Goal: Information Seeking & Learning: Learn about a topic

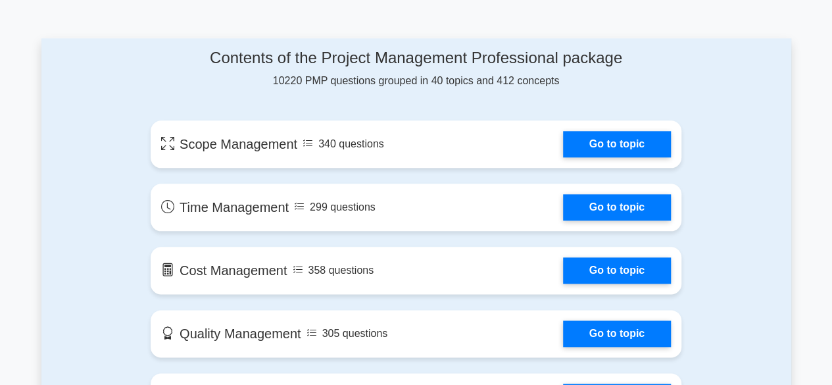
scroll to position [687, 0]
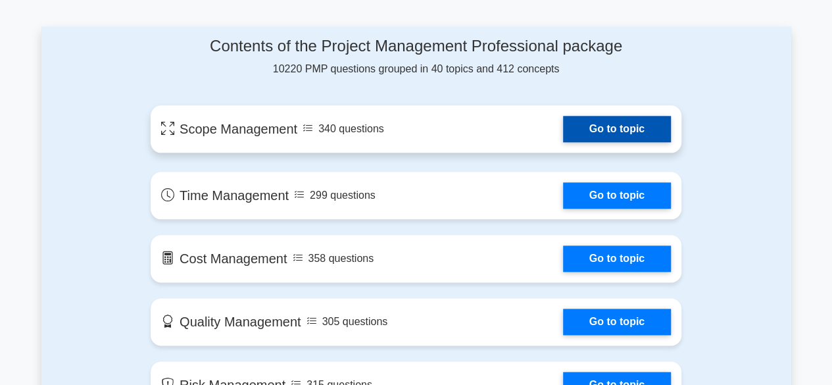
click at [633, 128] on link "Go to topic" at bounding box center [617, 129] width 108 height 26
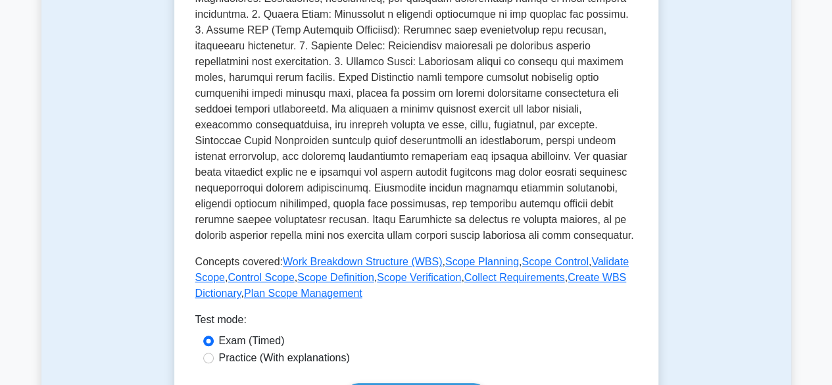
scroll to position [600, 0]
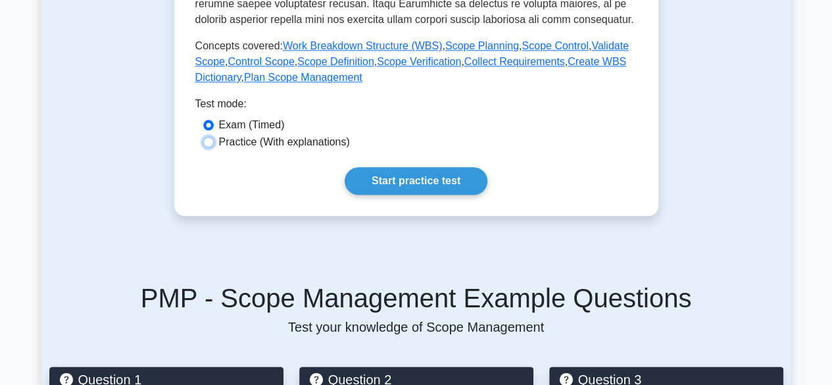
click at [210, 141] on input "Practice (With explanations)" at bounding box center [208, 142] width 11 height 11
radio input "true"
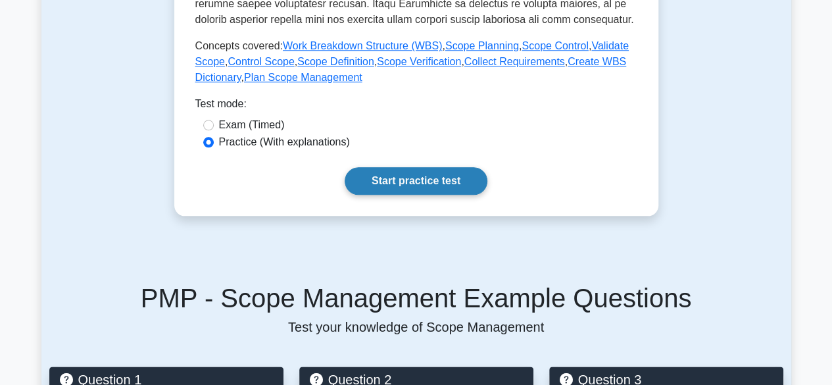
click at [414, 174] on link "Start practice test" at bounding box center [416, 181] width 143 height 28
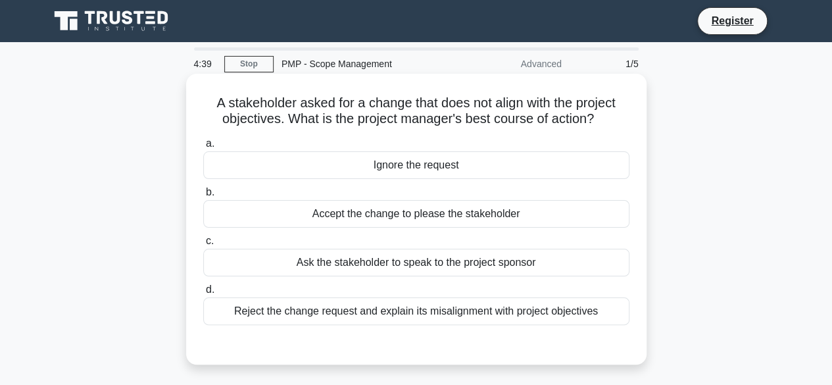
click at [442, 266] on div "Ask the stakeholder to speak to the project sponsor" at bounding box center [416, 263] width 426 height 28
click at [203, 245] on input "c. Ask the stakeholder to speak to the project sponsor" at bounding box center [203, 241] width 0 height 9
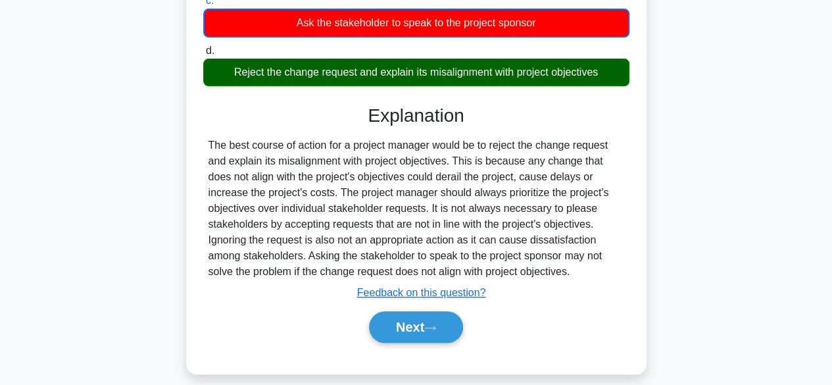
scroll to position [245, 0]
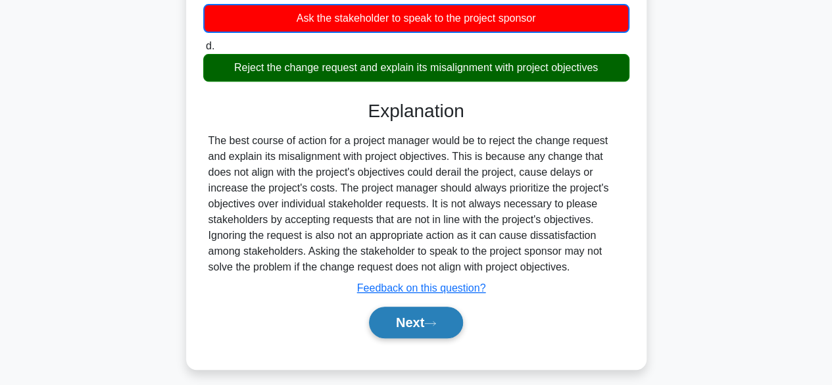
click at [436, 324] on icon at bounding box center [430, 323] width 12 height 7
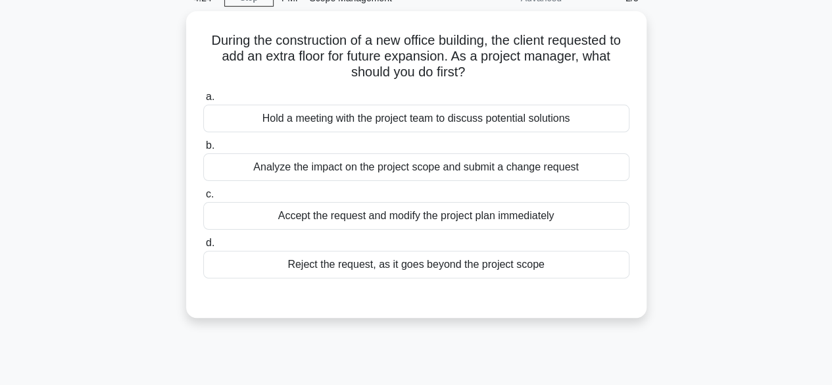
scroll to position [64, 0]
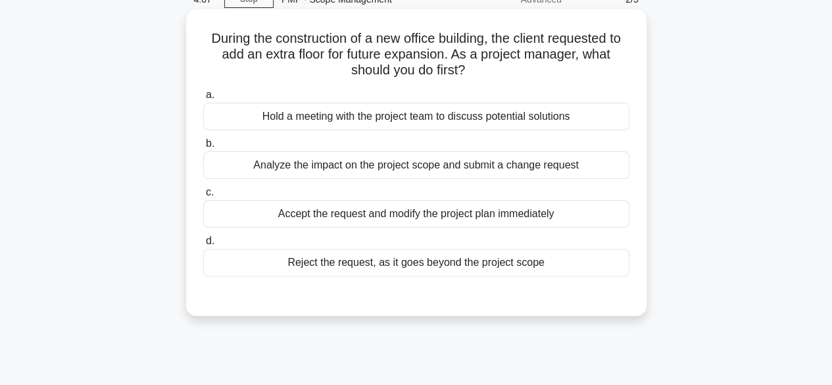
click at [477, 174] on div "Analyze the impact on the project scope and submit a change request" at bounding box center [416, 165] width 426 height 28
click at [203, 148] on input "b. Analyze the impact on the project scope and submit a change request" at bounding box center [203, 143] width 0 height 9
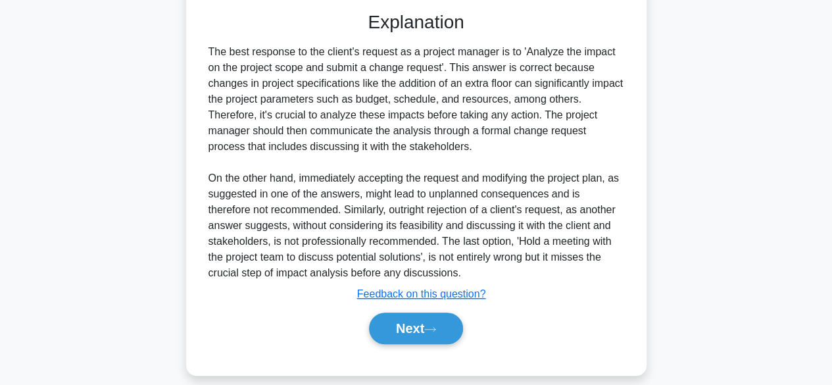
scroll to position [353, 0]
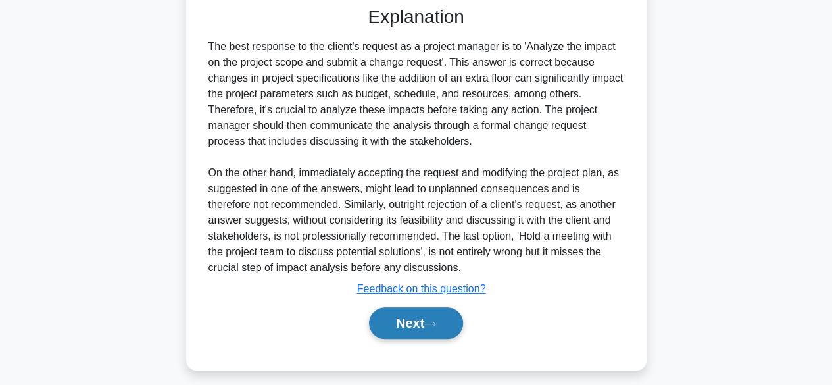
click at [442, 318] on button "Next" at bounding box center [416, 323] width 94 height 32
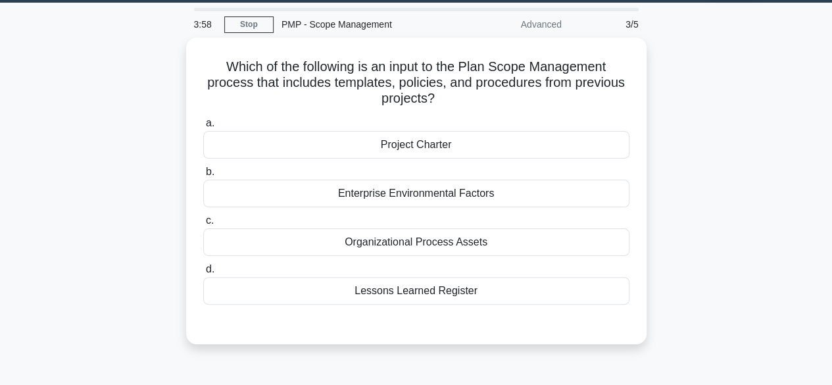
scroll to position [37, 0]
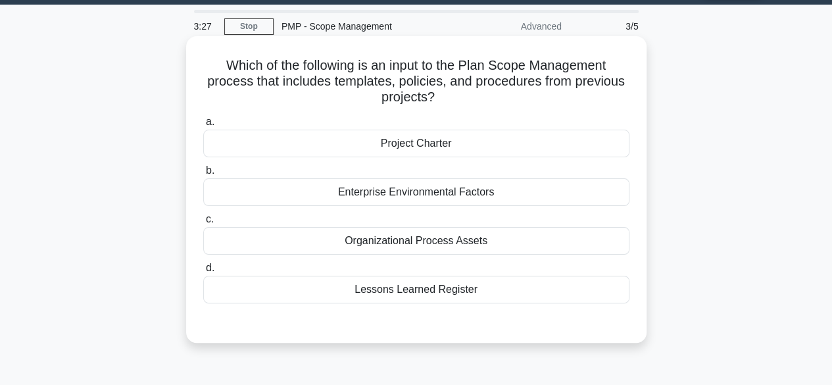
click at [458, 236] on div "Organizational Process Assets" at bounding box center [416, 241] width 426 height 28
click at [203, 224] on input "c. Organizational Process Assets" at bounding box center [203, 219] width 0 height 9
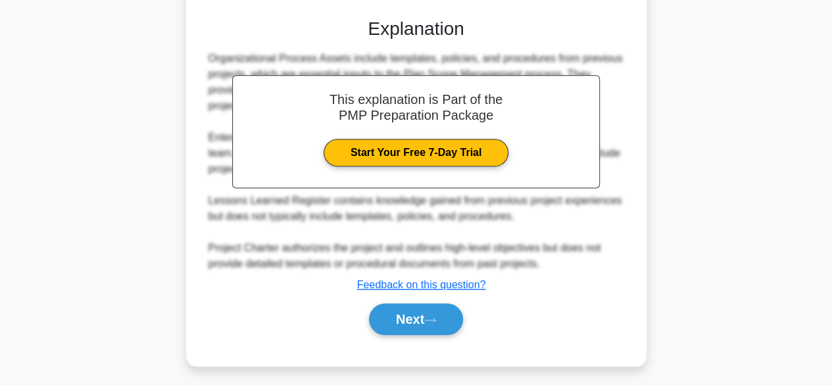
scroll to position [345, 0]
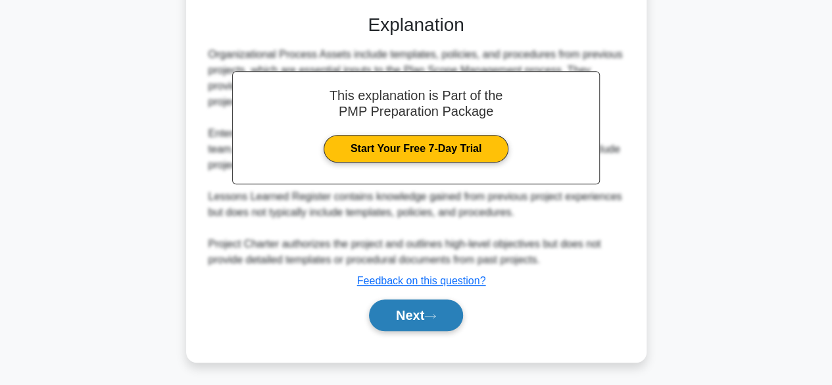
click at [434, 314] on icon at bounding box center [430, 315] width 12 height 7
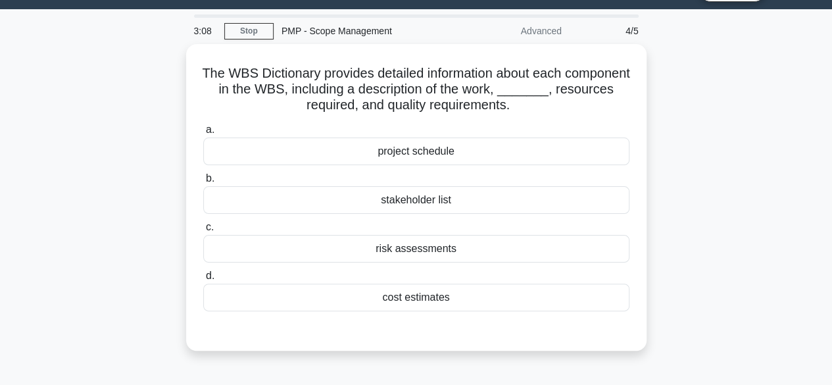
scroll to position [30, 0]
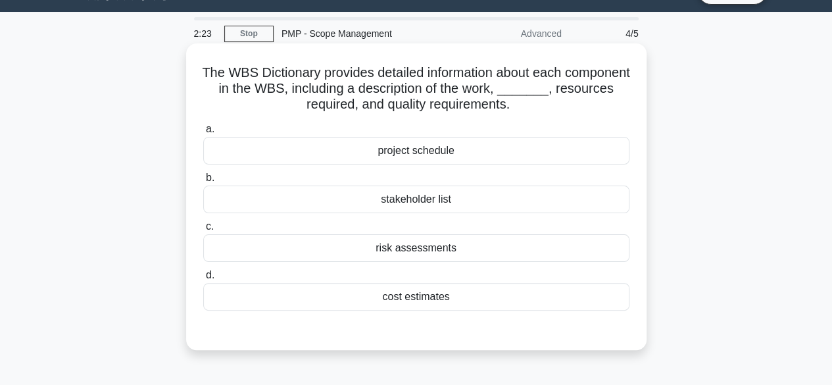
click at [414, 296] on div "cost estimates" at bounding box center [416, 297] width 426 height 28
click at [203, 279] on input "d. cost estimates" at bounding box center [203, 275] width 0 height 9
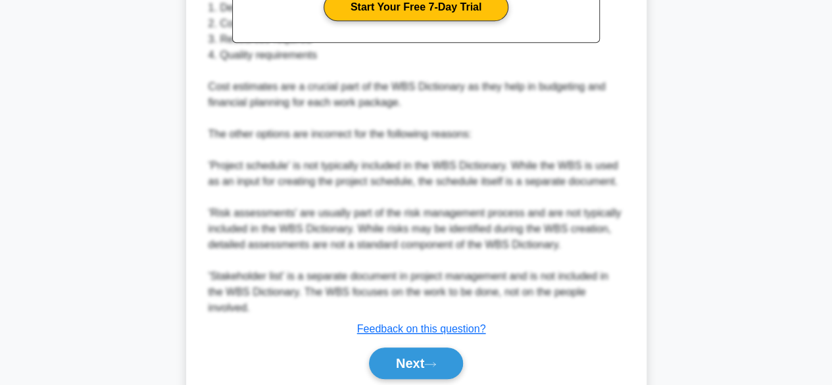
scroll to position [535, 0]
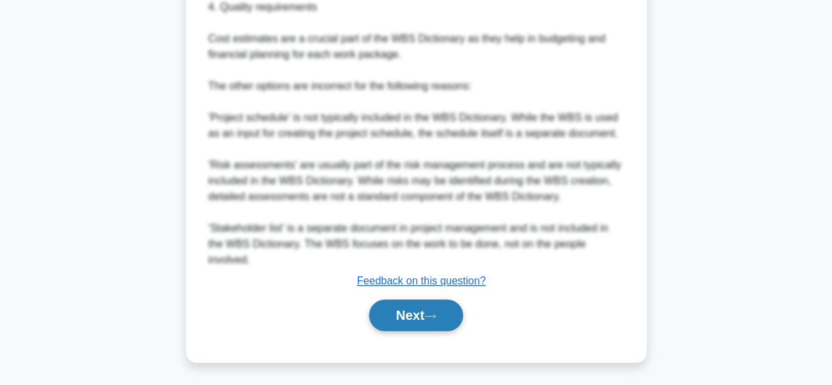
click at [410, 313] on button "Next" at bounding box center [416, 315] width 94 height 32
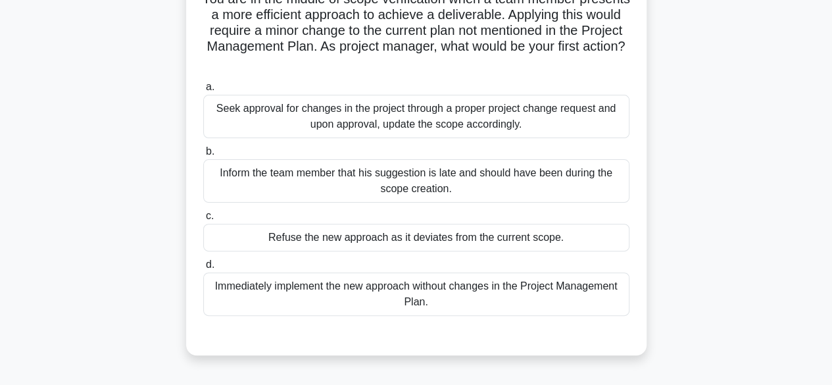
scroll to position [108, 0]
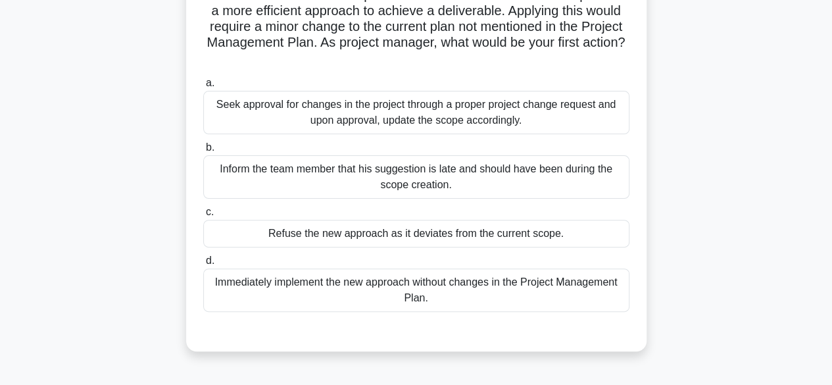
click at [533, 114] on div "Seek approval for changes in the project through a proper project change reques…" at bounding box center [416, 112] width 426 height 43
click at [203, 87] on input "a. Seek approval for changes in the project through a proper project change req…" at bounding box center [203, 83] width 0 height 9
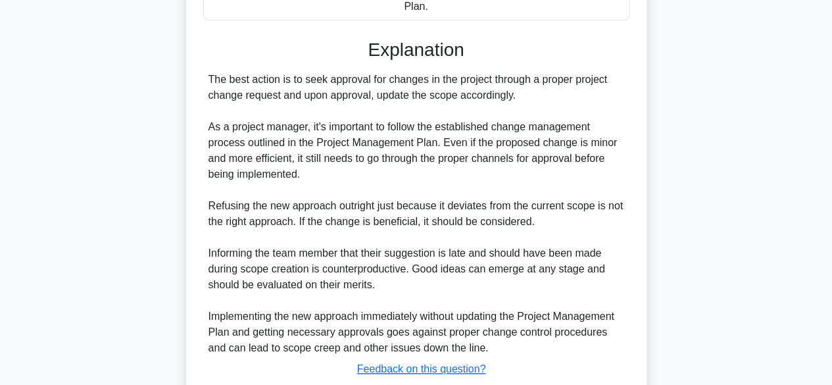
scroll to position [487, 0]
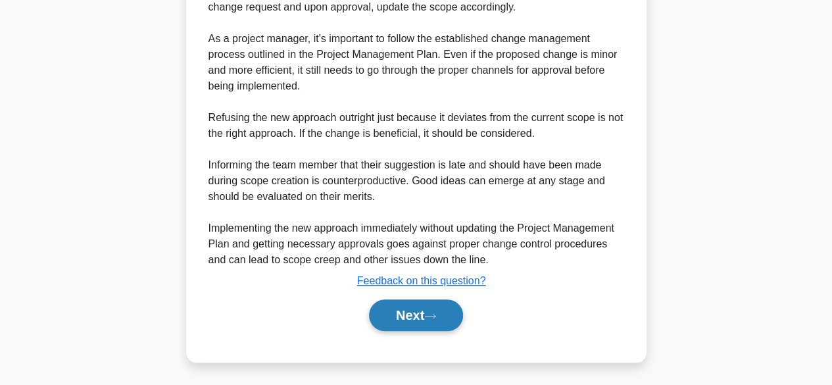
click at [417, 314] on button "Next" at bounding box center [416, 315] width 94 height 32
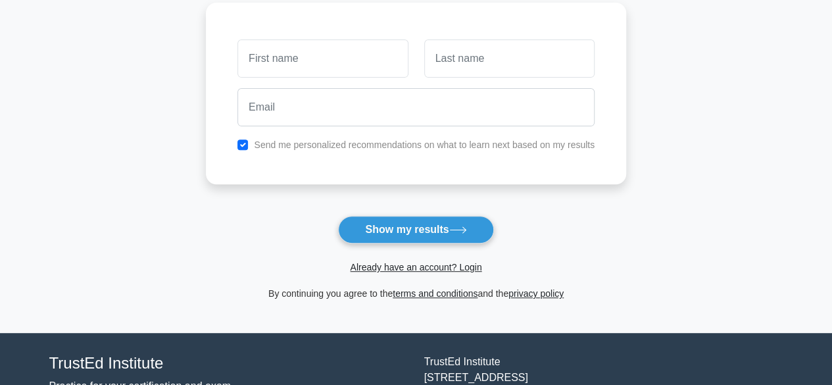
scroll to position [185, 0]
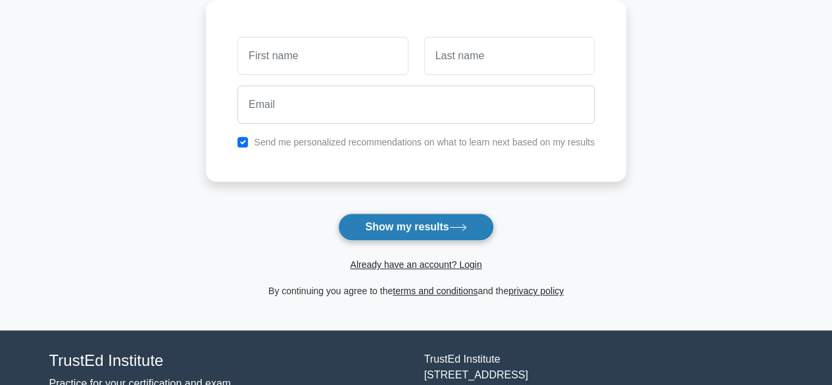
click at [460, 224] on icon at bounding box center [458, 227] width 18 height 7
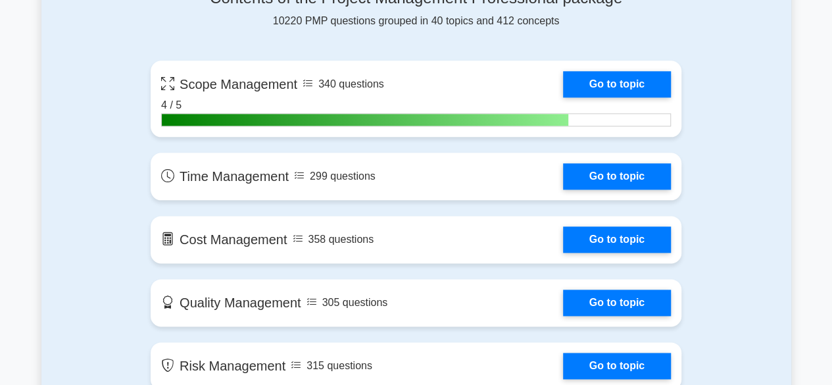
scroll to position [740, 0]
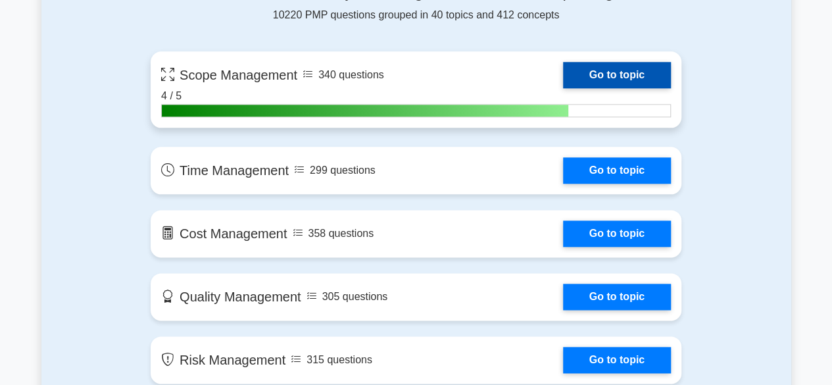
click at [633, 70] on link "Go to topic" at bounding box center [617, 75] width 108 height 26
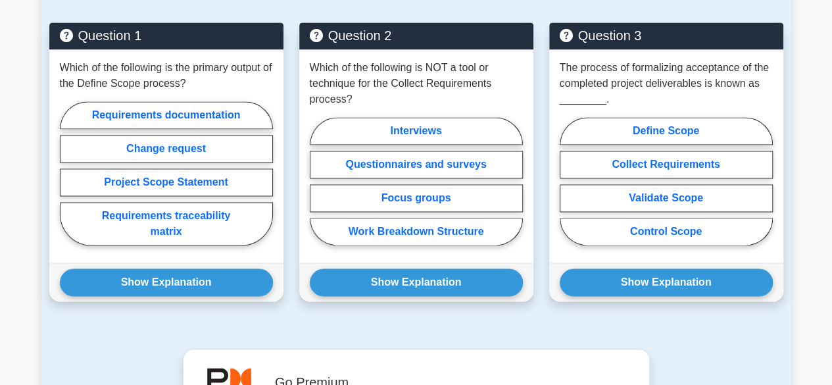
scroll to position [942, 0]
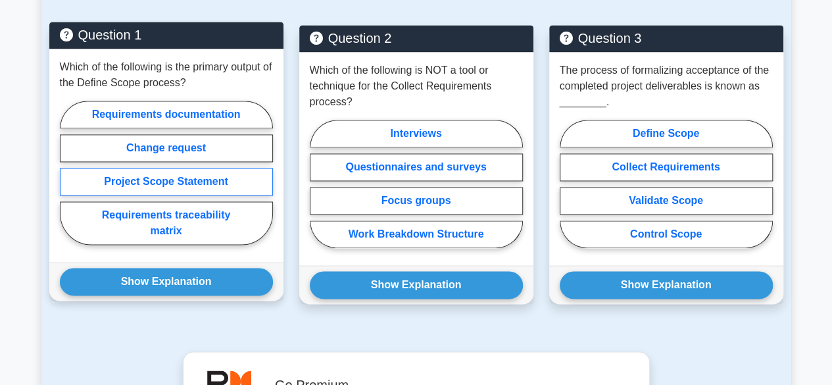
click at [193, 177] on label "Project Scope Statement" at bounding box center [166, 182] width 213 height 28
click at [68, 177] on input "Project Scope Statement" at bounding box center [64, 176] width 9 height 9
radio input "true"
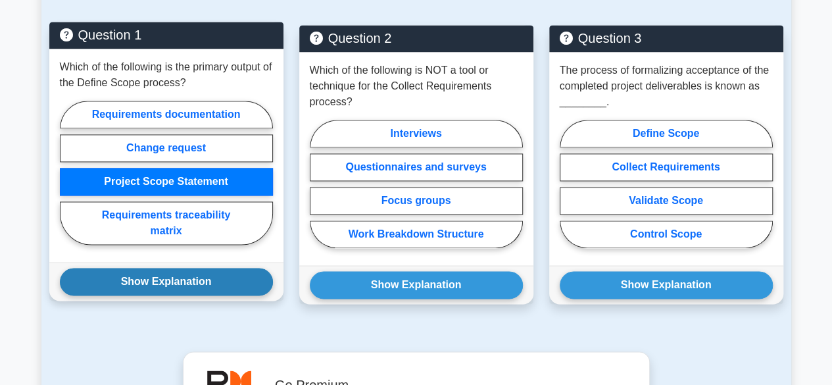
click at [184, 273] on button "Show Explanation" at bounding box center [166, 282] width 213 height 28
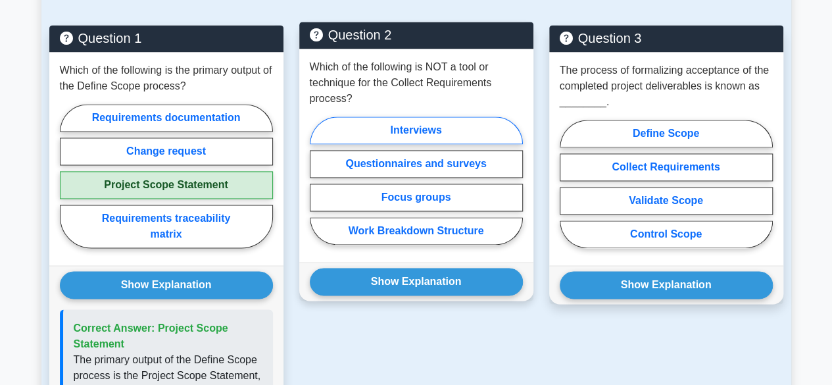
click at [419, 130] on label "Interviews" at bounding box center [416, 130] width 213 height 28
click at [318, 180] on input "Interviews" at bounding box center [314, 184] width 9 height 9
radio input "true"
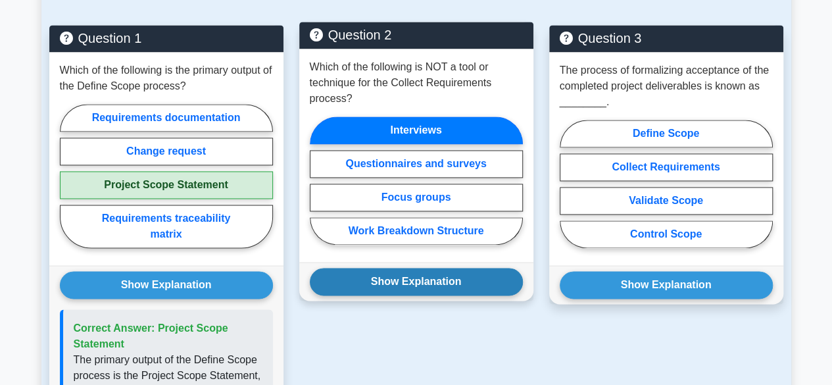
click at [417, 274] on button "Show Explanation" at bounding box center [416, 282] width 213 height 28
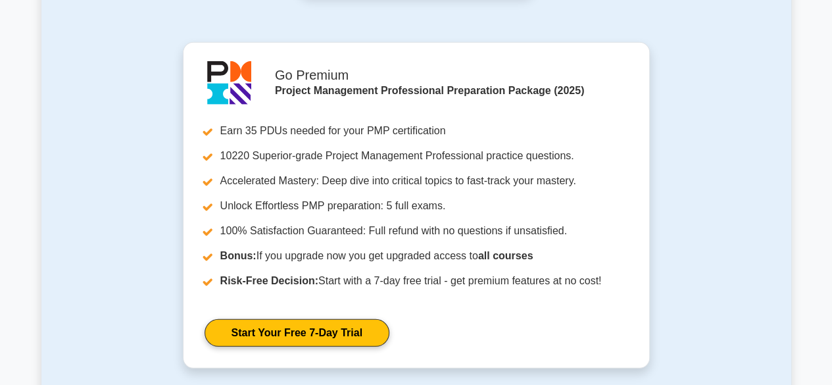
scroll to position [1699, 0]
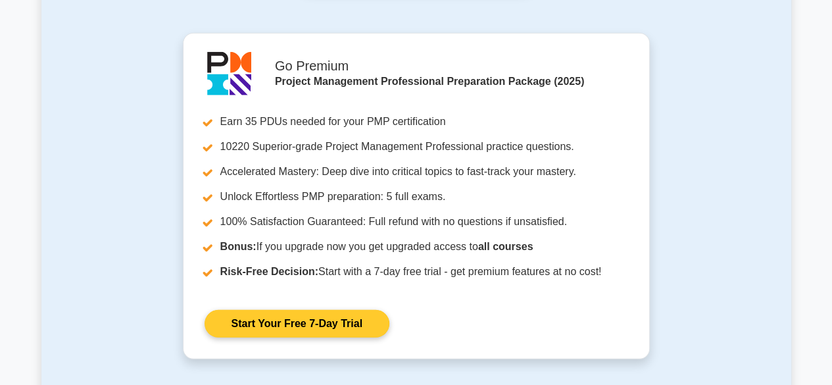
click at [303, 310] on link "Start Your Free 7-Day Trial" at bounding box center [297, 324] width 185 height 28
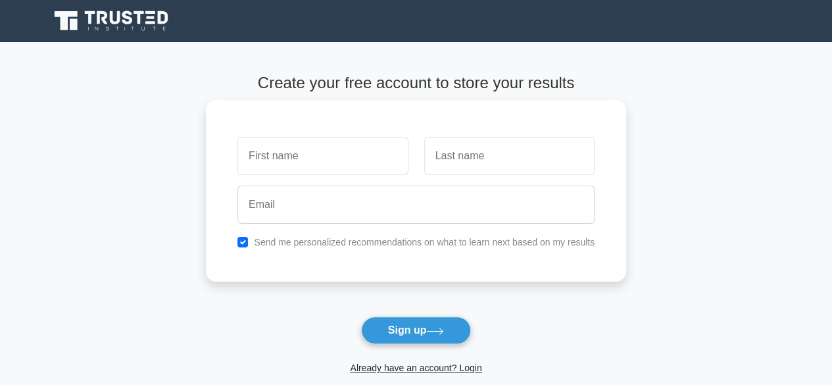
click at [292, 156] on input "text" at bounding box center [322, 156] width 170 height 38
type input "Arounah"
click at [447, 145] on input "text" at bounding box center [509, 156] width 170 height 38
type input "Ngouyamsa"
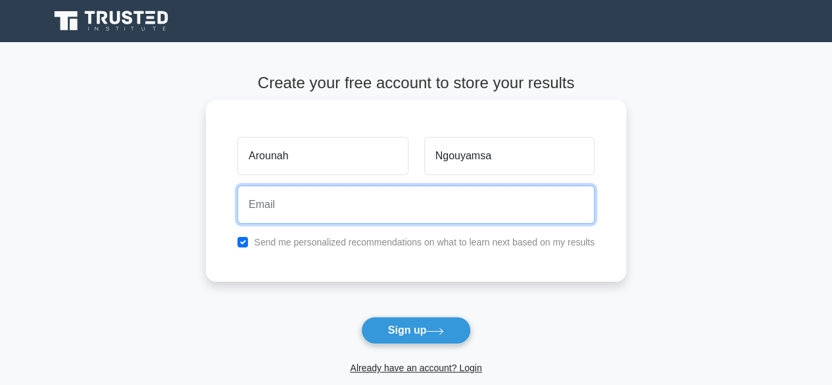
click at [366, 214] on input "email" at bounding box center [415, 204] width 357 height 38
type input "[EMAIL_ADDRESS][DOMAIN_NAME]"
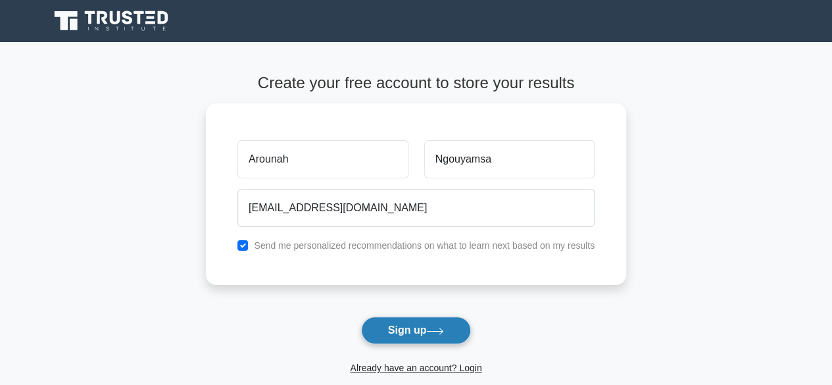
click at [391, 327] on button "Sign up" at bounding box center [416, 330] width 110 height 28
click at [402, 372] on link "Already have an account? Login" at bounding box center [416, 367] width 132 height 11
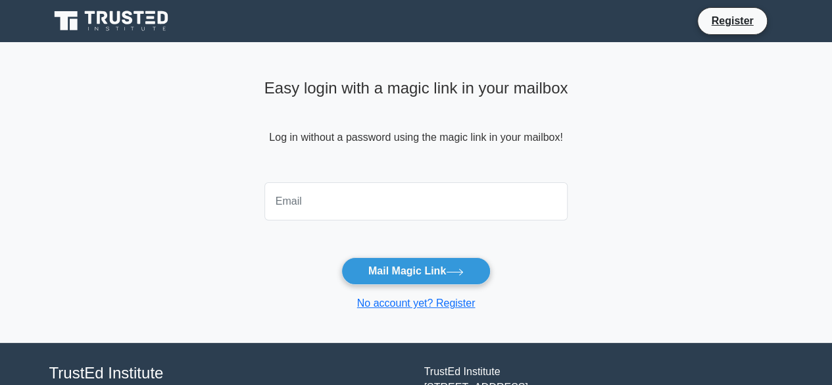
click at [334, 211] on input "email" at bounding box center [416, 201] width 304 height 38
type input "[EMAIL_ADDRESS][DOMAIN_NAME]"
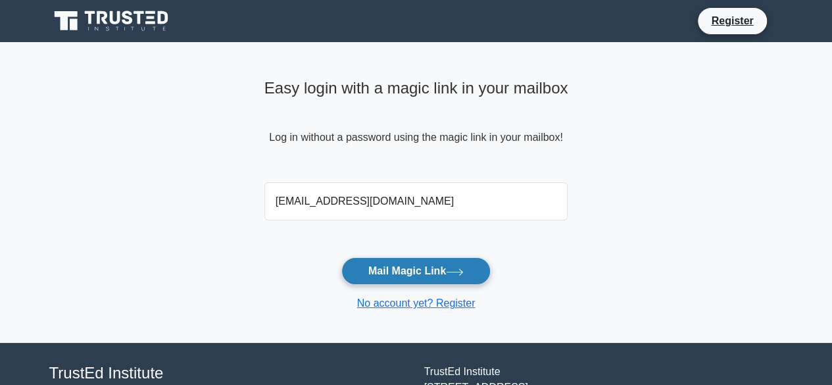
click at [402, 276] on button "Mail Magic Link" at bounding box center [415, 271] width 149 height 28
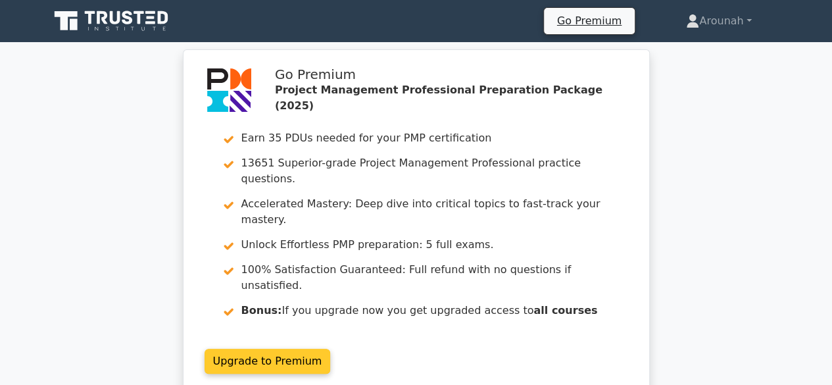
click at [268, 349] on link "Upgrade to Premium" at bounding box center [268, 361] width 126 height 25
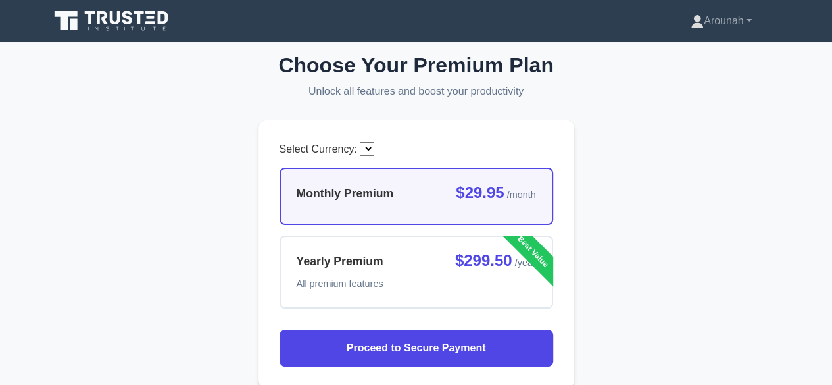
select select "CAD"
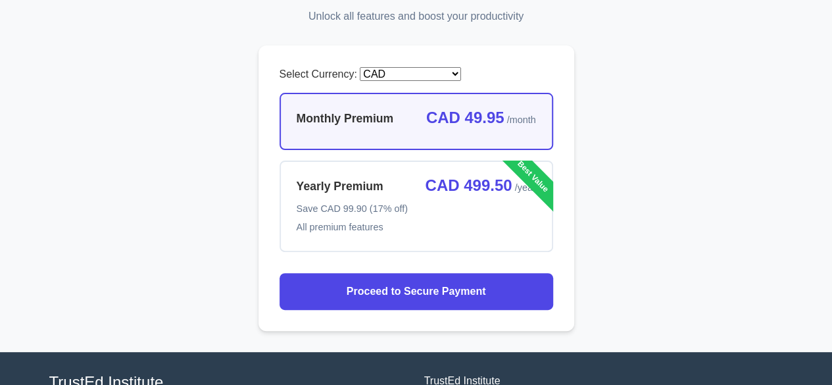
scroll to position [75, 0]
click at [412, 118] on div "Monthly Premium CAD 49.95 /month" at bounding box center [416, 119] width 239 height 18
click at [288, 101] on input "Monthly Premium CAD 49.95 /month" at bounding box center [283, 97] width 9 height 9
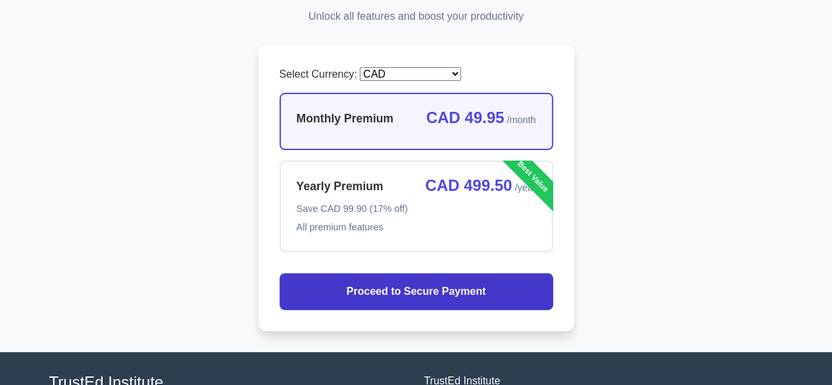
click at [405, 290] on span "Proceed to Secure Payment" at bounding box center [416, 291] width 139 height 16
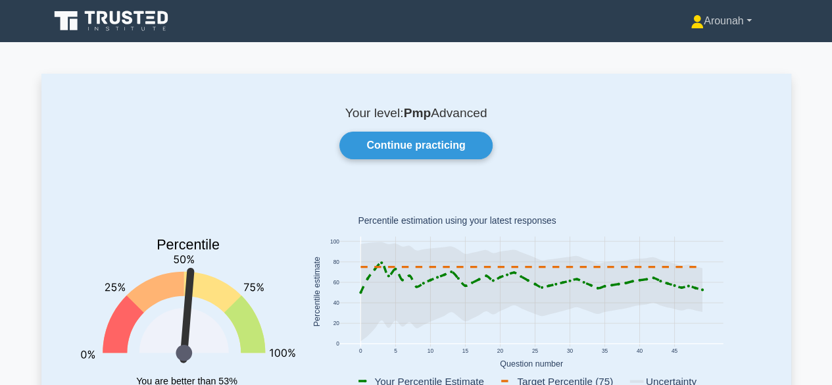
click at [740, 20] on link "Arounah" at bounding box center [721, 21] width 124 height 26
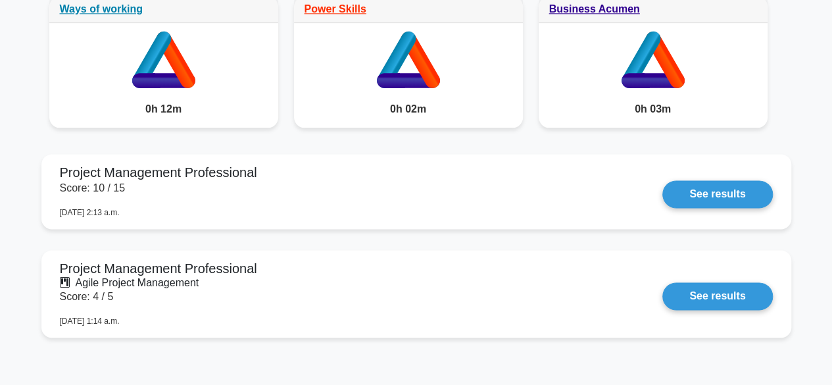
scroll to position [775, 0]
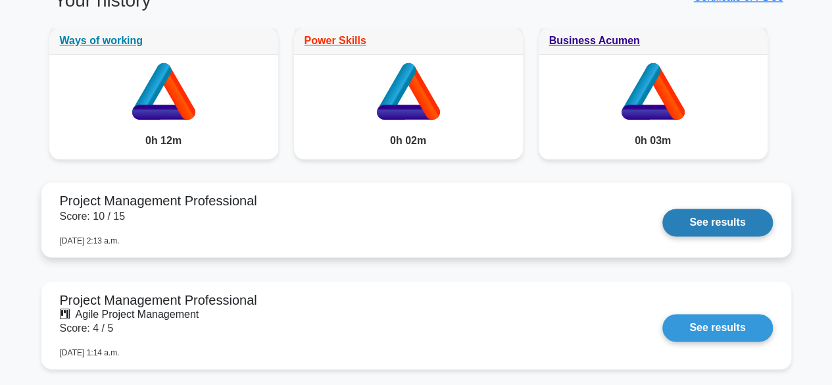
click at [688, 223] on link "See results" at bounding box center [717, 222] width 110 height 28
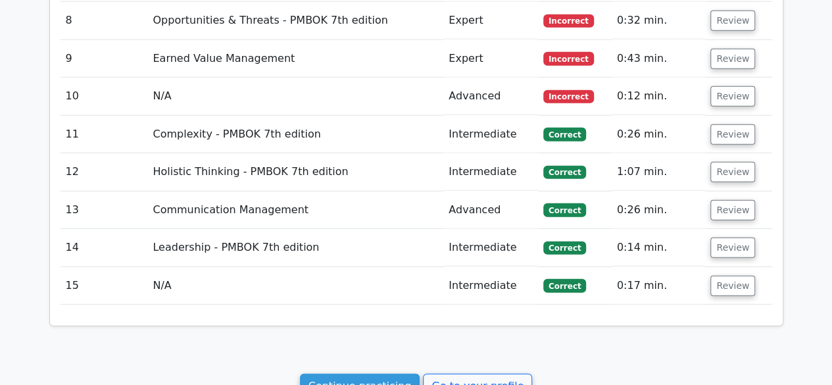
scroll to position [62, 0]
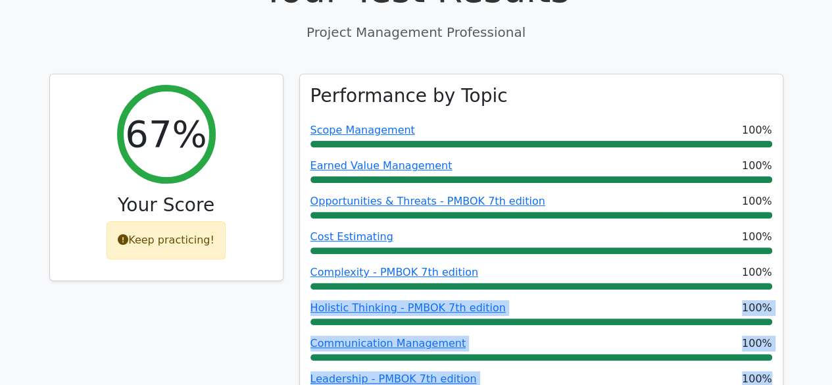
drag, startPoint x: 746, startPoint y: 345, endPoint x: 754, endPoint y: 393, distance: 48.7
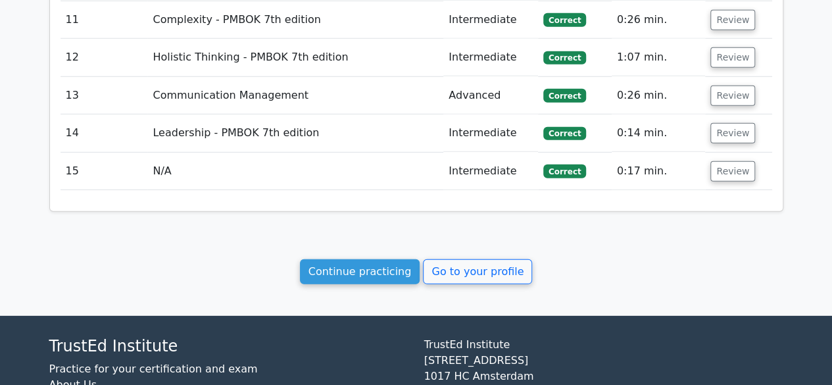
scroll to position [1893, 0]
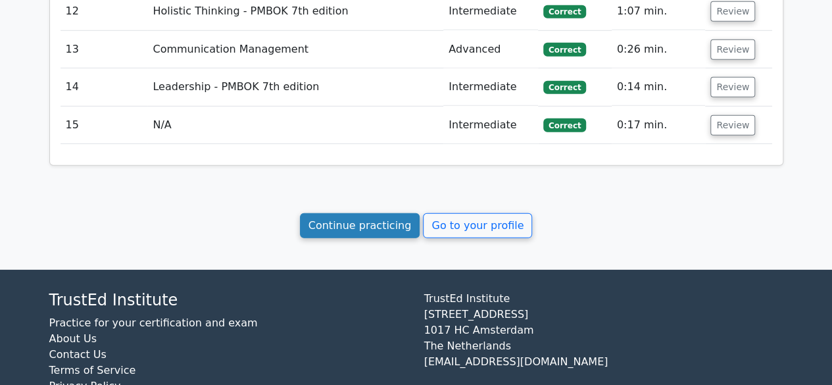
click at [344, 213] on link "Continue practicing" at bounding box center [360, 225] width 120 height 25
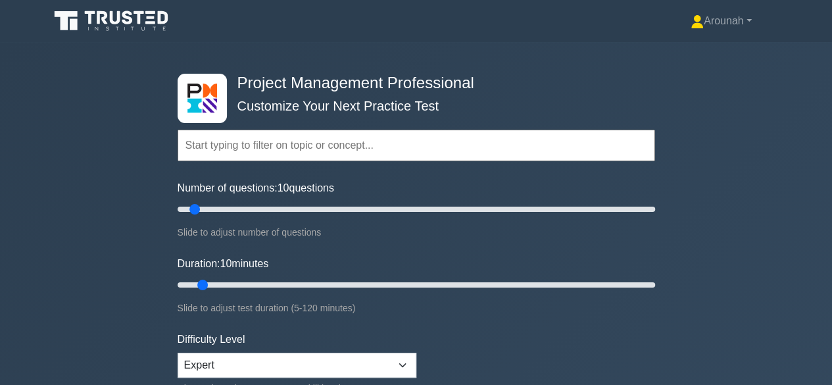
click at [427, 138] on input "text" at bounding box center [416, 146] width 477 height 32
click at [322, 147] on input "text" at bounding box center [416, 146] width 477 height 32
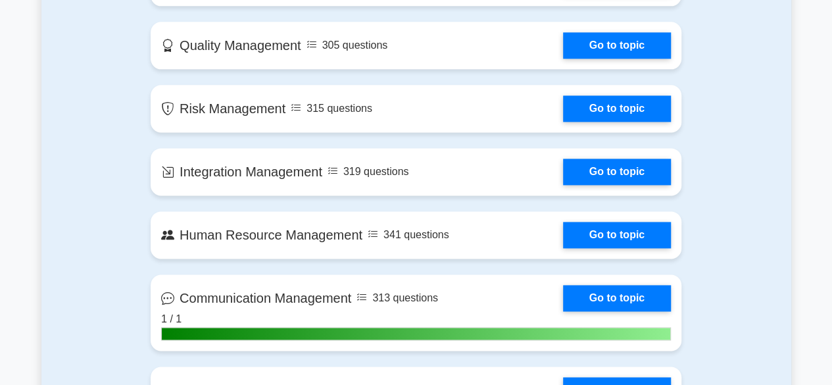
scroll to position [843, 0]
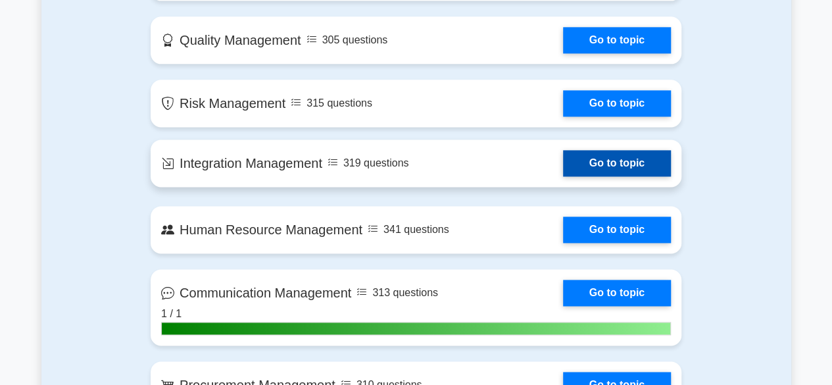
click at [608, 161] on link "Go to topic" at bounding box center [617, 163] width 108 height 26
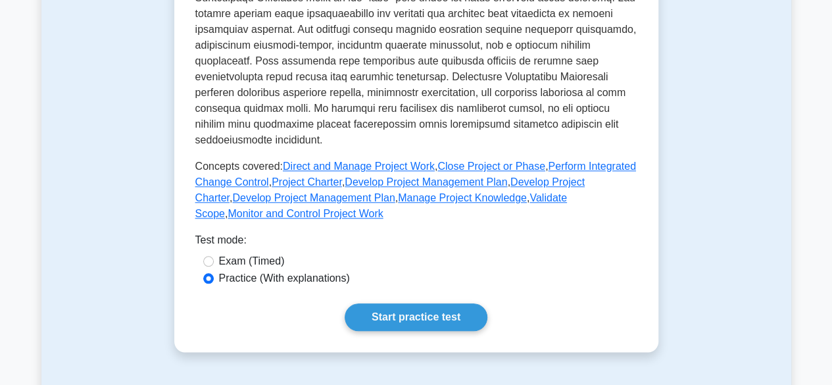
scroll to position [598, 0]
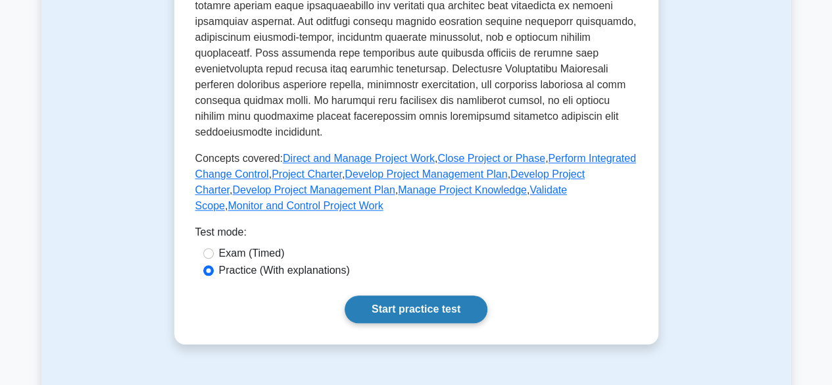
click at [433, 295] on link "Start practice test" at bounding box center [416, 309] width 143 height 28
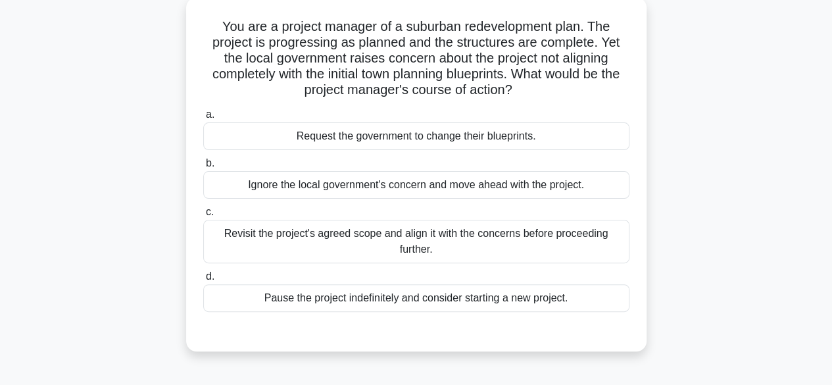
scroll to position [80, 0]
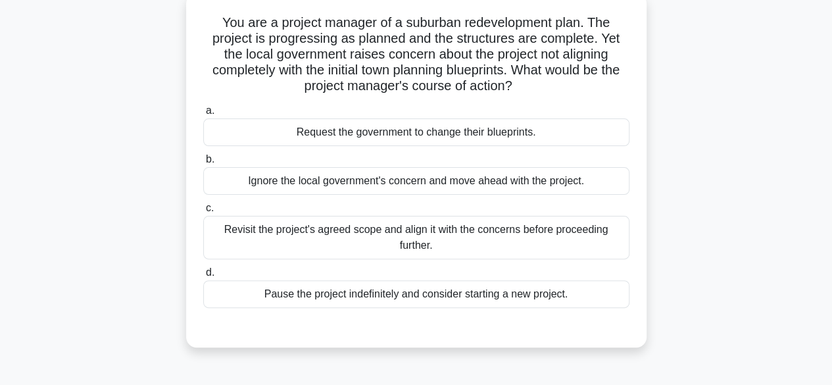
click at [435, 245] on div "Revisit the project's agreed scope and align it with the concerns before procee…" at bounding box center [416, 237] width 426 height 43
click at [203, 212] on input "c. Revisit the project's agreed scope and align it with the concerns before pro…" at bounding box center [203, 208] width 0 height 9
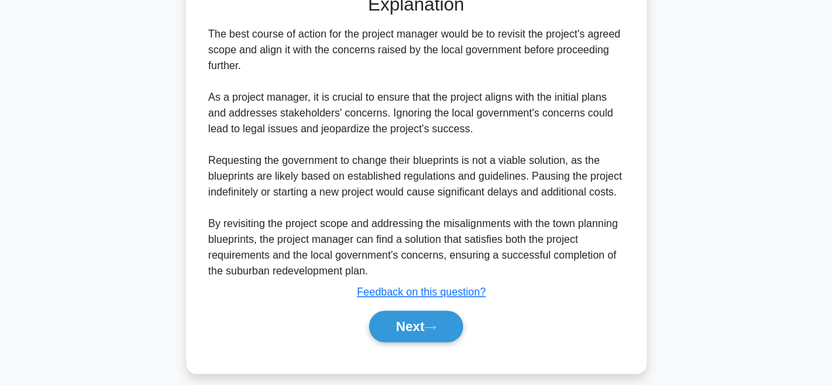
scroll to position [417, 0]
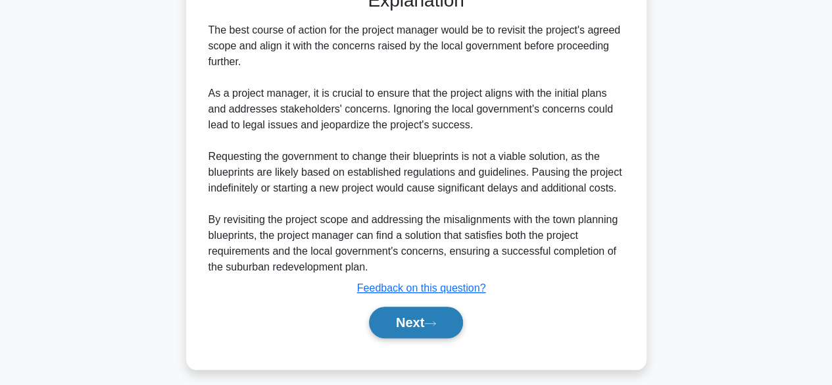
click at [437, 326] on button "Next" at bounding box center [416, 322] width 94 height 32
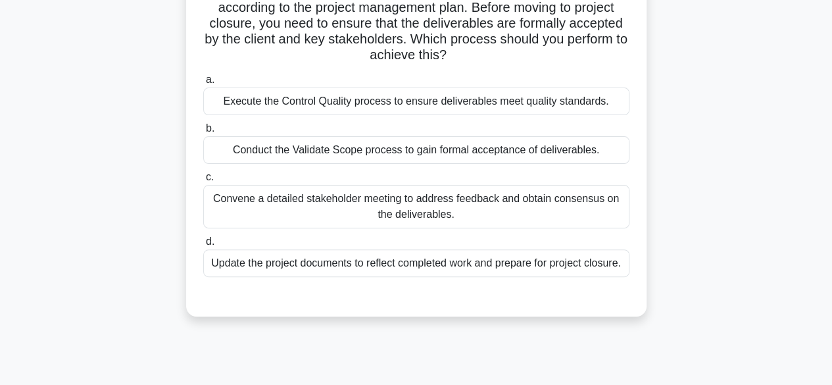
scroll to position [117, 0]
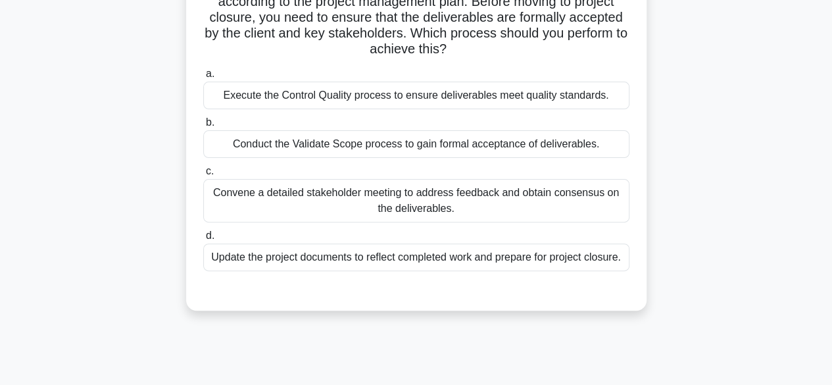
click at [583, 262] on div "Update the project documents to reflect completed work and prepare for project …" at bounding box center [416, 257] width 426 height 28
click at [203, 240] on input "d. Update the project documents to reflect completed work and prepare for proje…" at bounding box center [203, 235] width 0 height 9
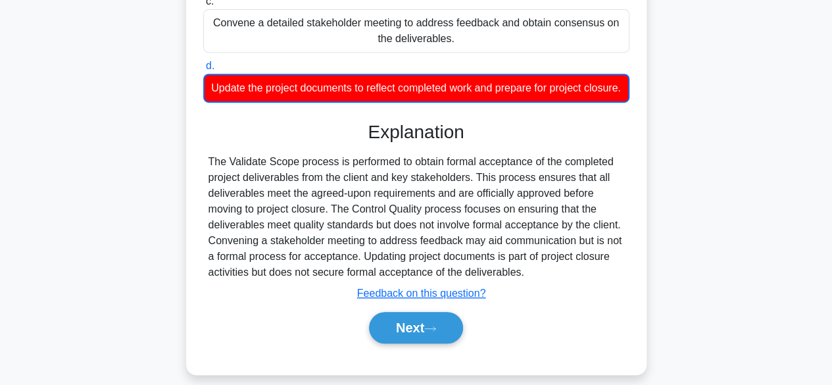
scroll to position [300, 0]
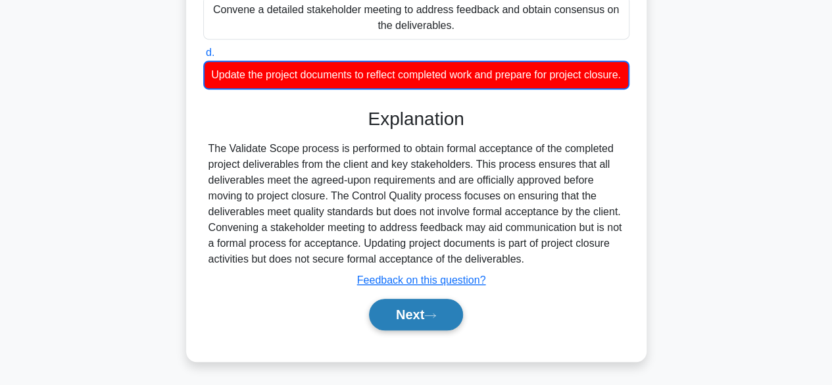
click at [420, 330] on button "Next" at bounding box center [416, 315] width 94 height 32
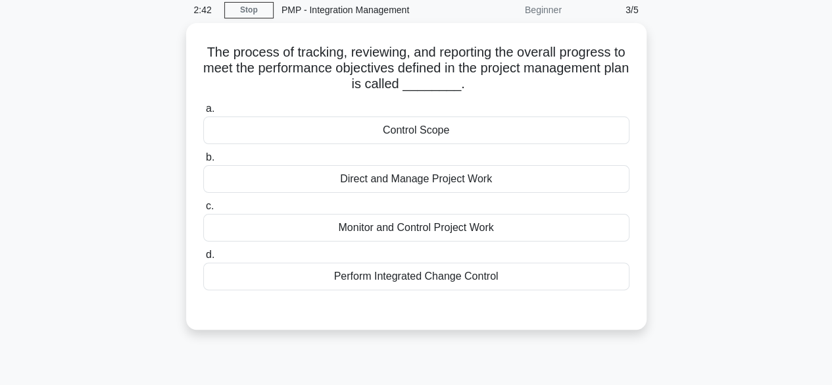
scroll to position [38, 0]
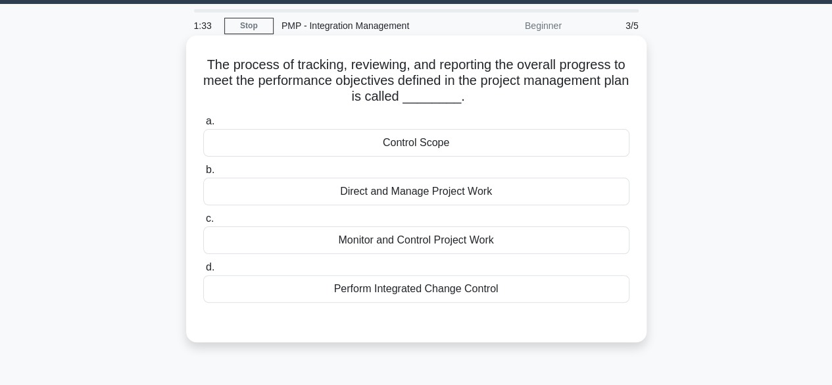
click at [437, 193] on div "Direct and Manage Project Work" at bounding box center [416, 192] width 426 height 28
click at [203, 174] on input "b. Direct and Manage Project Work" at bounding box center [203, 170] width 0 height 9
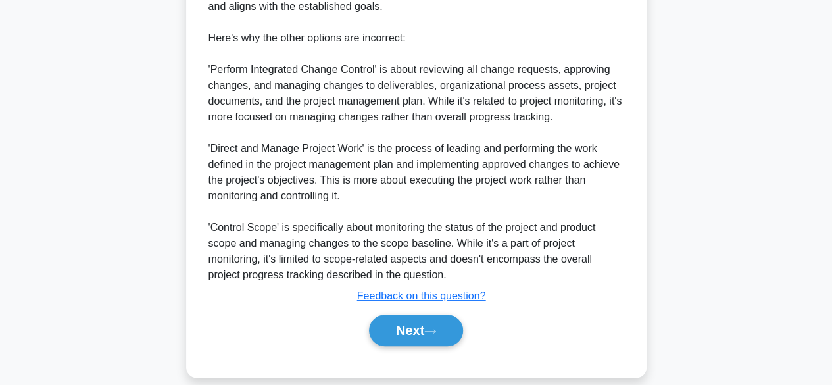
scroll to position [478, 0]
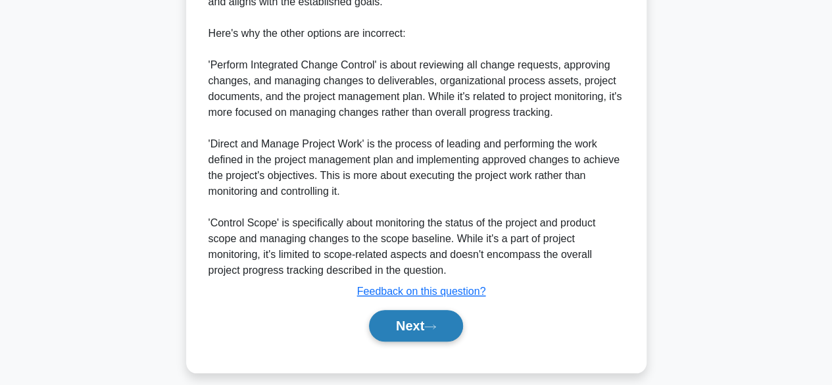
click at [418, 331] on button "Next" at bounding box center [416, 326] width 94 height 32
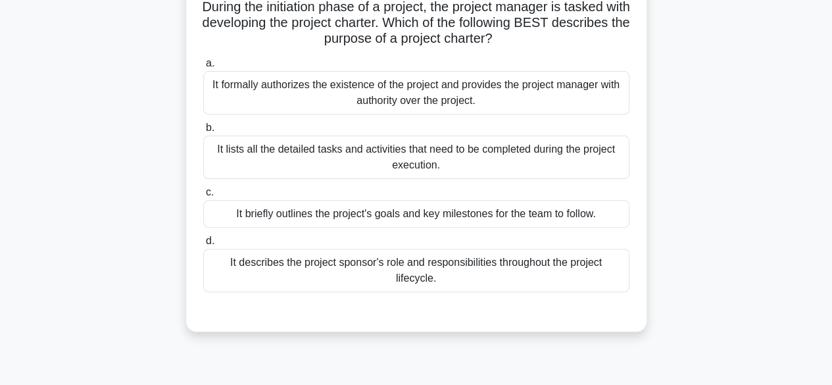
scroll to position [100, 0]
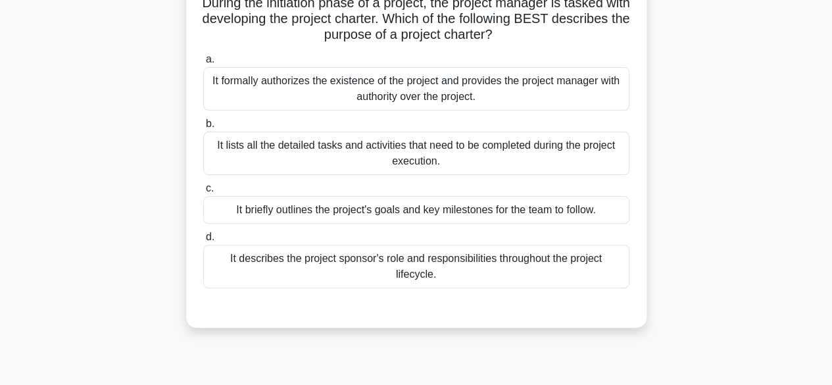
click at [531, 210] on div "It briefly outlines the project's goals and key milestones for the team to foll…" at bounding box center [416, 210] width 426 height 28
click at [203, 193] on input "c. It briefly outlines the project's goals and key milestones for the team to f…" at bounding box center [203, 188] width 0 height 9
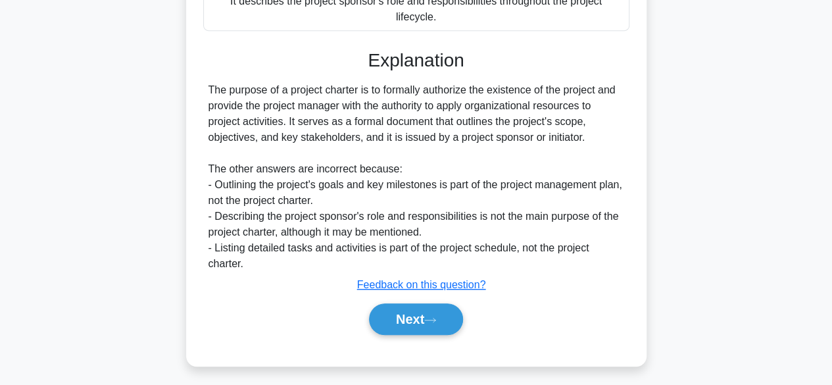
scroll to position [363, 0]
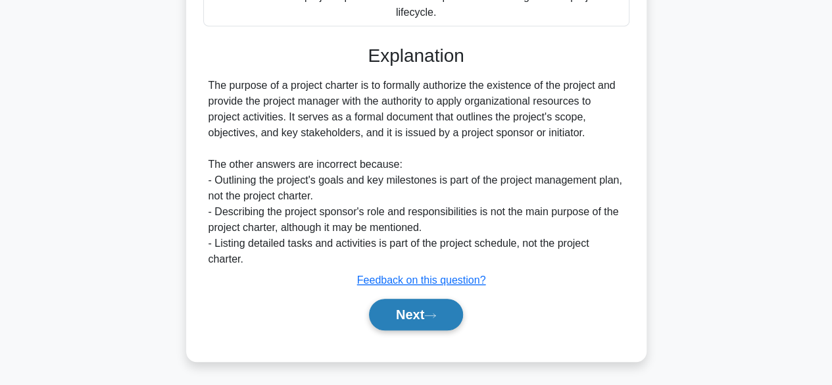
click at [445, 317] on button "Next" at bounding box center [416, 315] width 94 height 32
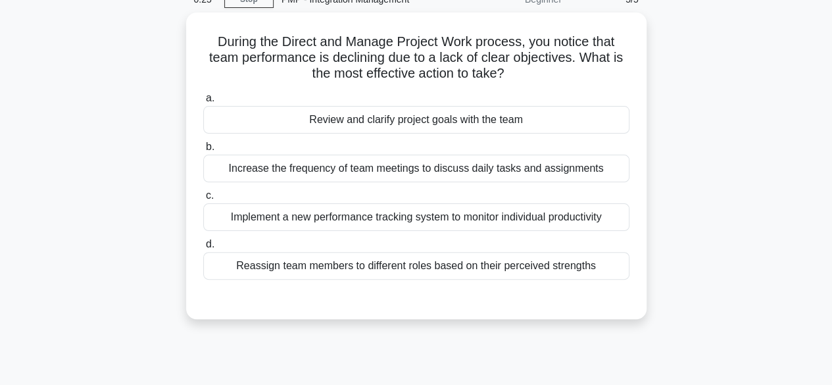
scroll to position [33, 0]
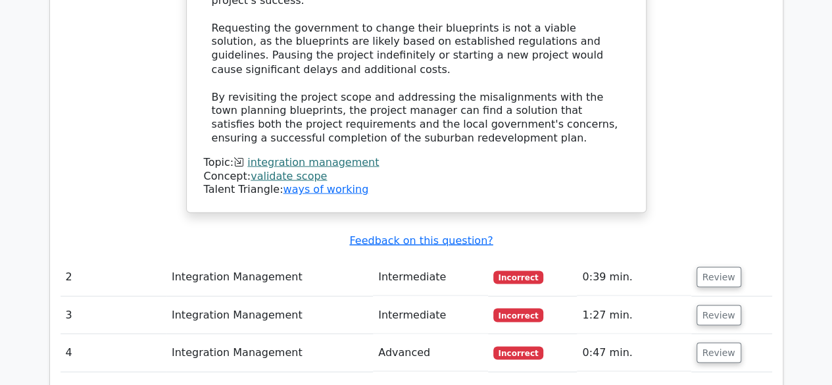
scroll to position [1181, 0]
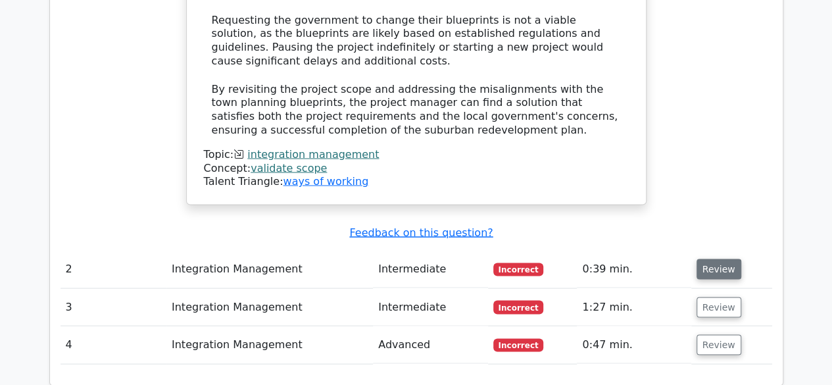
click at [714, 258] on button "Review" at bounding box center [718, 268] width 45 height 20
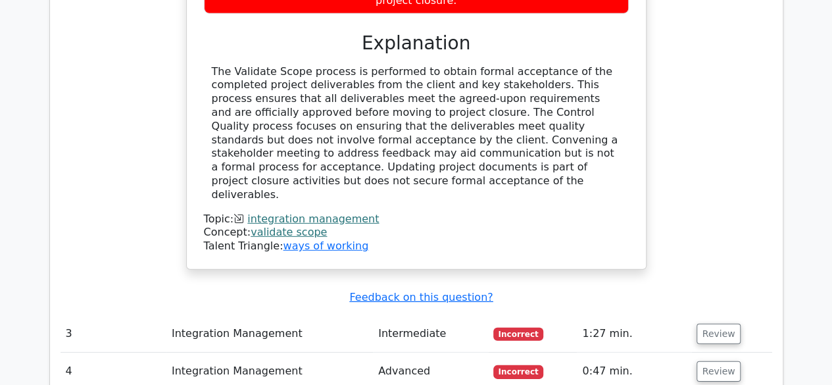
scroll to position [1819, 0]
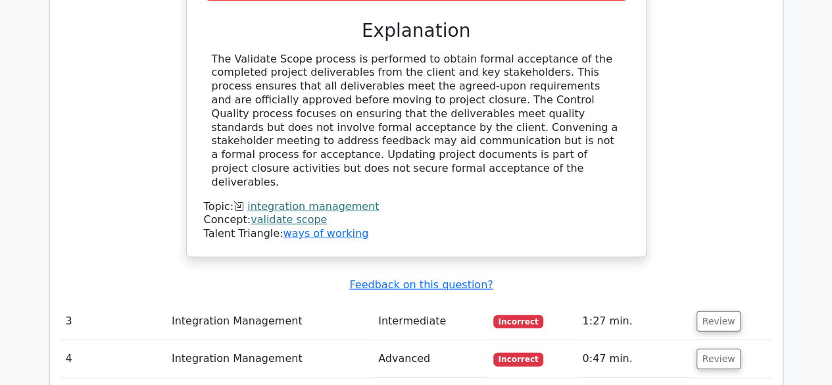
click at [521, 315] on span "Incorrect" at bounding box center [518, 321] width 51 height 13
click at [715, 311] on button "Review" at bounding box center [718, 321] width 45 height 20
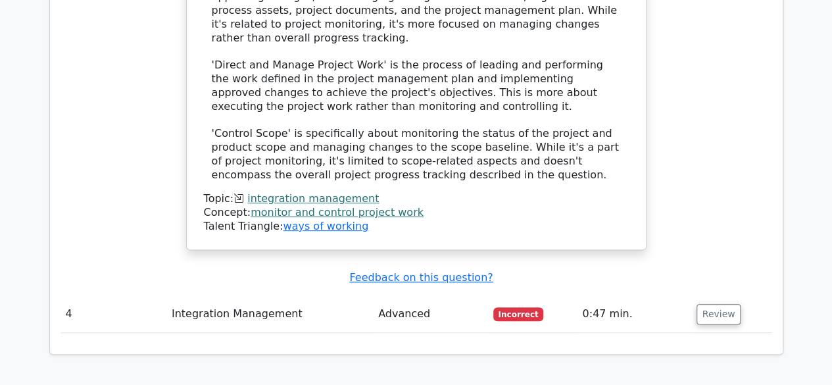
scroll to position [2621, 0]
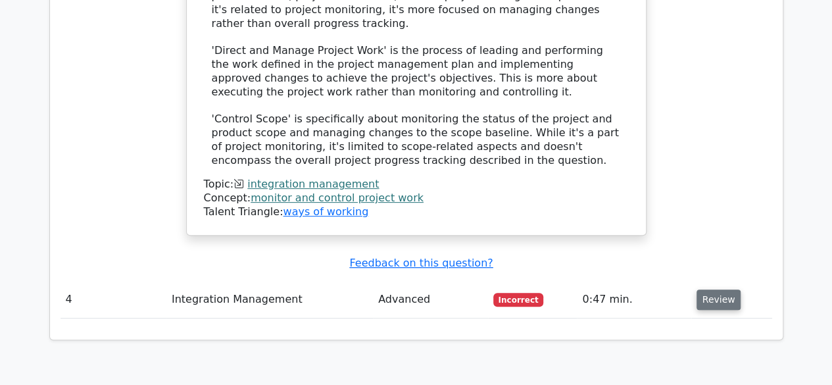
click at [711, 289] on button "Review" at bounding box center [718, 299] width 45 height 20
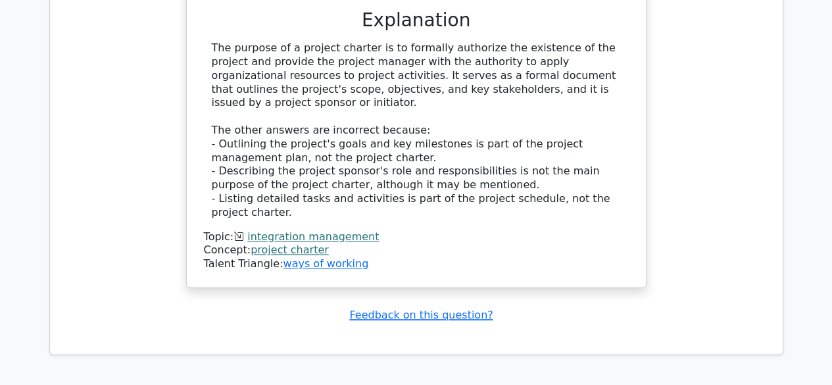
scroll to position [3341, 0]
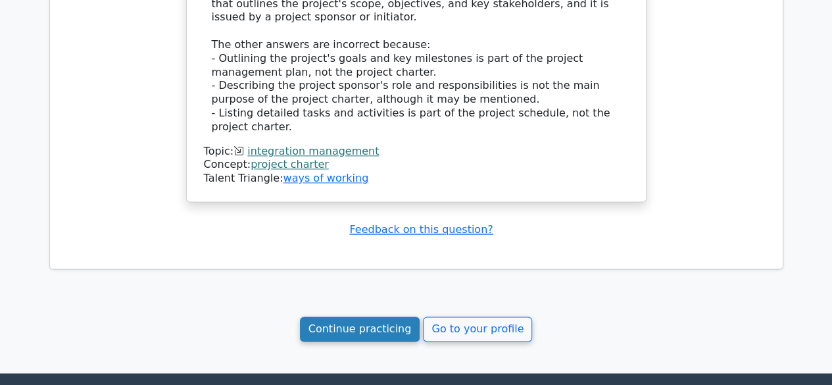
click at [377, 316] on link "Continue practicing" at bounding box center [360, 328] width 120 height 25
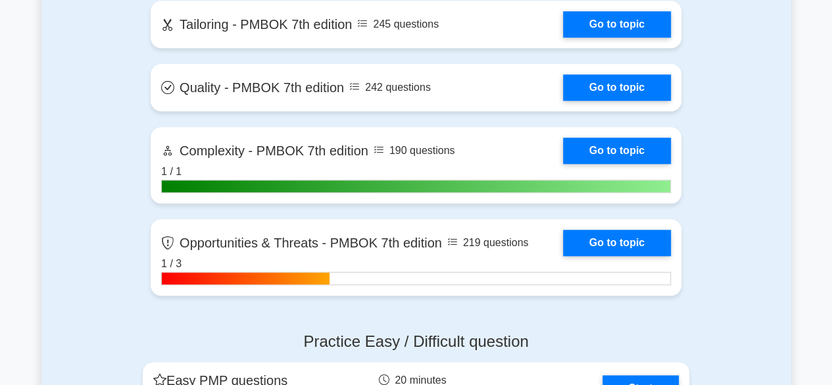
scroll to position [3253, 0]
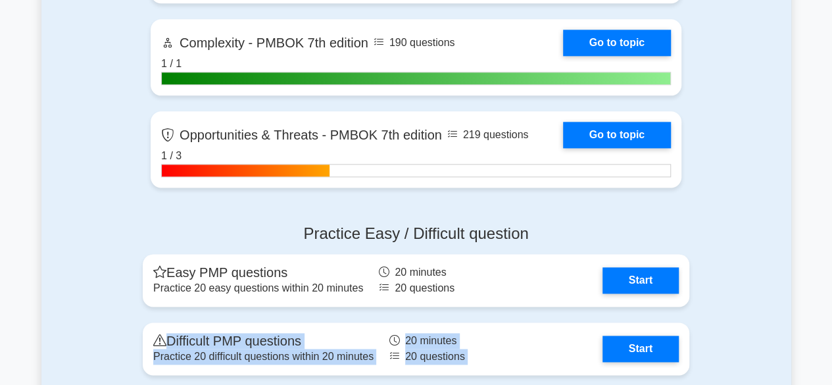
drag, startPoint x: 830, startPoint y: 310, endPoint x: 826, endPoint y: 262, distance: 47.5
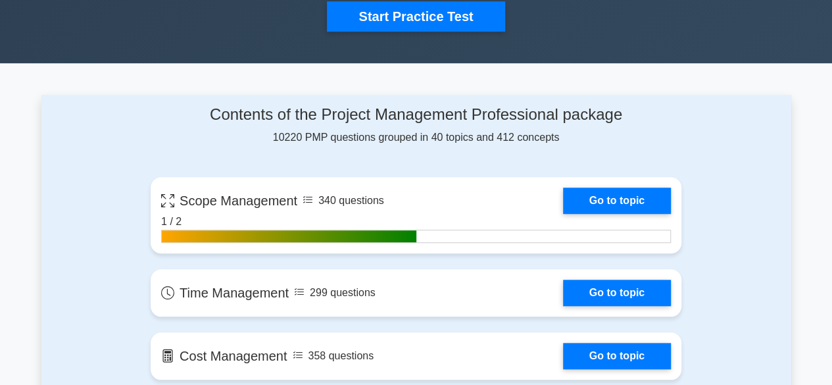
scroll to position [470, 0]
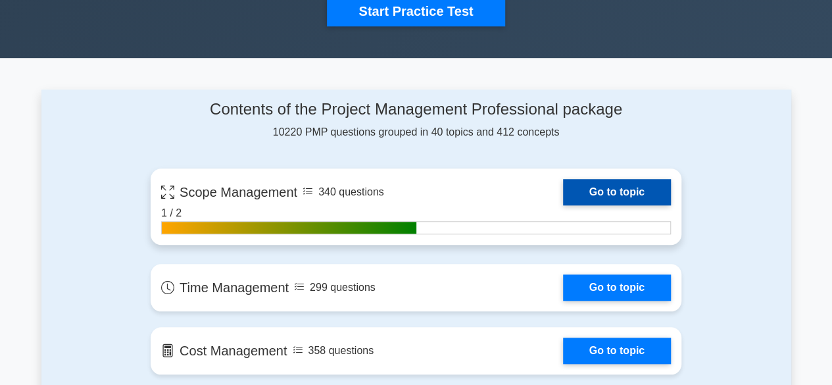
click at [637, 181] on link "Go to topic" at bounding box center [617, 192] width 108 height 26
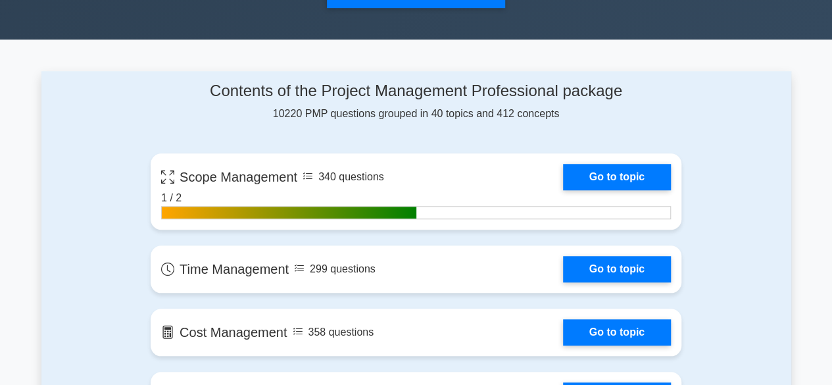
scroll to position [483, 0]
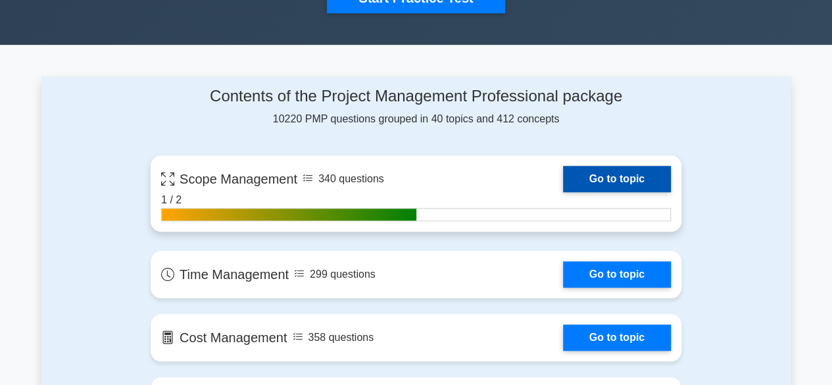
click at [563, 180] on link "Go to topic" at bounding box center [617, 179] width 108 height 26
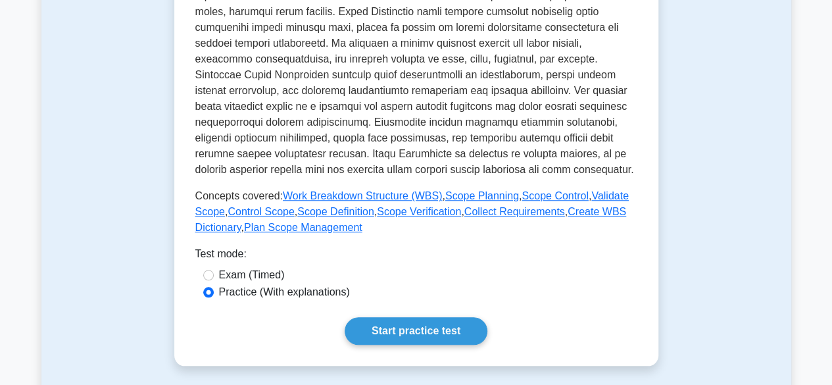
scroll to position [455, 0]
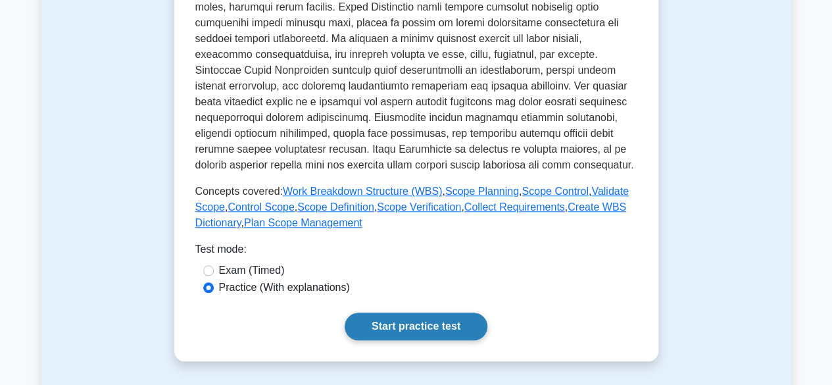
click at [470, 320] on link "Start practice test" at bounding box center [416, 326] width 143 height 28
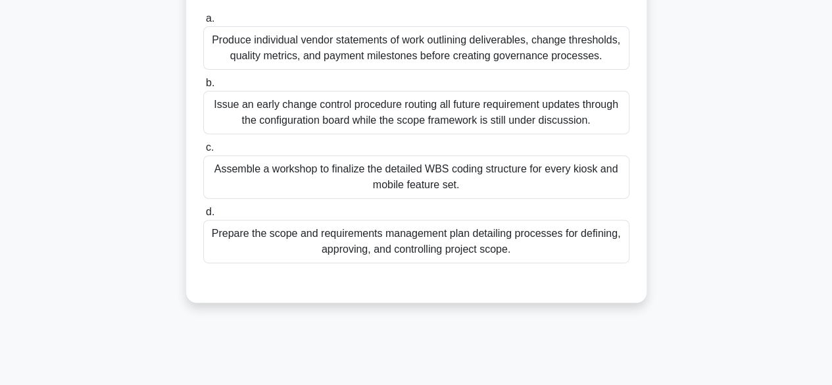
scroll to position [209, 0]
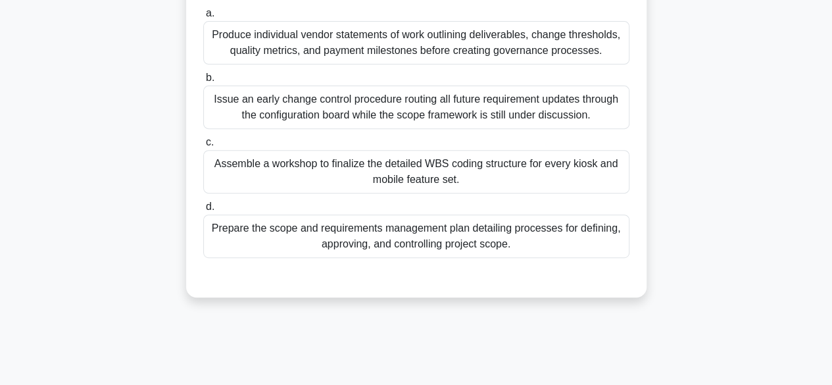
click at [546, 241] on div "Prepare the scope and requirements management plan detailing processes for defi…" at bounding box center [416, 235] width 426 height 43
click at [203, 211] on input "d. Prepare the scope and requirements management plan detailing processes for d…" at bounding box center [203, 207] width 0 height 9
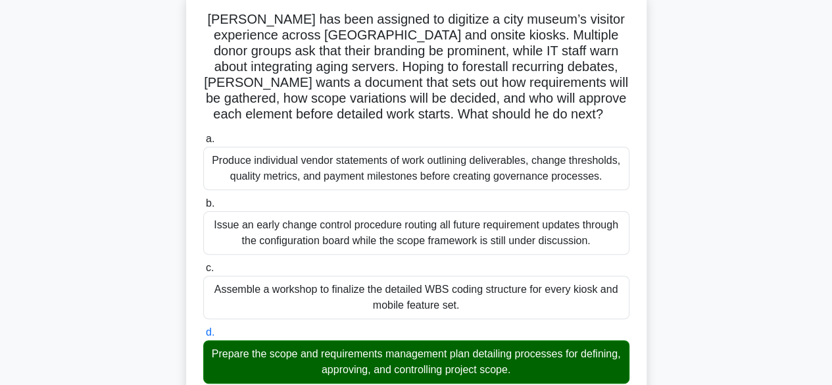
scroll to position [84, 0]
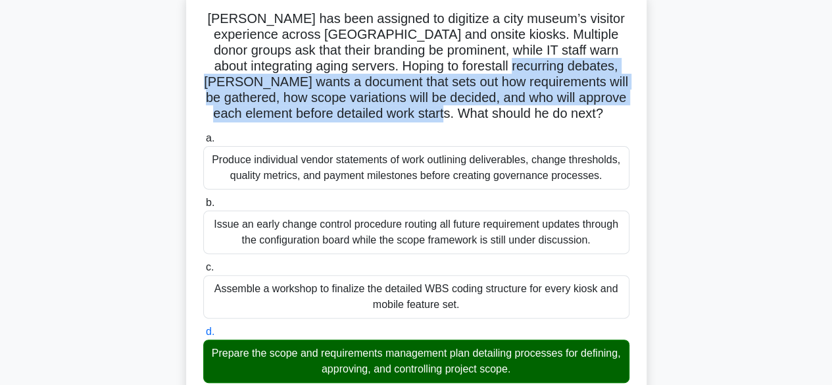
copy h5 "Rahul wants a document that sets out how requirements will be gathered, how sco…"
drag, startPoint x: 484, startPoint y: 68, endPoint x: 562, endPoint y: 120, distance: 93.9
click at [562, 120] on h5 "Rahul has been assigned to digitize a city museum’s visitor experience across m…" at bounding box center [416, 67] width 429 height 112
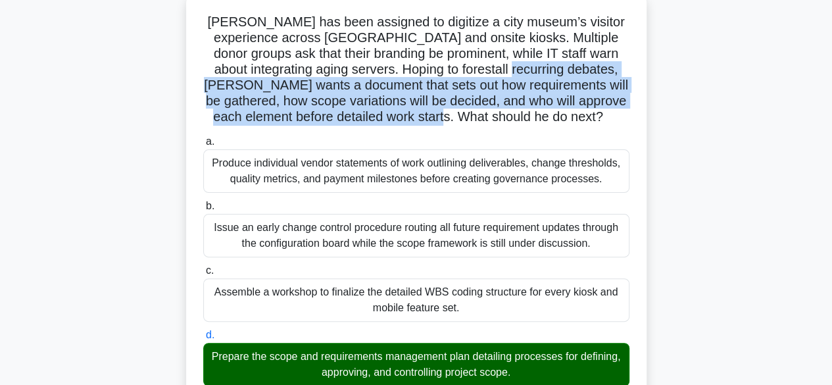
drag, startPoint x: 829, startPoint y: 127, endPoint x: 839, endPoint y: 160, distance: 35.2
click at [831, 160] on html "Arounah Profile Settings Profile" at bounding box center [416, 329] width 832 height 827
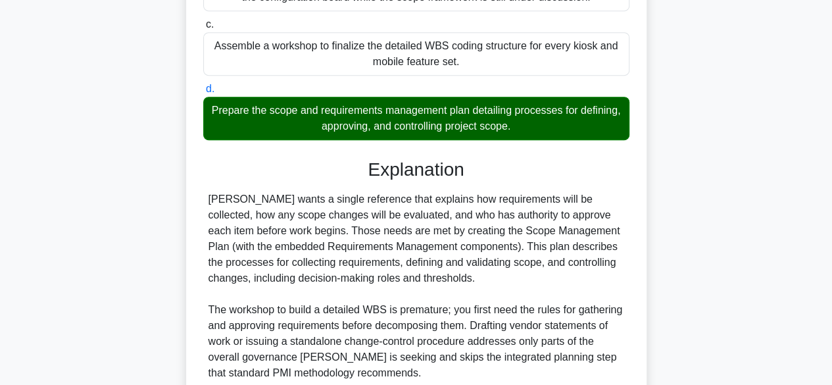
scroll to position [440, 0]
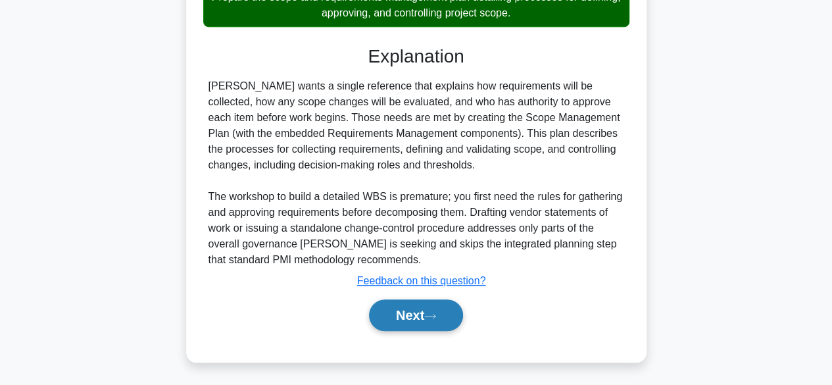
click at [444, 320] on button "Next" at bounding box center [416, 315] width 94 height 32
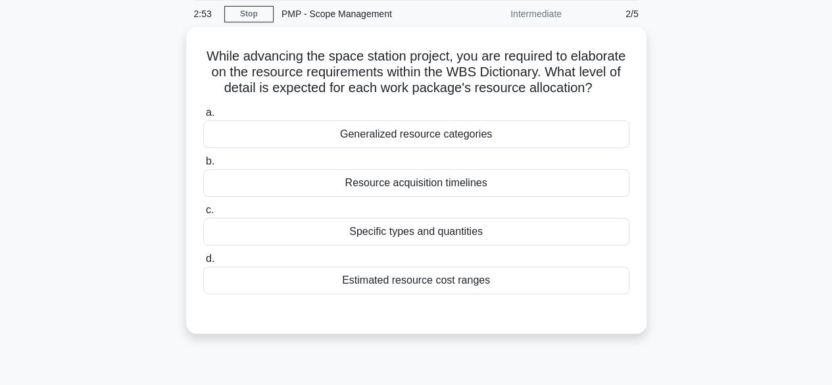
scroll to position [51, 0]
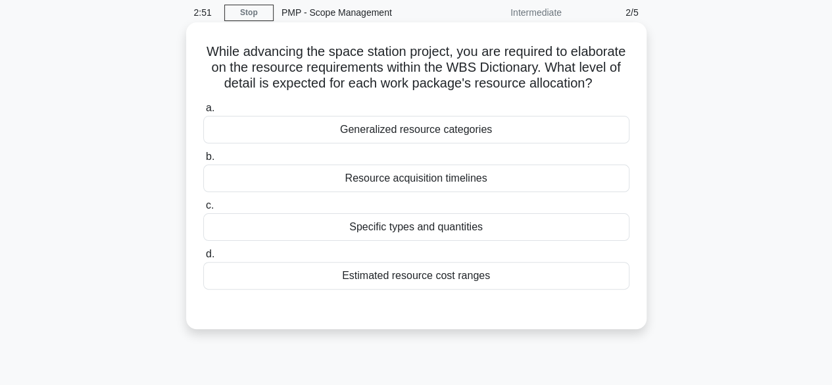
click at [510, 289] on div "Estimated resource cost ranges" at bounding box center [416, 276] width 426 height 28
click at [203, 258] on input "d. Estimated resource cost ranges" at bounding box center [203, 254] width 0 height 9
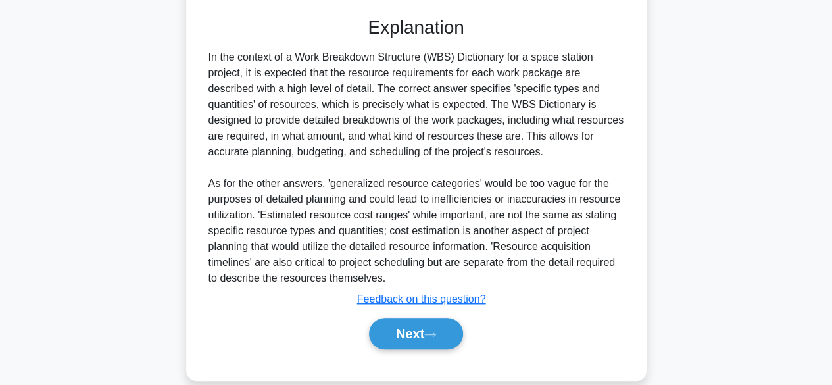
scroll to position [351, 0]
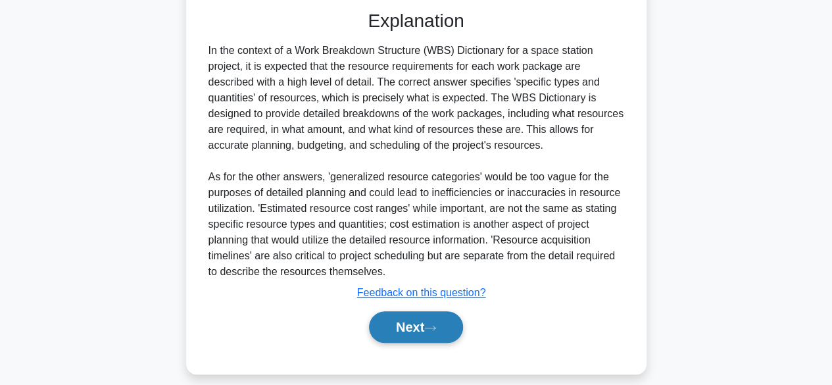
click at [424, 333] on button "Next" at bounding box center [416, 327] width 94 height 32
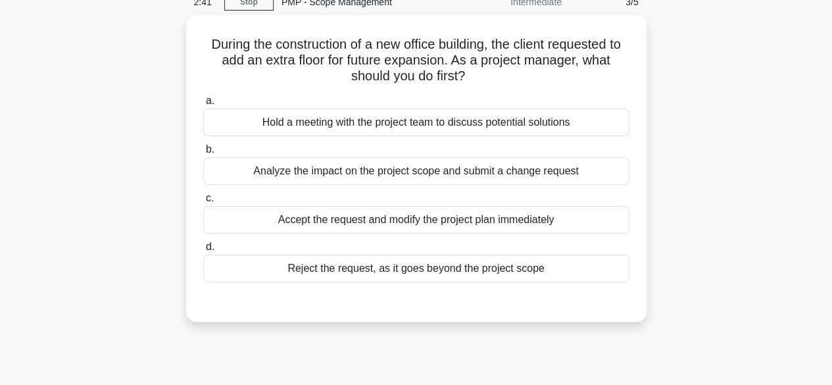
scroll to position [60, 0]
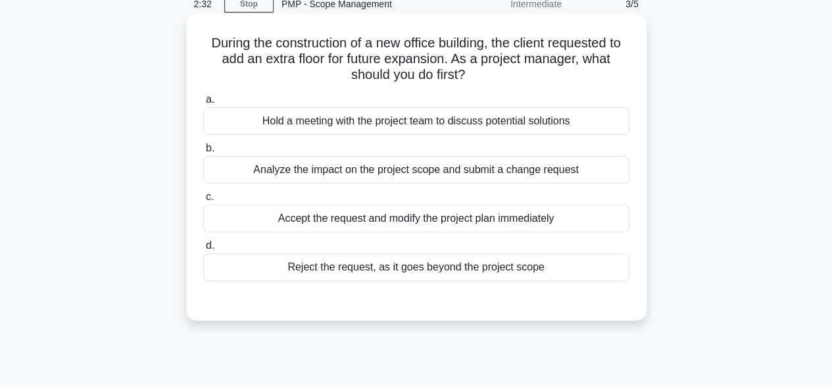
click at [568, 177] on div "Analyze the impact on the project scope and submit a change request" at bounding box center [416, 170] width 426 height 28
click at [203, 153] on input "b. Analyze the impact on the project scope and submit a change request" at bounding box center [203, 148] width 0 height 9
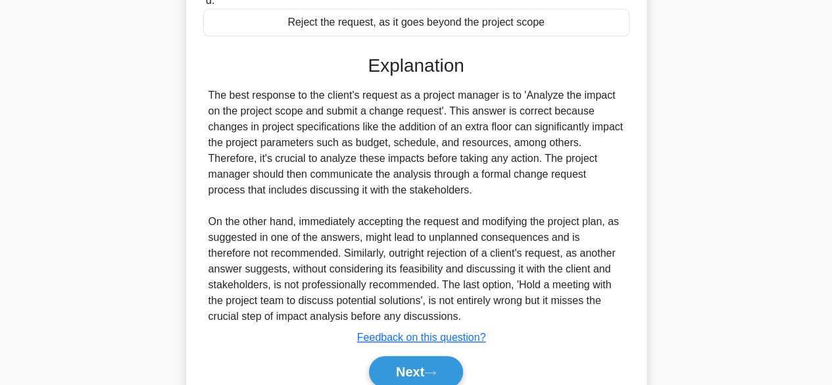
scroll to position [316, 0]
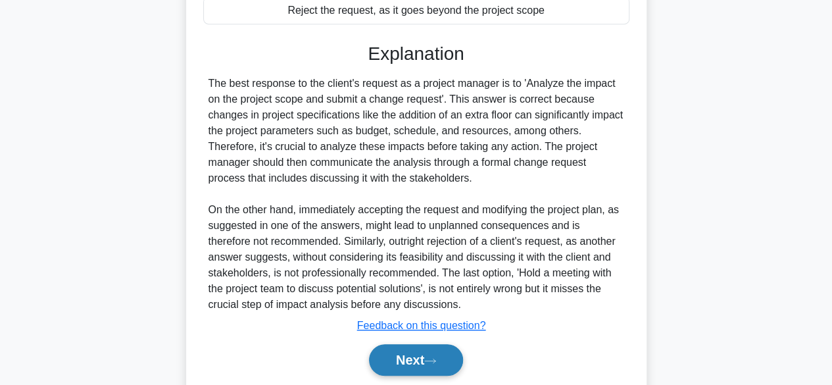
click at [431, 351] on button "Next" at bounding box center [416, 360] width 94 height 32
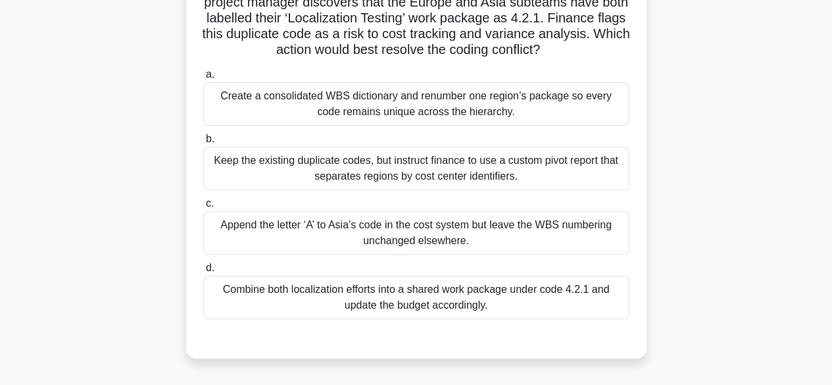
scroll to position [114, 0]
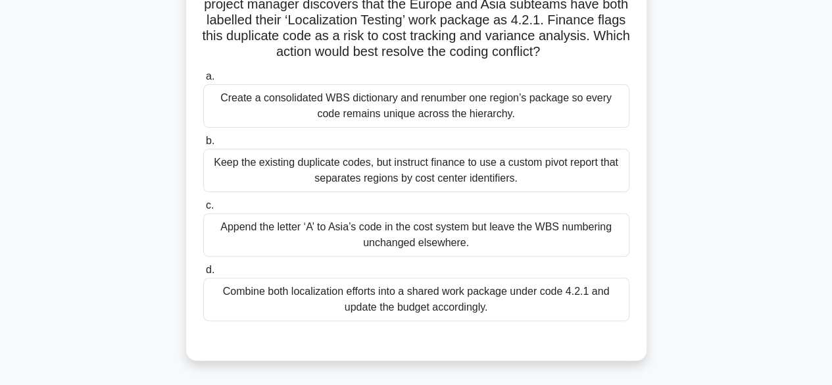
click at [514, 111] on div "Create a consolidated WBS dictionary and renumber one region’s package so every…" at bounding box center [416, 105] width 426 height 43
click at [203, 81] on input "a. Create a consolidated WBS dictionary and renumber one region’s package so ev…" at bounding box center [203, 76] width 0 height 9
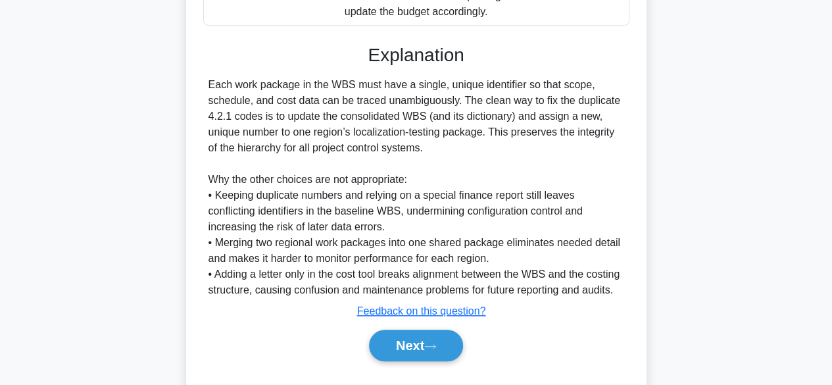
scroll to position [415, 0]
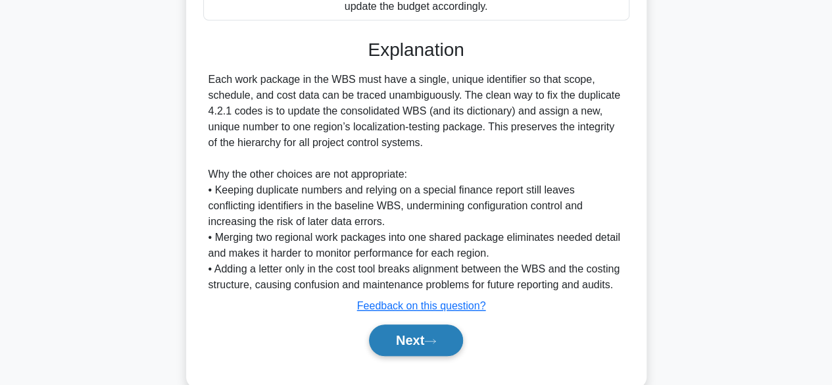
click at [422, 332] on button "Next" at bounding box center [416, 340] width 94 height 32
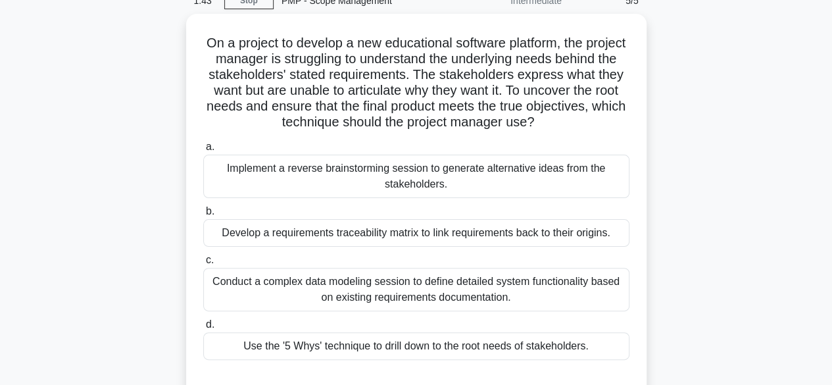
scroll to position [64, 0]
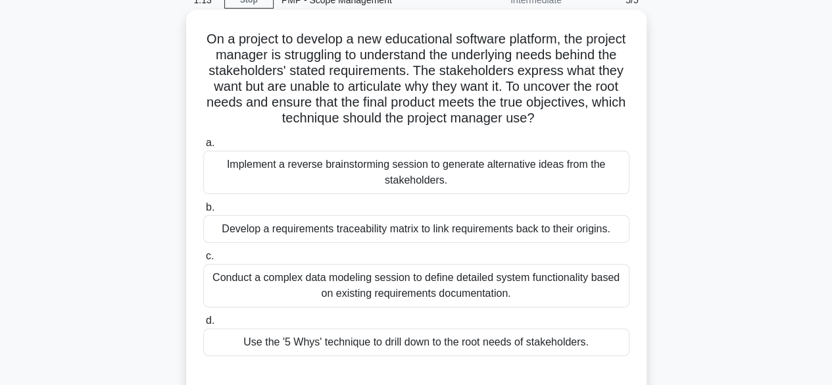
click at [582, 227] on div "Develop a requirements traceability matrix to link requirements back to their o…" at bounding box center [416, 229] width 426 height 28
click at [203, 212] on input "b. Develop a requirements traceability matrix to link requirements back to thei…" at bounding box center [203, 207] width 0 height 9
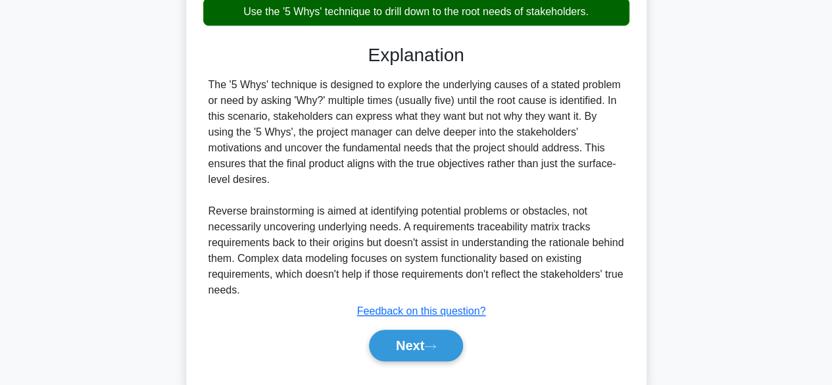
scroll to position [400, 0]
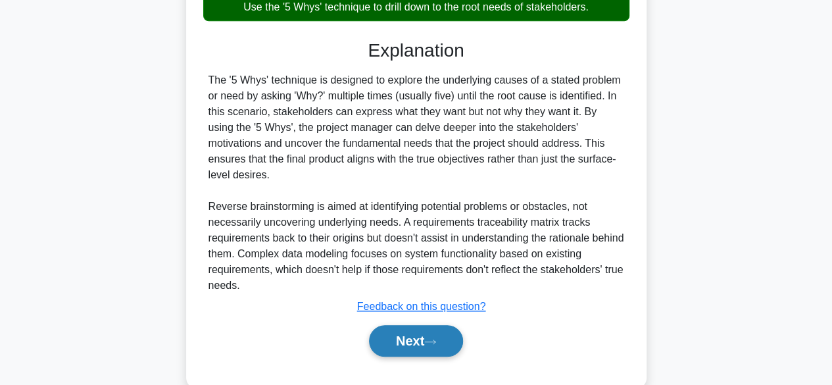
click at [425, 325] on button "Next" at bounding box center [416, 341] width 94 height 32
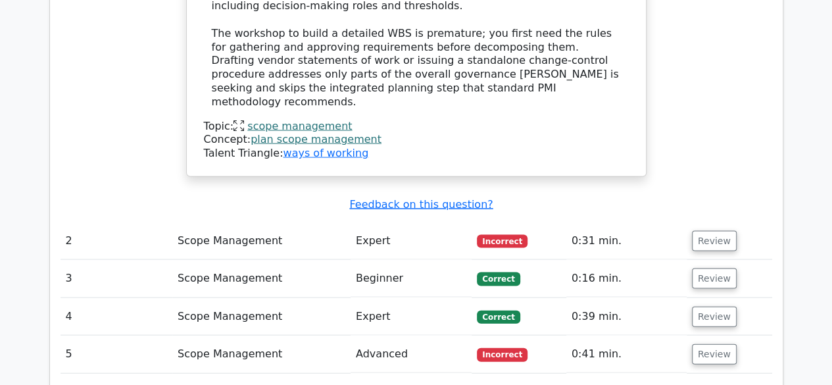
scroll to position [1255, 0]
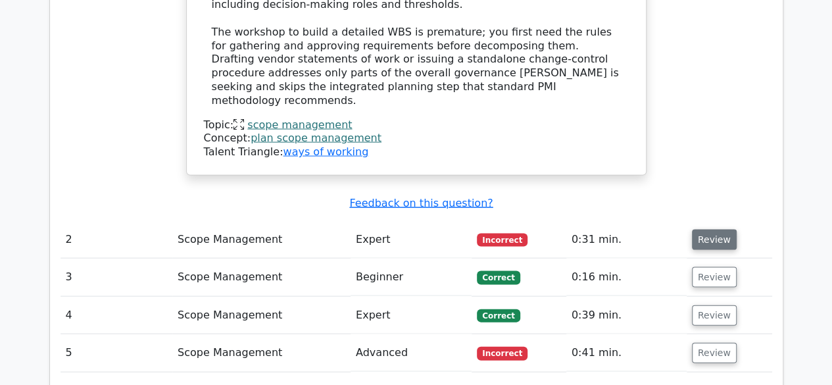
click at [722, 230] on button "Review" at bounding box center [714, 240] width 45 height 20
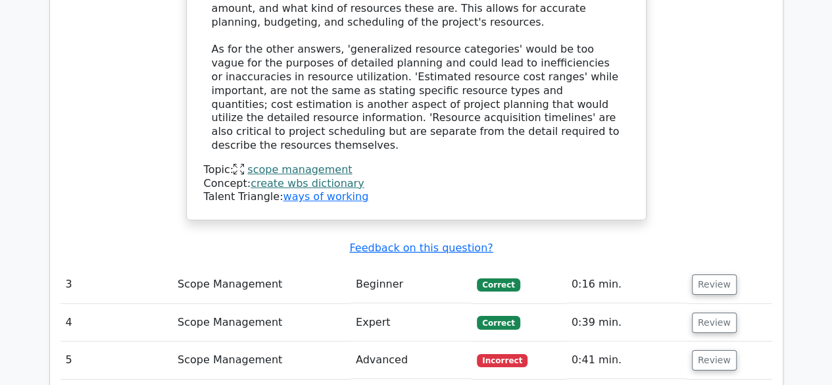
scroll to position [1925, 0]
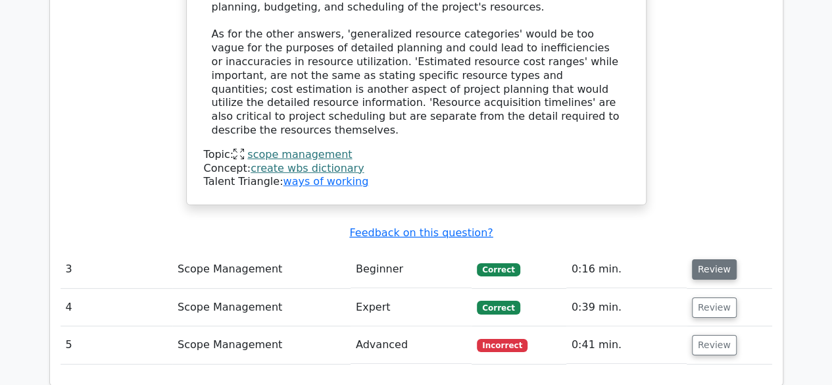
click at [718, 259] on button "Review" at bounding box center [714, 269] width 45 height 20
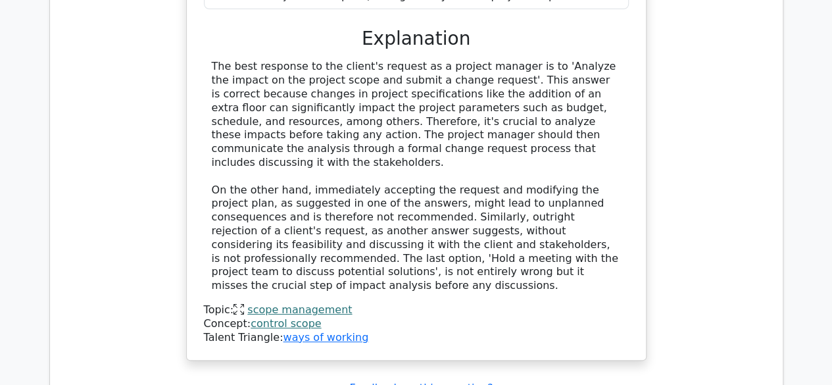
scroll to position [2461, 0]
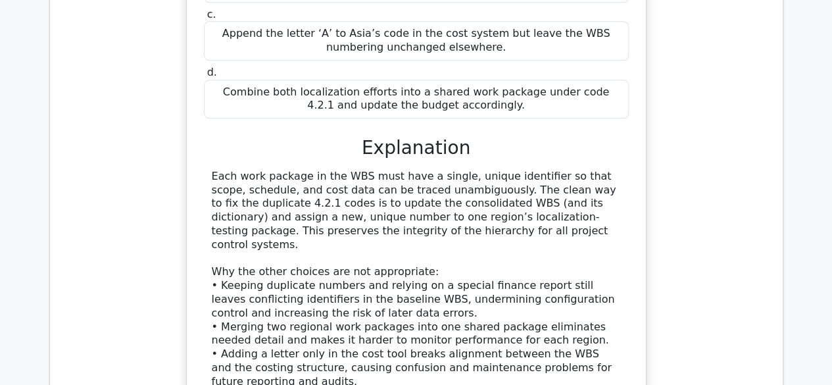
scroll to position [3153, 0]
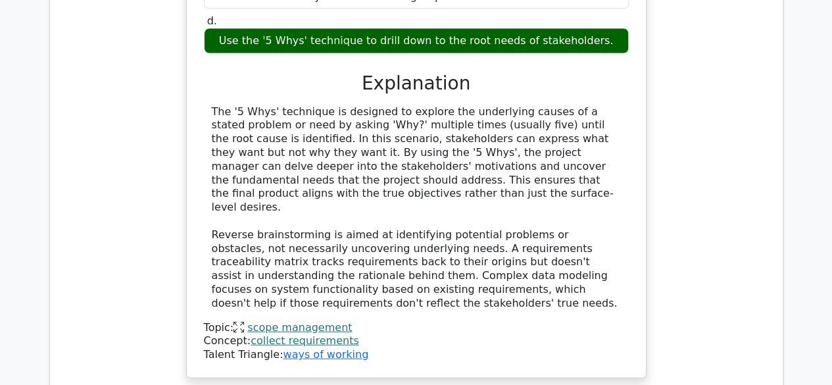
scroll to position [3979, 0]
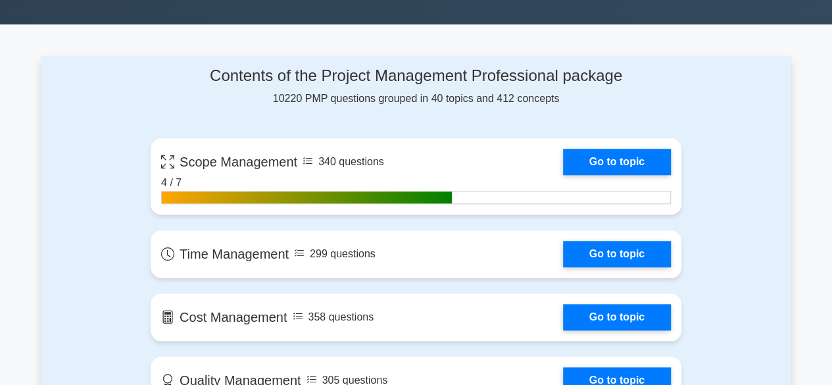
scroll to position [508, 0]
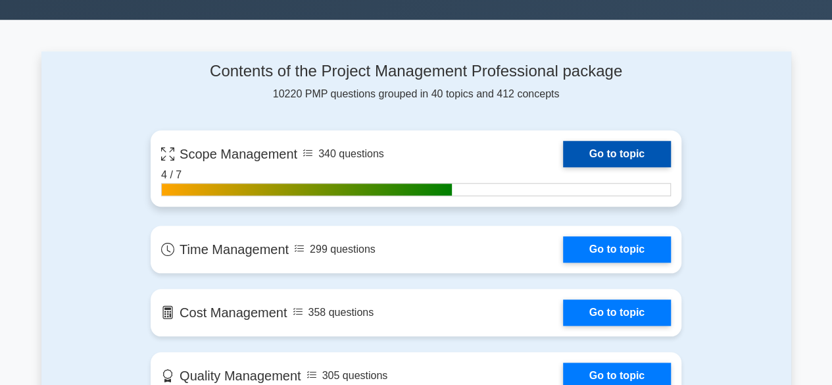
click at [636, 152] on link "Go to topic" at bounding box center [617, 154] width 108 height 26
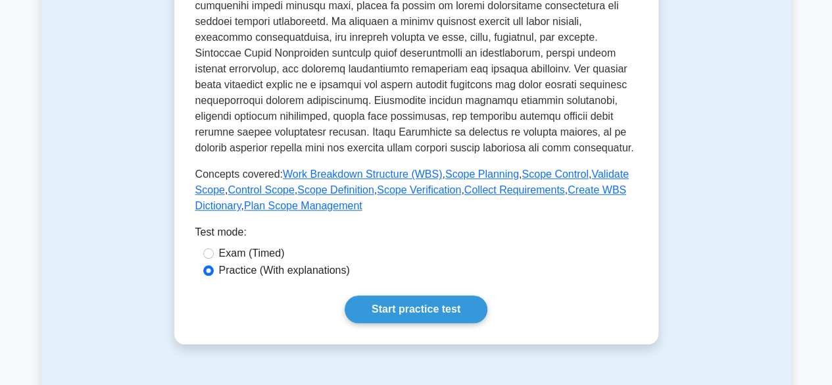
scroll to position [481, 0]
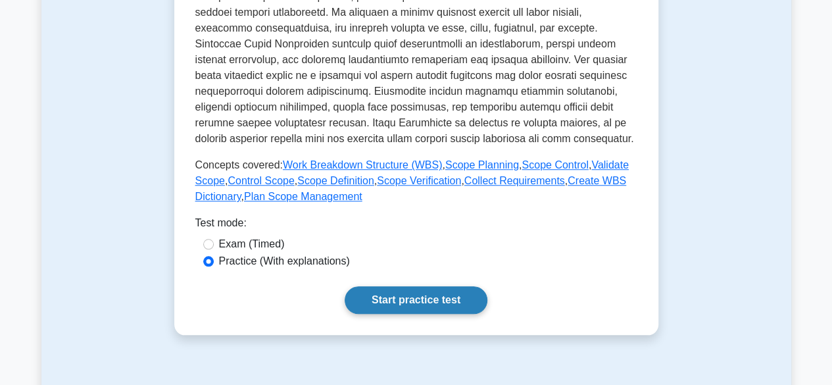
click at [452, 300] on link "Start practice test" at bounding box center [416, 300] width 143 height 28
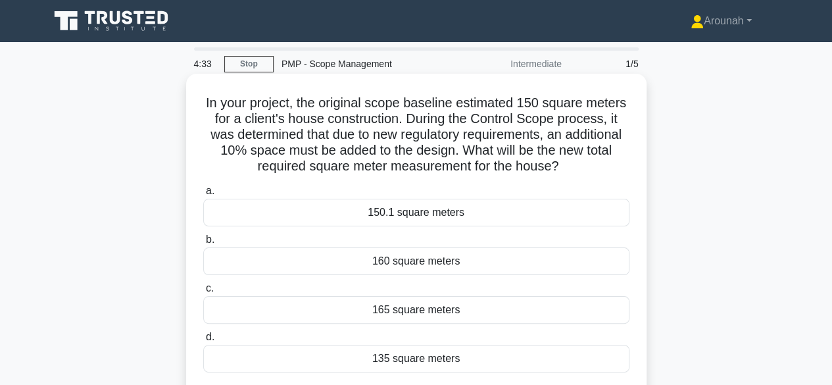
click at [447, 314] on div "165 square meters" at bounding box center [416, 310] width 426 height 28
click at [203, 293] on input "c. 165 square meters" at bounding box center [203, 288] width 0 height 9
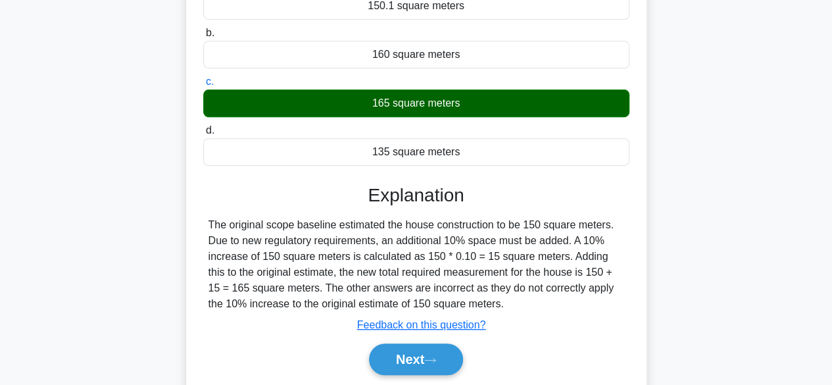
scroll to position [210, 0]
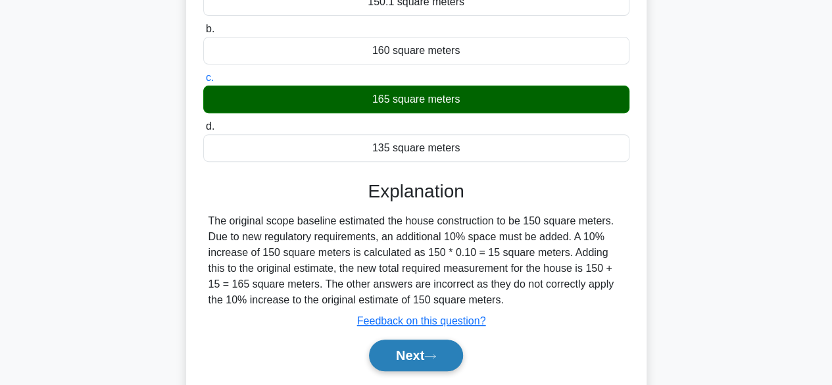
click at [448, 347] on button "Next" at bounding box center [416, 355] width 94 height 32
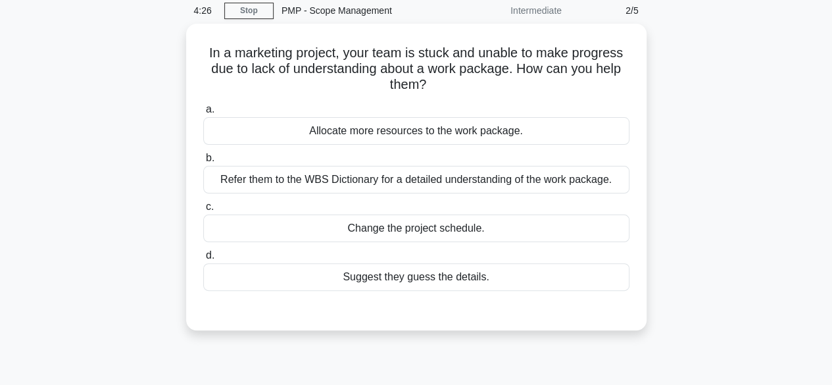
scroll to position [51, 0]
click at [606, 181] on div "Refer them to the WBS Dictionary for a detailed understanding of the work packa…" at bounding box center [416, 179] width 426 height 28
click at [203, 162] on input "b. Refer them to the WBS Dictionary for a detailed understanding of the work pa…" at bounding box center [203, 157] width 0 height 9
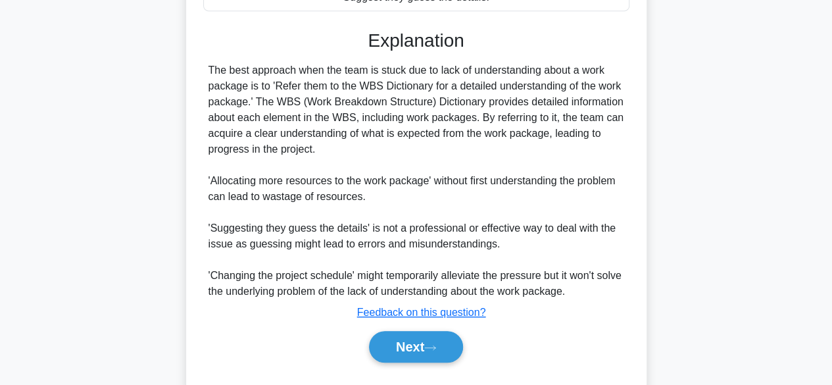
scroll to position [334, 0]
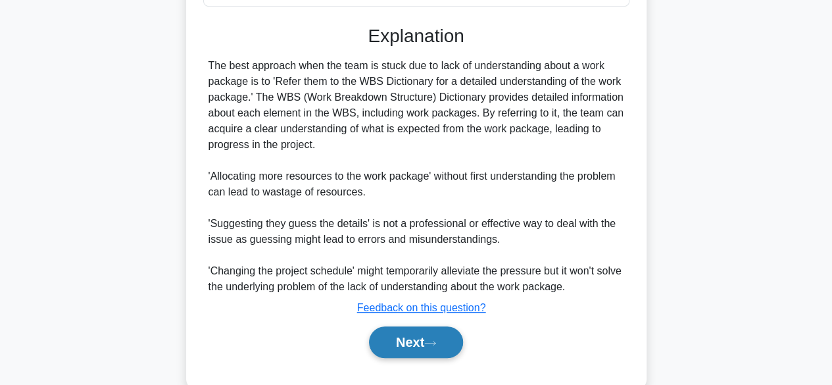
click at [450, 340] on button "Next" at bounding box center [416, 342] width 94 height 32
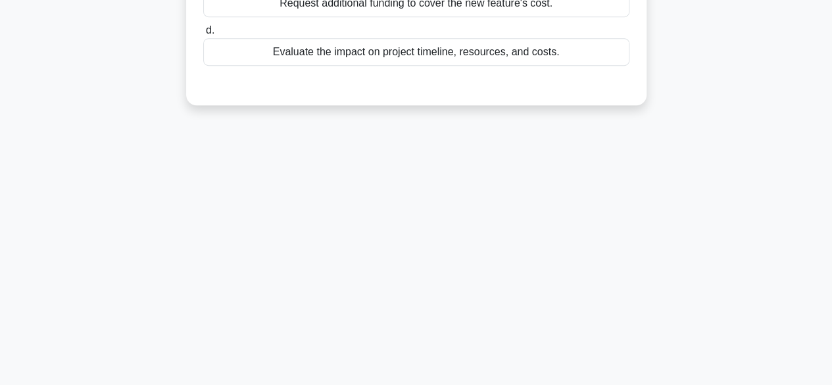
scroll to position [326, 0]
drag, startPoint x: 835, startPoint y: 258, endPoint x: 446, endPoint y: 281, distance: 390.0
click at [446, 281] on div "3:56 Stop PMP - Scope Management Intermediate 3/5 As a project manager overseei…" at bounding box center [416, 51] width 750 height 658
drag, startPoint x: 836, startPoint y: 258, endPoint x: 460, endPoint y: 236, distance: 376.8
click at [460, 236] on div "3:52 Stop PMP - Scope Management Intermediate 3/5 As a project manager overseei…" at bounding box center [416, 51] width 750 height 658
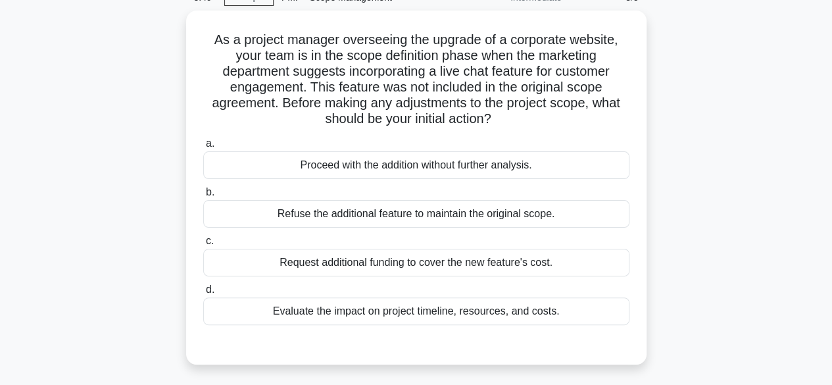
scroll to position [66, 0]
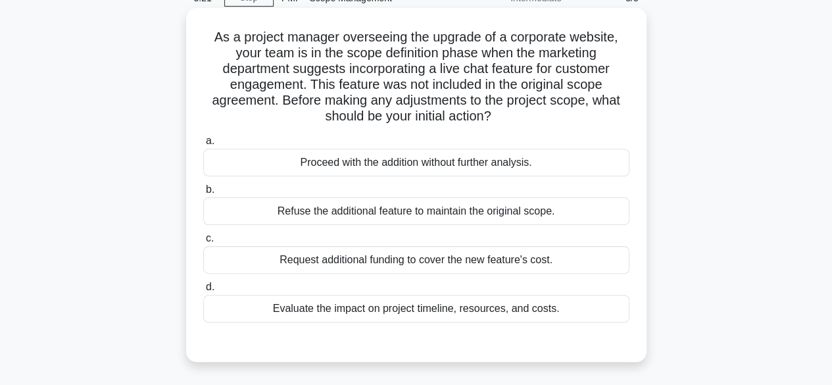
click at [454, 311] on div "Evaluate the impact on project timeline, resources, and costs." at bounding box center [416, 309] width 426 height 28
click at [203, 291] on input "d. Evaluate the impact on project timeline, resources, and costs." at bounding box center [203, 287] width 0 height 9
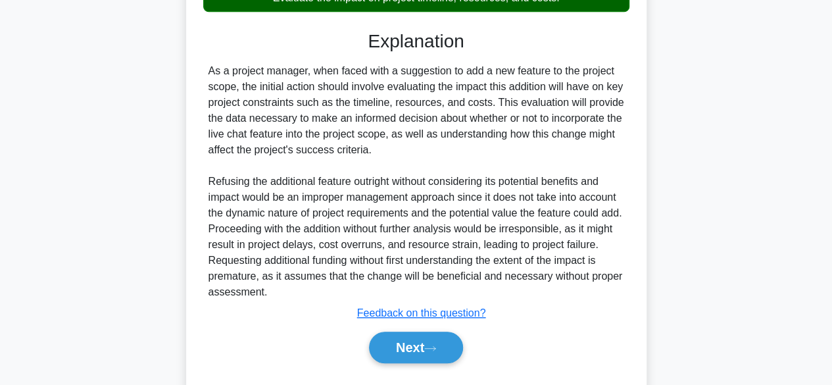
scroll to position [383, 0]
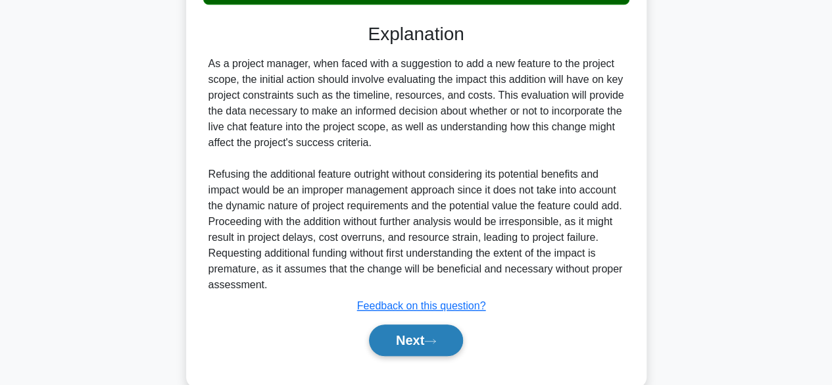
click at [444, 351] on button "Next" at bounding box center [416, 340] width 94 height 32
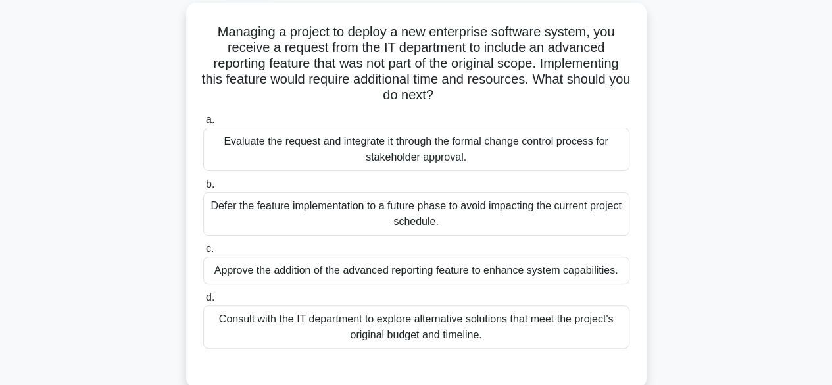
scroll to position [74, 0]
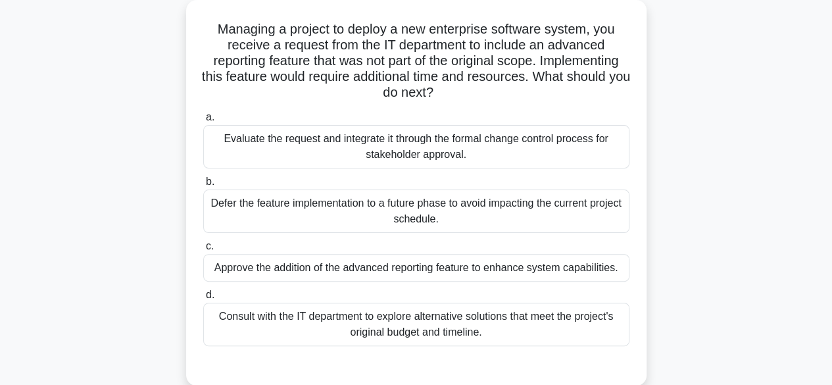
click at [500, 149] on div "Evaluate the request and integrate it through the formal change control process…" at bounding box center [416, 146] width 426 height 43
click at [203, 122] on input "a. Evaluate the request and integrate it through the formal change control proc…" at bounding box center [203, 117] width 0 height 9
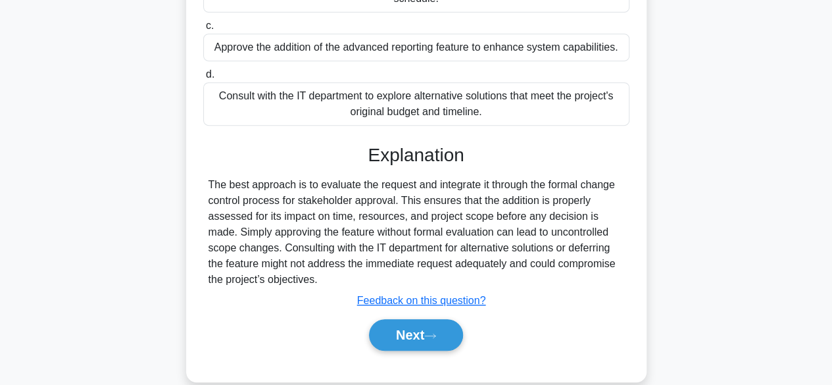
scroll to position [303, 0]
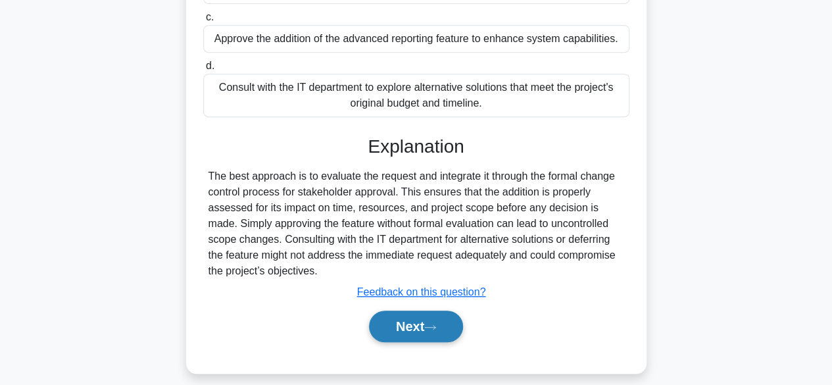
click at [443, 327] on button "Next" at bounding box center [416, 326] width 94 height 32
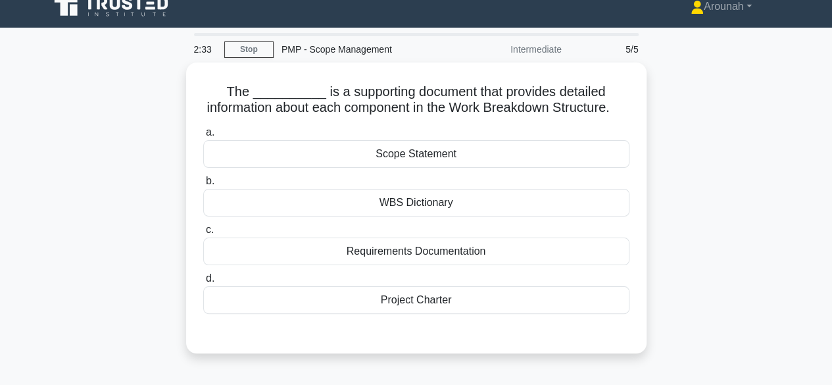
scroll to position [16, 0]
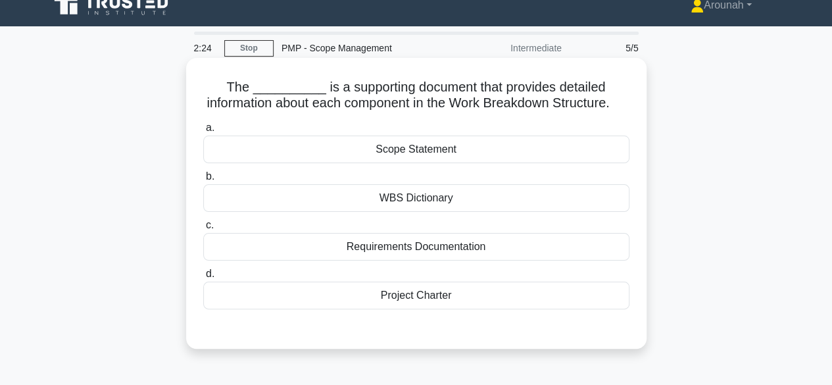
click at [441, 212] on div "WBS Dictionary" at bounding box center [416, 198] width 426 height 28
click at [203, 181] on input "b. WBS Dictionary" at bounding box center [203, 176] width 0 height 9
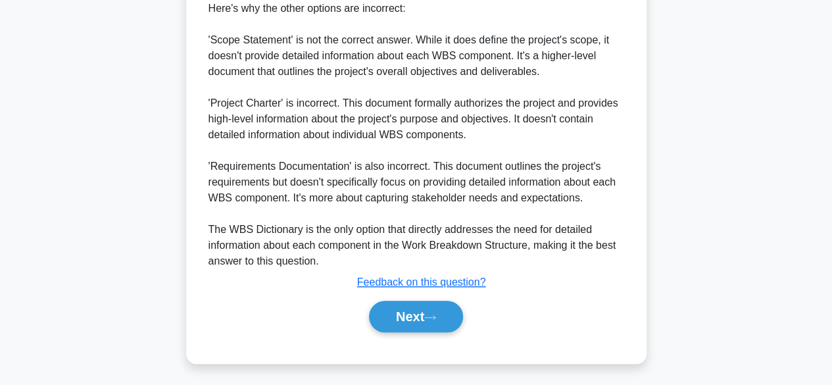
scroll to position [503, 0]
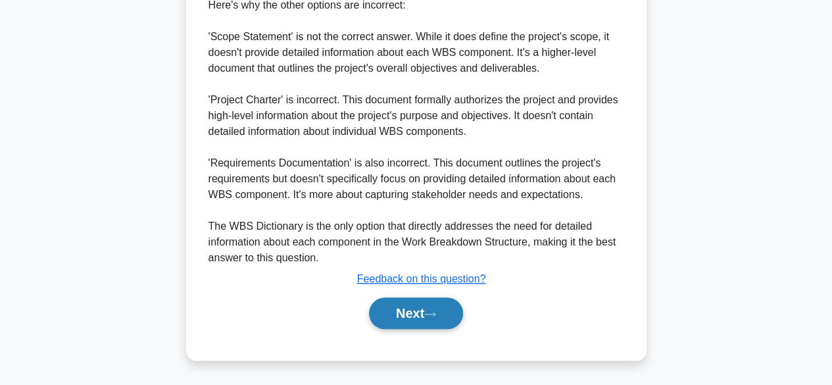
click at [437, 310] on button "Next" at bounding box center [416, 313] width 94 height 32
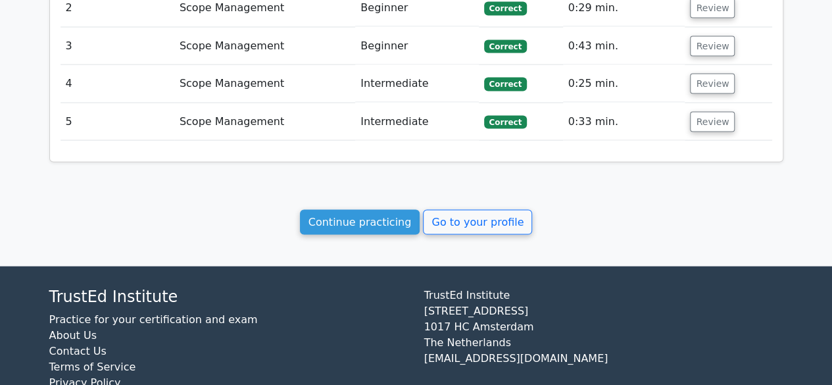
scroll to position [1285, 0]
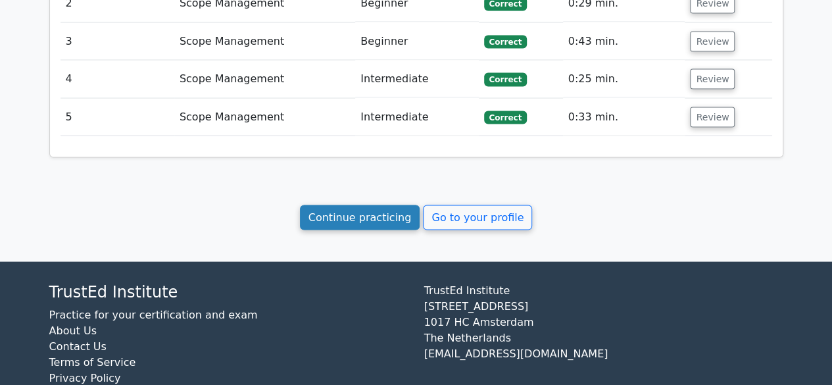
click at [380, 205] on link "Continue practicing" at bounding box center [360, 217] width 120 height 25
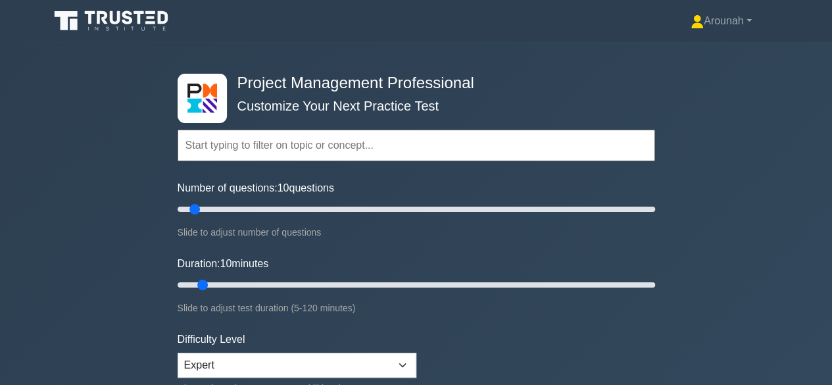
click at [460, 155] on input "text" at bounding box center [416, 146] width 477 height 32
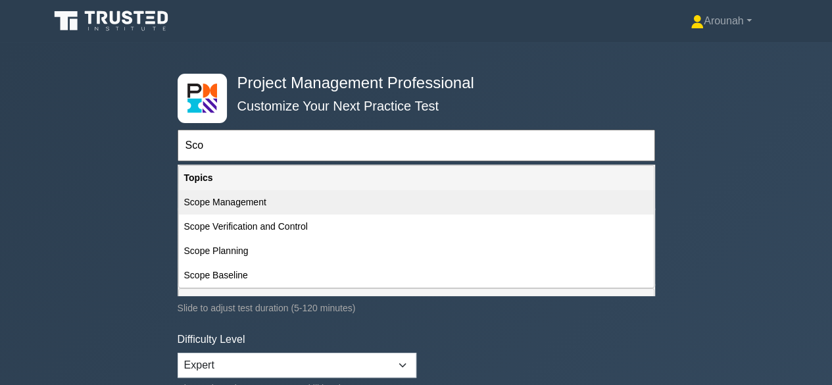
click at [290, 201] on div "Scope Management" at bounding box center [416, 202] width 475 height 24
type input "Scope Management"
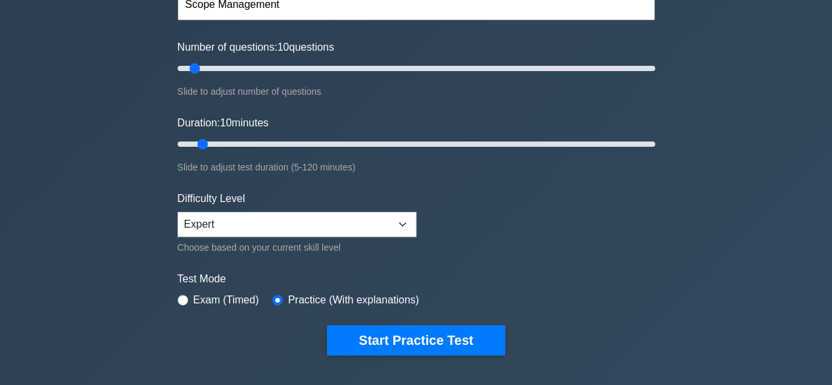
scroll to position [135, 0]
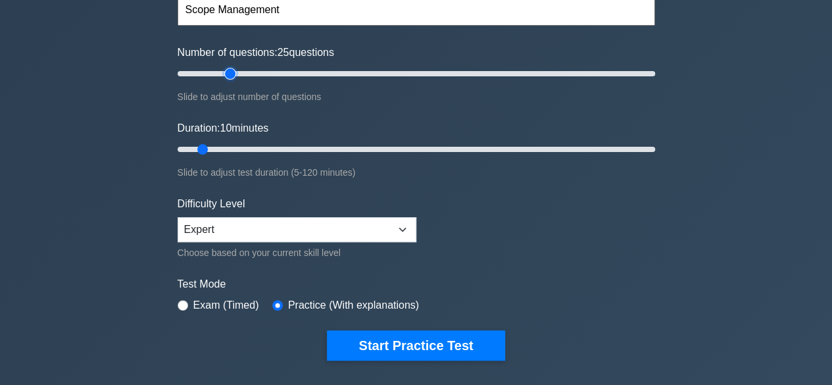
drag, startPoint x: 195, startPoint y: 71, endPoint x: 235, endPoint y: 72, distance: 40.1
type input "25"
click at [235, 72] on input "Number of questions: 25 questions" at bounding box center [416, 74] width 477 height 16
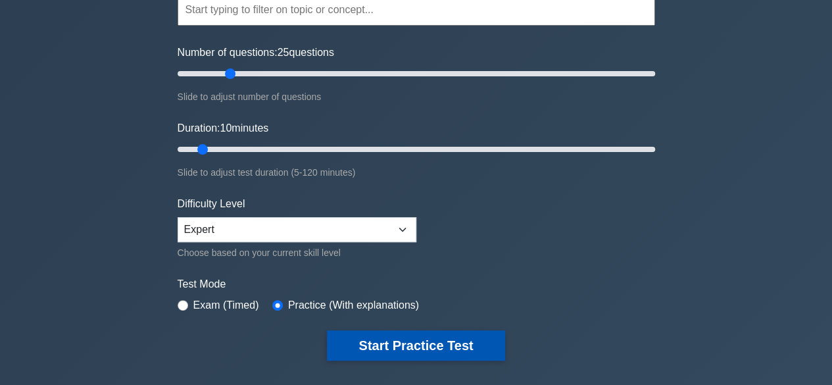
click at [441, 349] on button "Start Practice Test" at bounding box center [416, 345] width 178 height 30
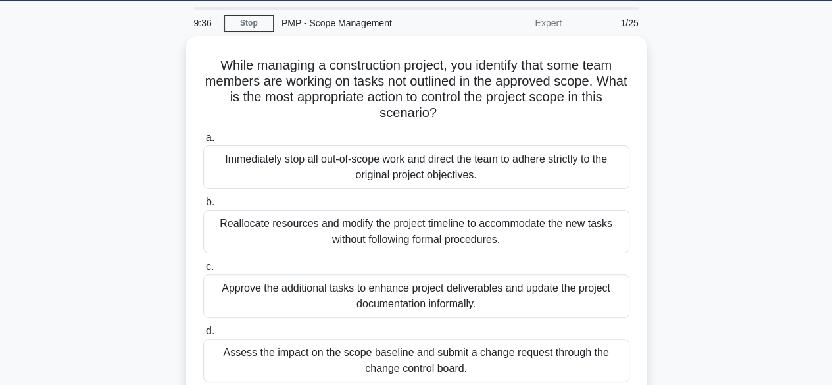
scroll to position [39, 0]
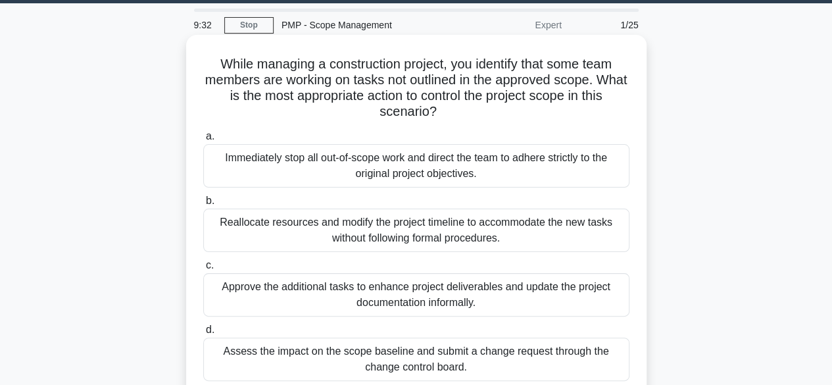
click at [510, 169] on div "Immediately stop all out-of-scope work and direct the team to adhere strictly t…" at bounding box center [416, 165] width 426 height 43
click at [203, 141] on input "a. Immediately stop all out-of-scope work and direct the team to adhere strictl…" at bounding box center [203, 136] width 0 height 9
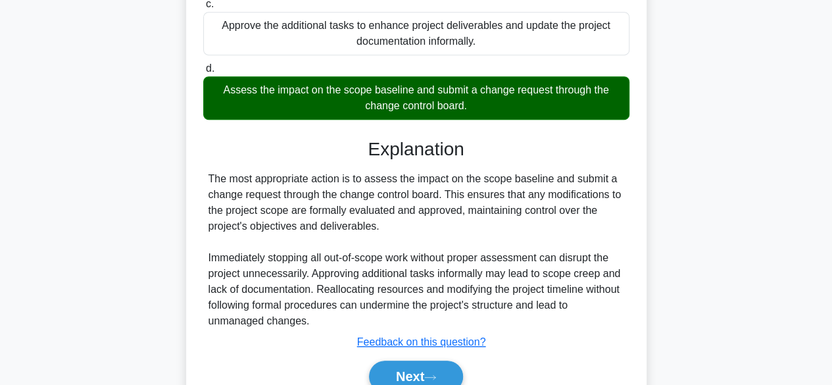
scroll to position [306, 0]
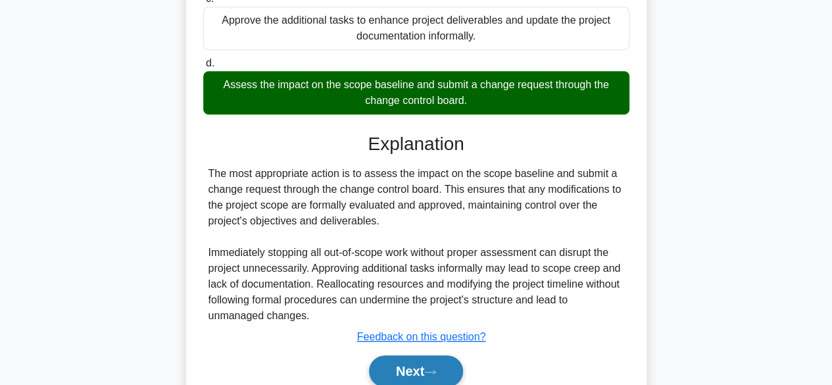
click at [400, 369] on button "Next" at bounding box center [416, 371] width 94 height 32
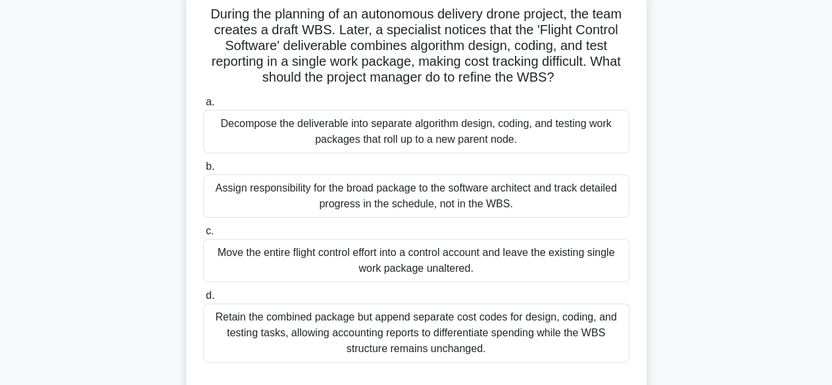
scroll to position [94, 0]
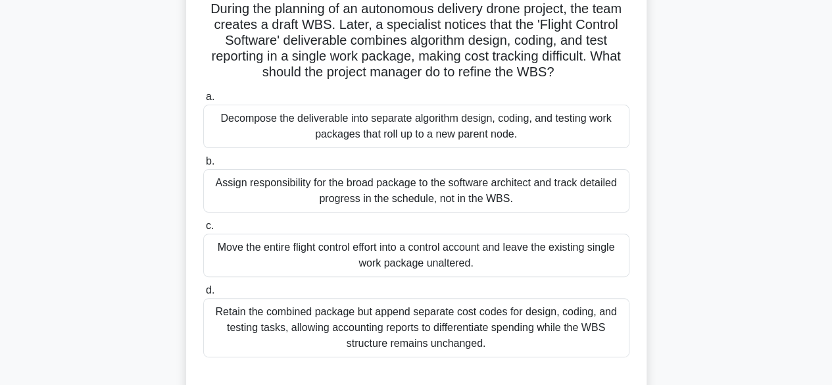
click at [466, 132] on div "Decompose the deliverable into separate algorithm design, coding, and testing w…" at bounding box center [416, 126] width 426 height 43
click at [203, 101] on input "a. Decompose the deliverable into separate algorithm design, coding, and testin…" at bounding box center [203, 97] width 0 height 9
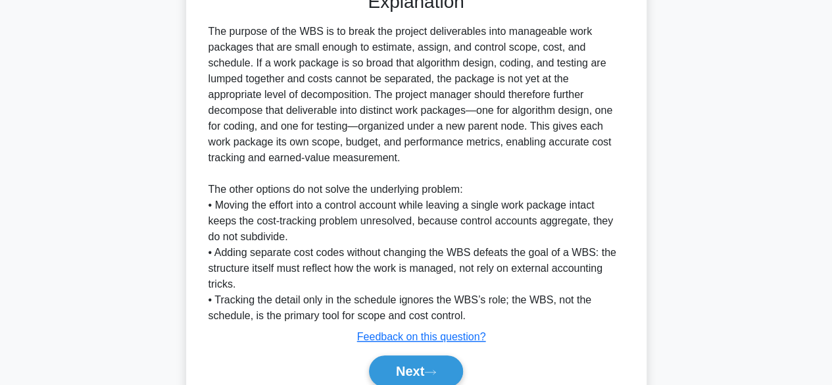
scroll to position [535, 0]
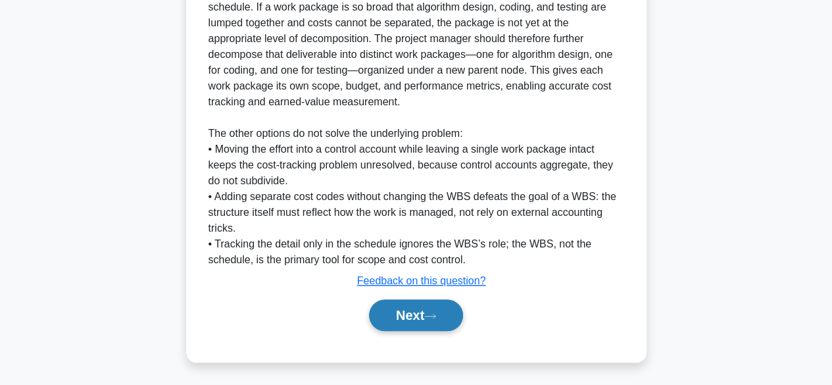
click at [435, 319] on button "Next" at bounding box center [416, 315] width 94 height 32
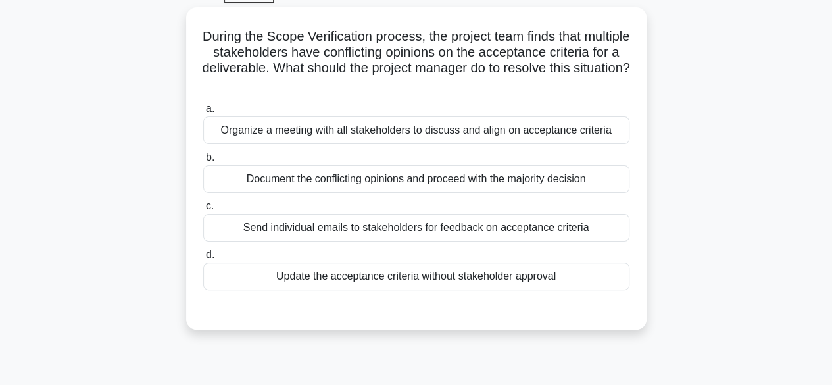
scroll to position [68, 0]
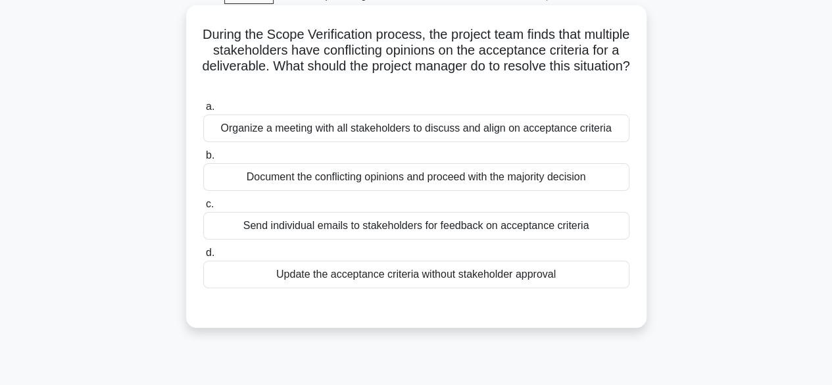
click at [533, 125] on div "Organize a meeting with all stakeholders to discuss and align on acceptance cri…" at bounding box center [416, 128] width 426 height 28
click at [203, 111] on input "a. Organize a meeting with all stakeholders to discuss and align on acceptance …" at bounding box center [203, 107] width 0 height 9
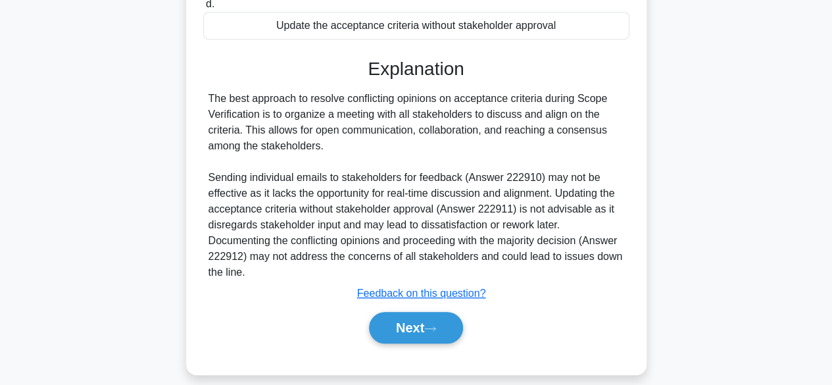
scroll to position [321, 0]
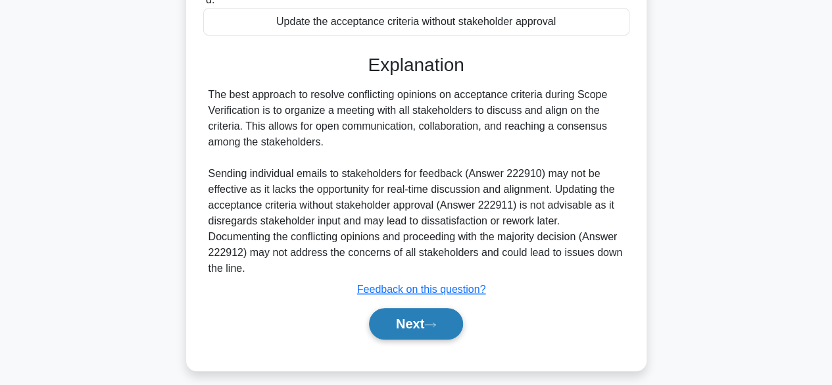
click at [425, 327] on button "Next" at bounding box center [416, 324] width 94 height 32
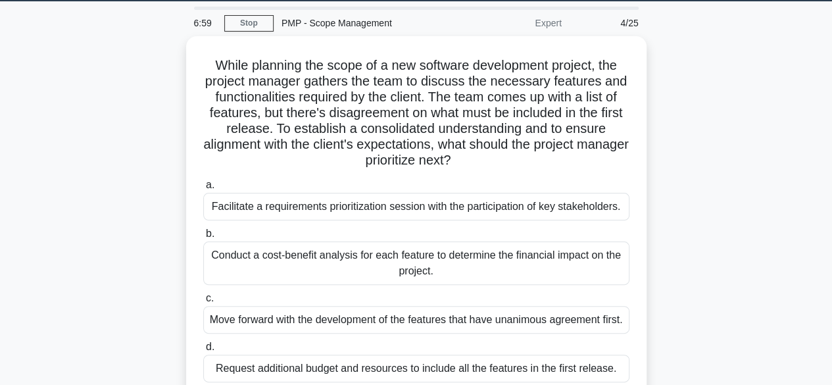
scroll to position [0, 0]
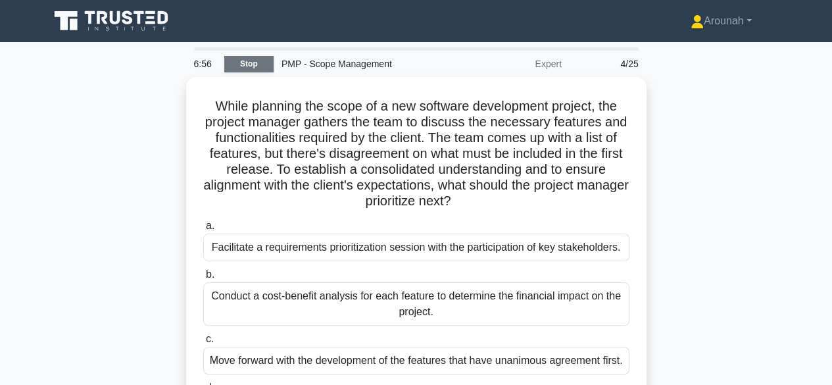
click at [258, 65] on link "Stop" at bounding box center [248, 64] width 49 height 16
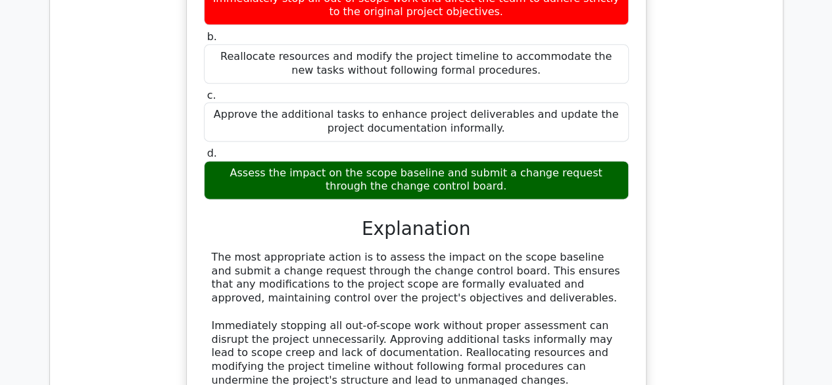
scroll to position [855, 0]
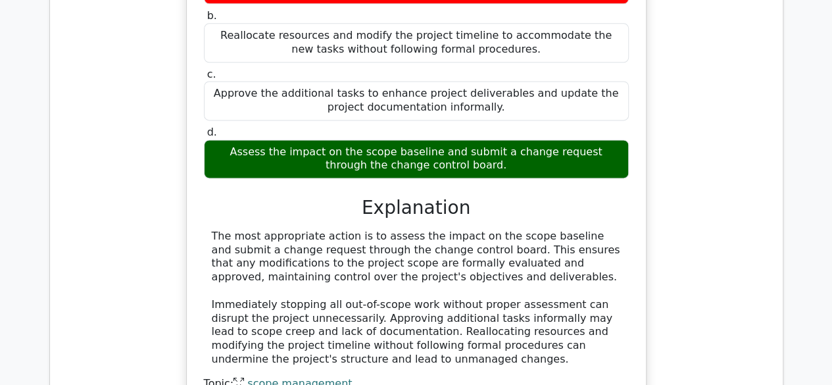
drag, startPoint x: 809, startPoint y: 202, endPoint x: 796, endPoint y: 275, distance: 74.2
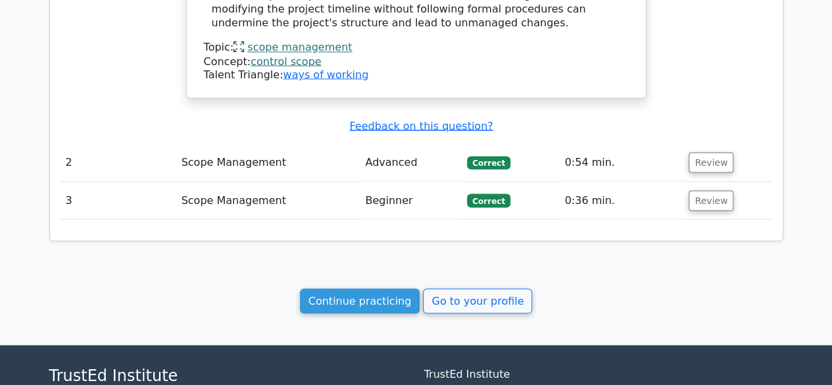
scroll to position [1207, 0]
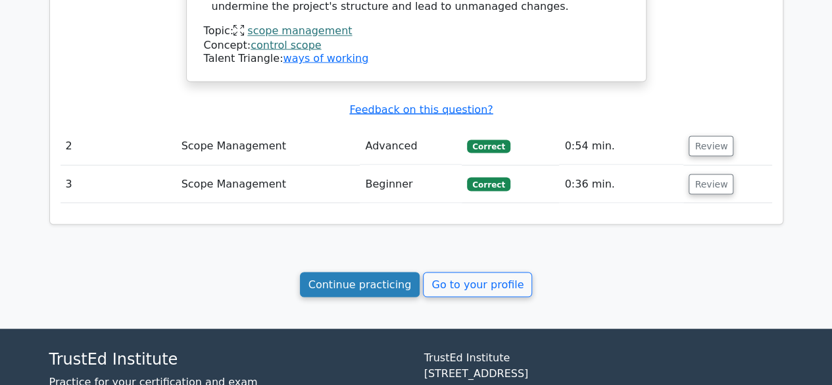
click at [392, 293] on link "Continue practicing" at bounding box center [360, 284] width 120 height 25
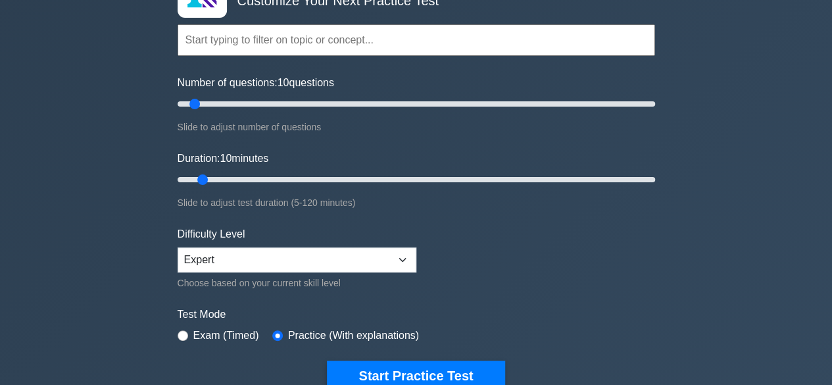
scroll to position [100, 0]
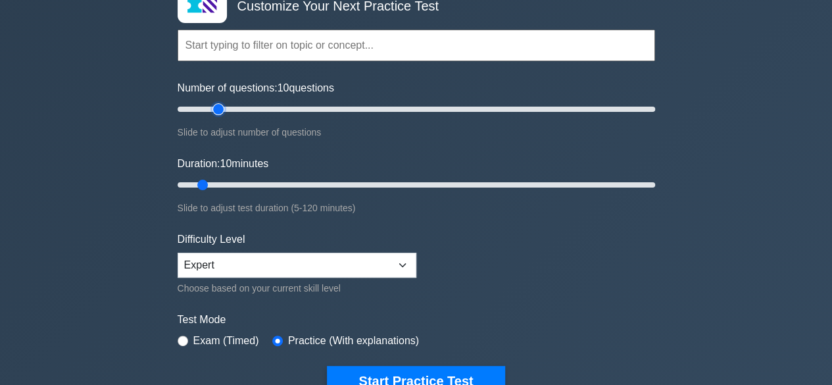
type input "20"
click at [218, 111] on input "Number of questions: 10 questions" at bounding box center [416, 109] width 477 height 16
click at [280, 50] on input "text" at bounding box center [416, 46] width 477 height 32
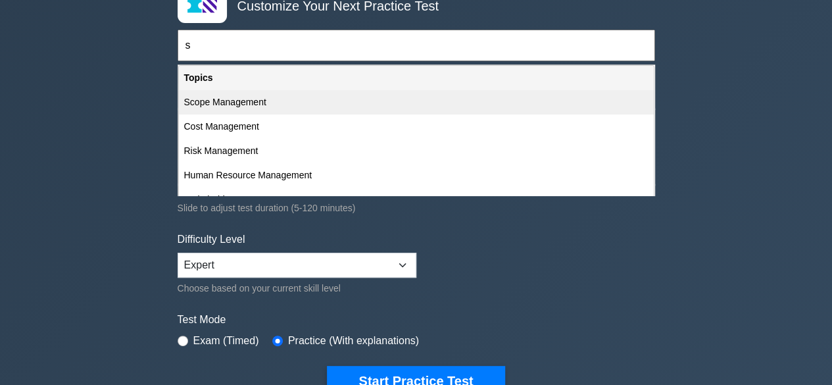
click at [241, 106] on div "Scope Management" at bounding box center [416, 102] width 475 height 24
type input "Scope Management"
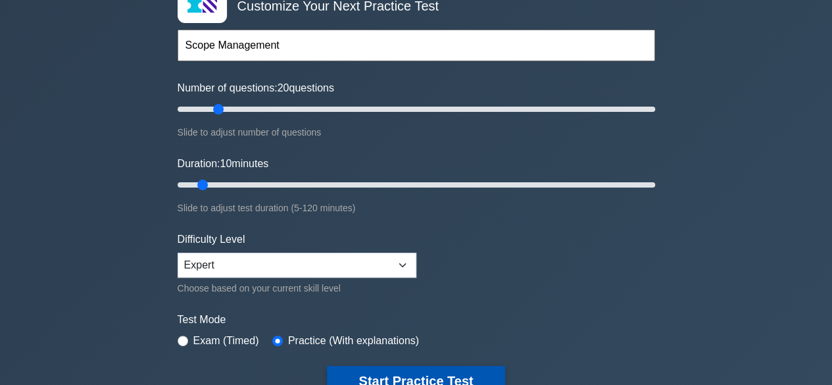
click at [429, 372] on button "Start Practice Test" at bounding box center [416, 381] width 178 height 30
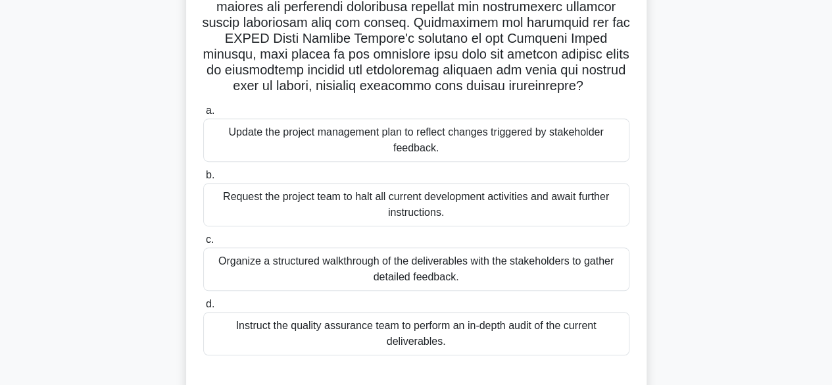
scroll to position [259, 0]
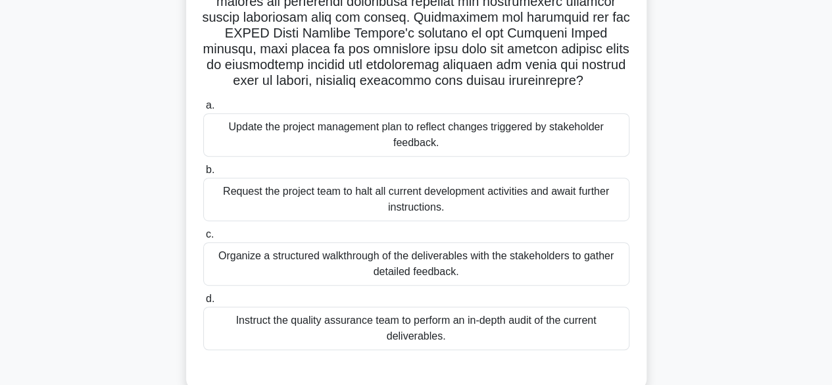
click at [484, 143] on div "Update the project management plan to reflect changes triggered by stakeholder …" at bounding box center [416, 134] width 426 height 43
click at [203, 110] on input "a. Update the project management plan to reflect changes triggered by stakehold…" at bounding box center [203, 105] width 0 height 9
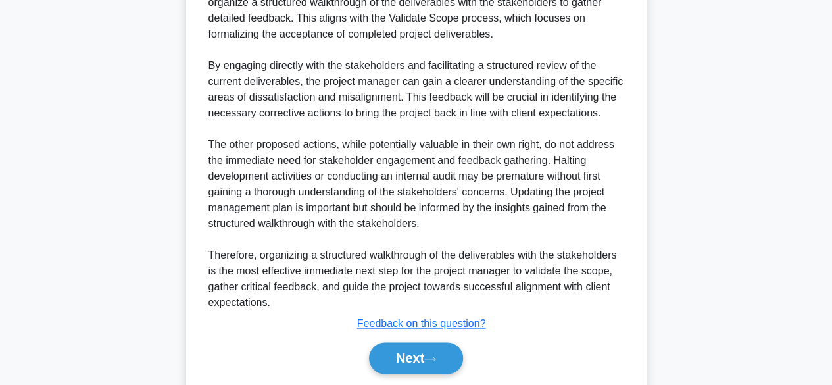
scroll to position [692, 0]
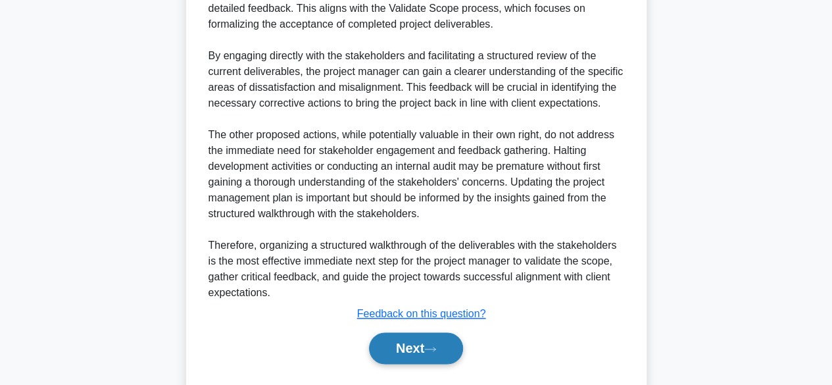
click at [432, 351] on icon at bounding box center [430, 348] width 12 height 7
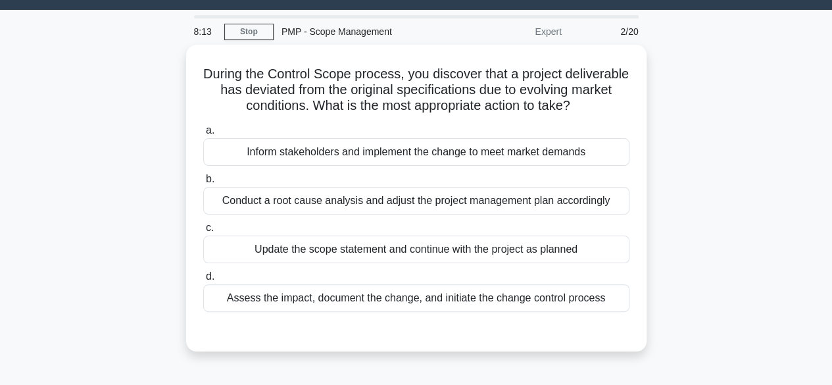
scroll to position [32, 0]
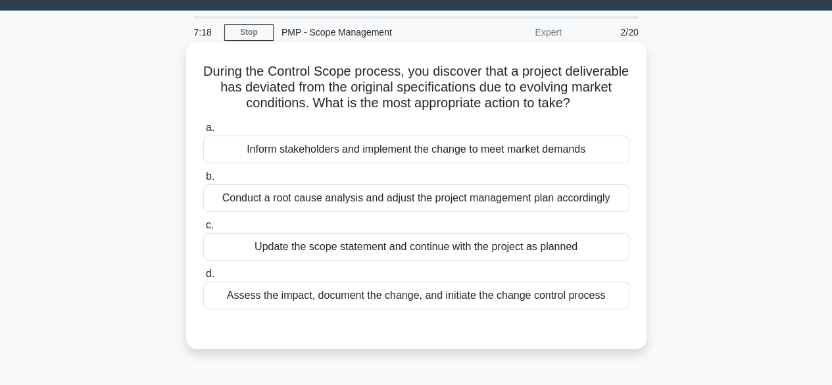
click at [451, 308] on div "Assess the impact, document the change, and initiate the change control process" at bounding box center [416, 295] width 426 height 28
click at [203, 278] on input "d. Assess the impact, document the change, and initiate the change control proc…" at bounding box center [203, 274] width 0 height 9
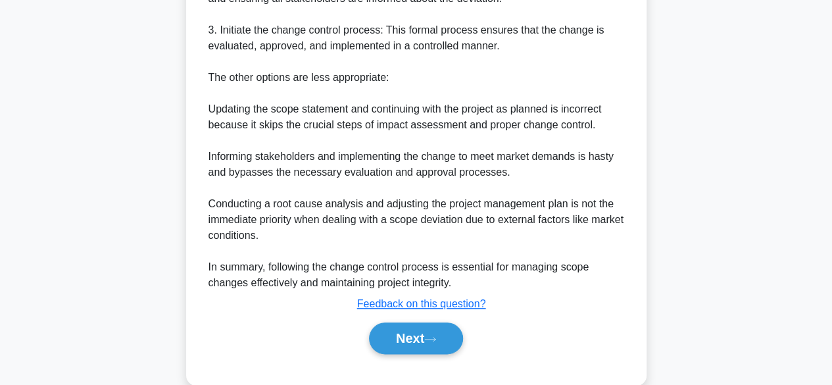
scroll to position [594, 0]
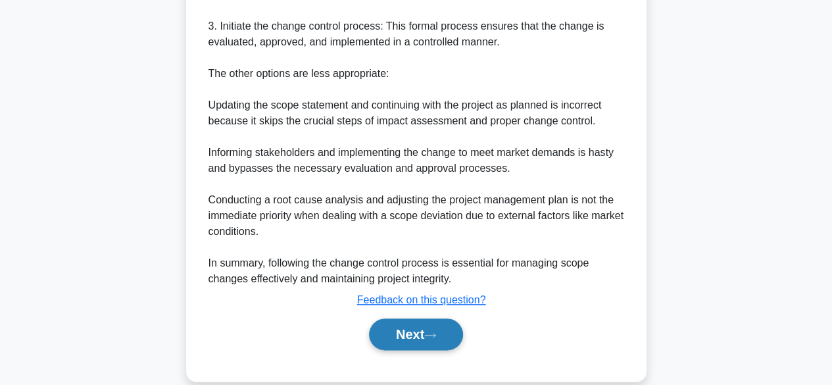
click at [459, 350] on button "Next" at bounding box center [416, 334] width 94 height 32
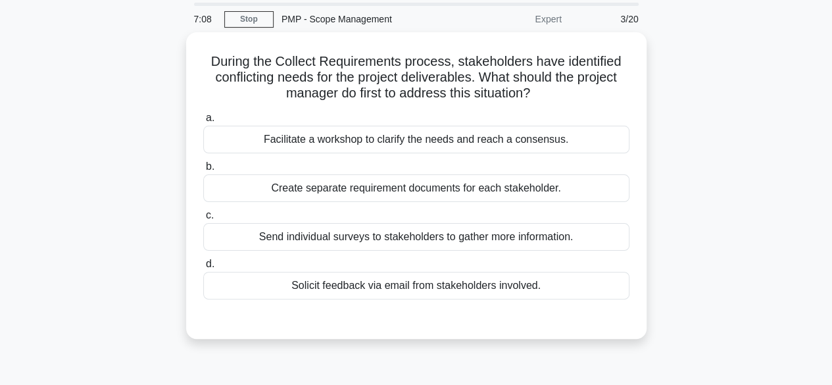
scroll to position [44, 0]
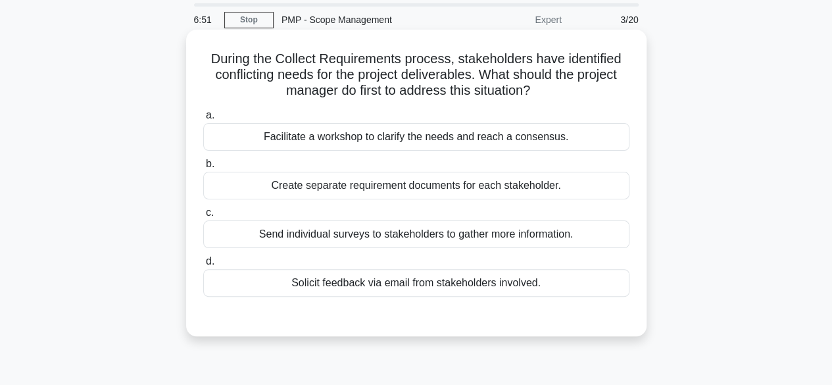
click at [521, 133] on div "Facilitate a workshop to clarify the needs and reach a consensus." at bounding box center [416, 137] width 426 height 28
click at [203, 120] on input "a. Facilitate a workshop to clarify the needs and reach a consensus." at bounding box center [203, 115] width 0 height 9
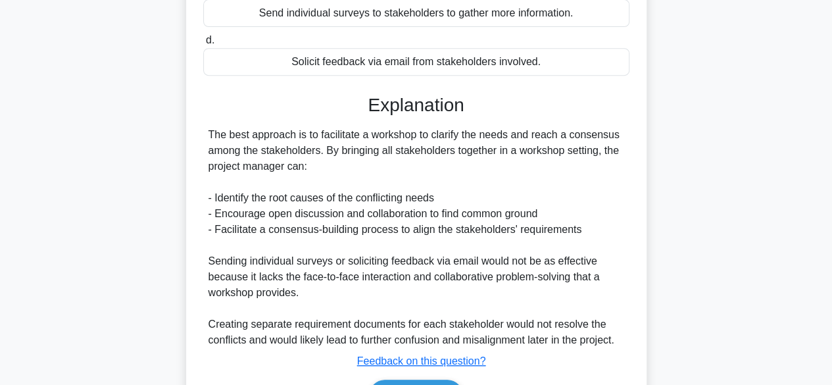
scroll to position [345, 0]
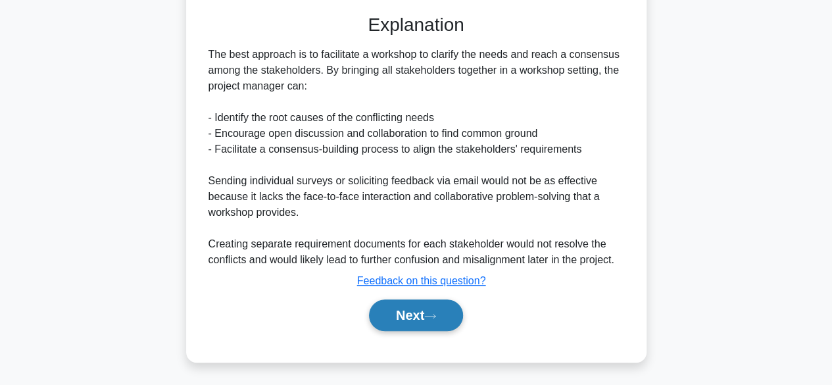
click at [454, 324] on button "Next" at bounding box center [416, 315] width 94 height 32
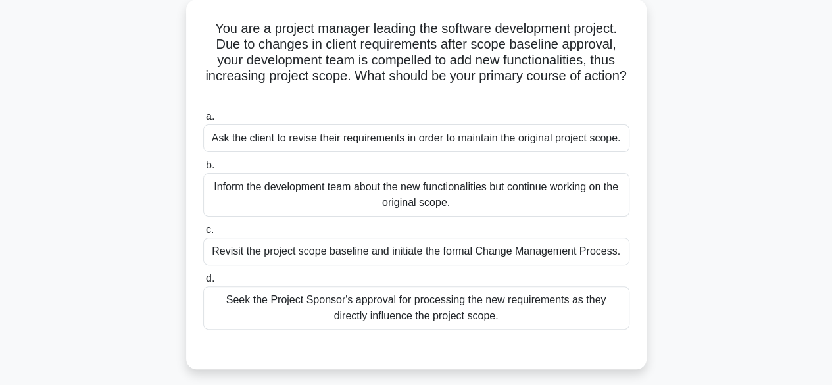
scroll to position [80, 0]
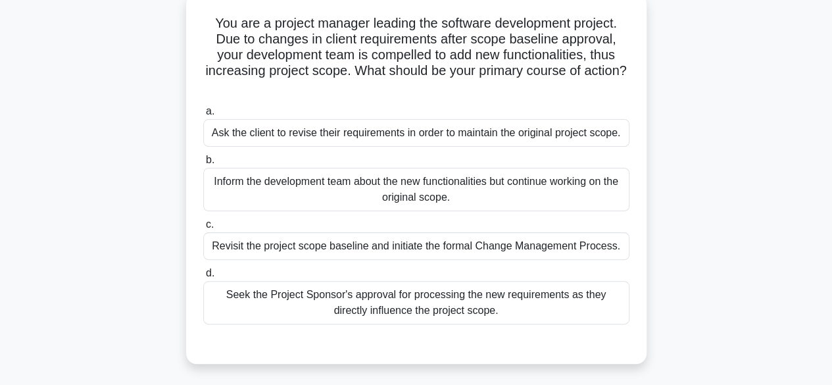
click at [481, 251] on div "Revisit the project scope baseline and initiate the formal Change Management Pr…" at bounding box center [416, 246] width 426 height 28
click at [203, 229] on input "c. Revisit the project scope baseline and initiate the formal Change Management…" at bounding box center [203, 224] width 0 height 9
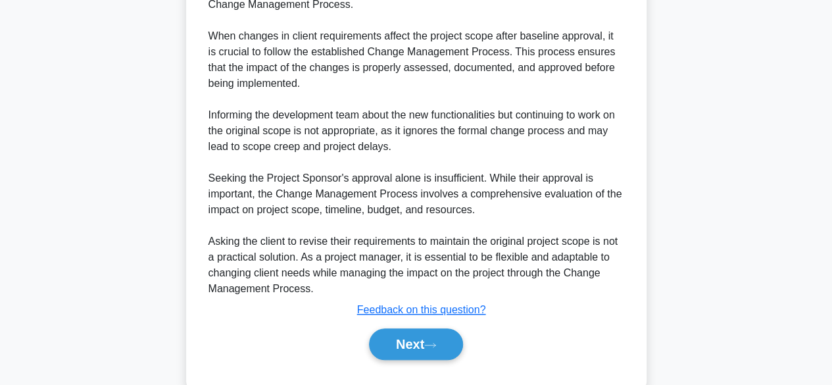
scroll to position [479, 0]
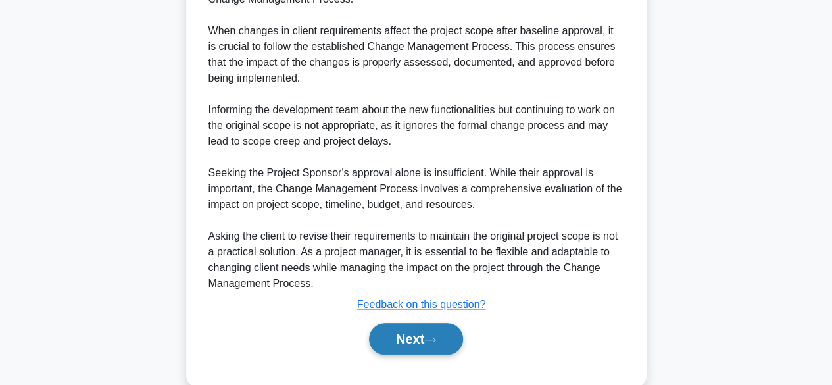
click at [425, 344] on button "Next" at bounding box center [416, 339] width 94 height 32
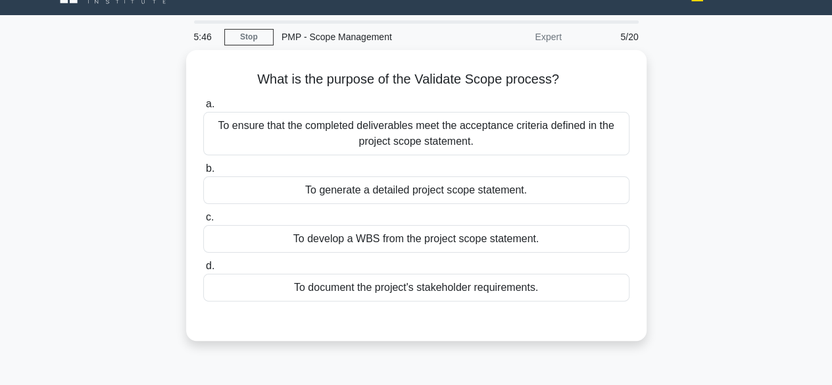
scroll to position [26, 0]
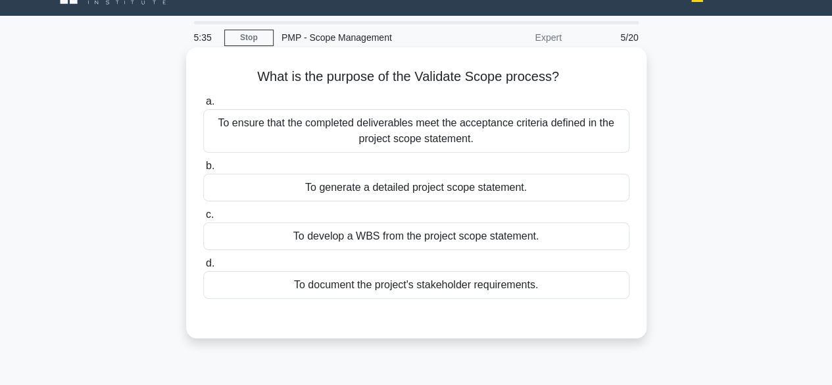
click at [552, 127] on div "To ensure that the completed deliverables meet the acceptance criteria defined …" at bounding box center [416, 130] width 426 height 43
click at [203, 106] on input "a. To ensure that the completed deliverables meet the acceptance criteria defin…" at bounding box center [203, 101] width 0 height 9
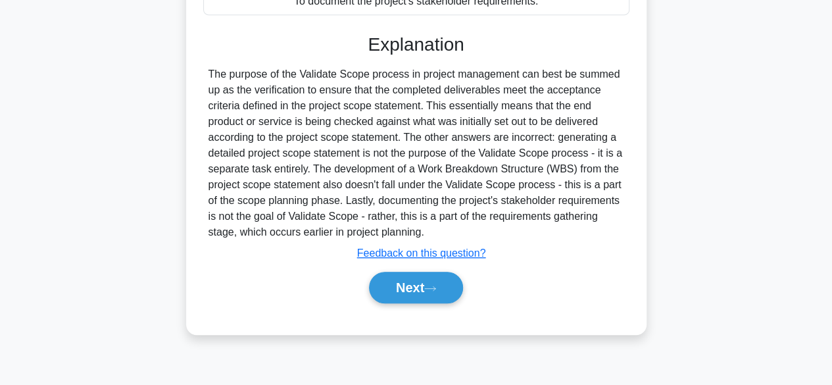
scroll to position [326, 0]
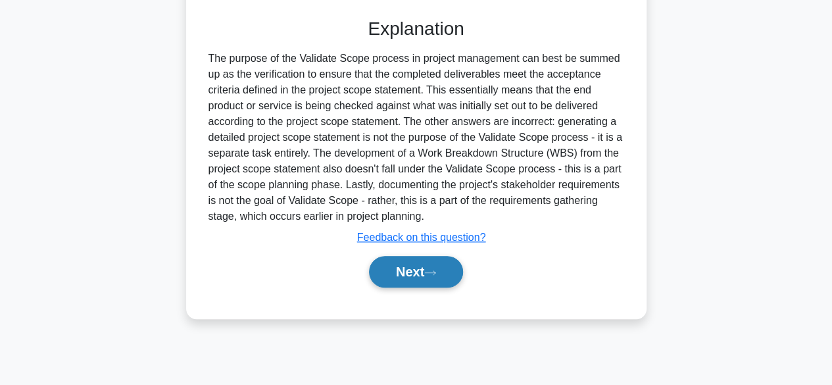
click at [416, 274] on button "Next" at bounding box center [416, 272] width 94 height 32
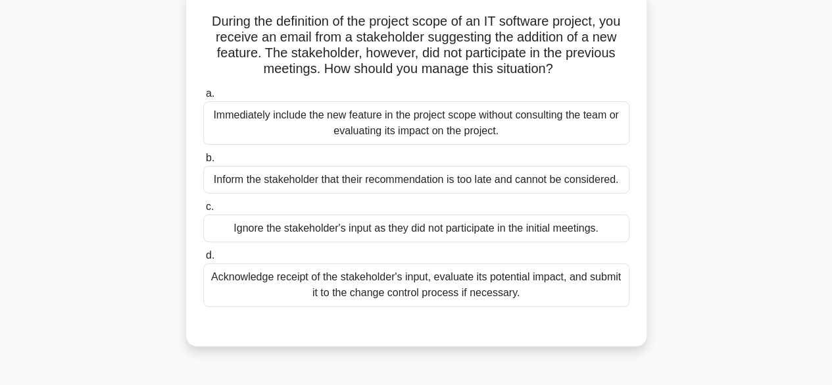
scroll to position [82, 0]
click at [554, 284] on div "Acknowledge receipt of the stakeholder's input, evaluate its potential impact, …" at bounding box center [416, 283] width 426 height 43
click at [203, 259] on input "d. Acknowledge receipt of the stakeholder's input, evaluate its potential impac…" at bounding box center [203, 255] width 0 height 9
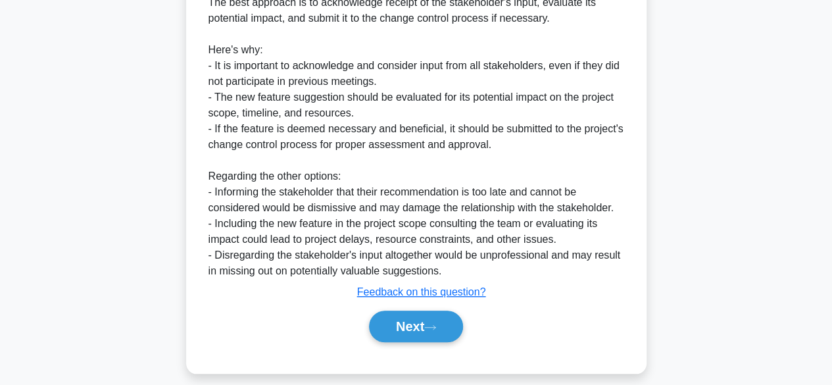
scroll to position [456, 0]
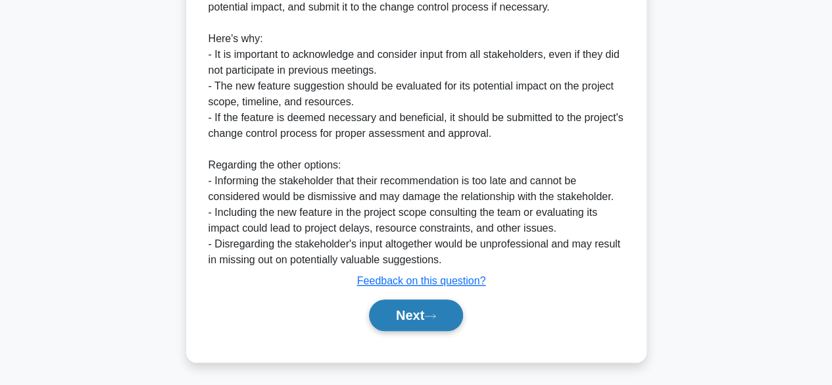
click at [431, 320] on button "Next" at bounding box center [416, 315] width 94 height 32
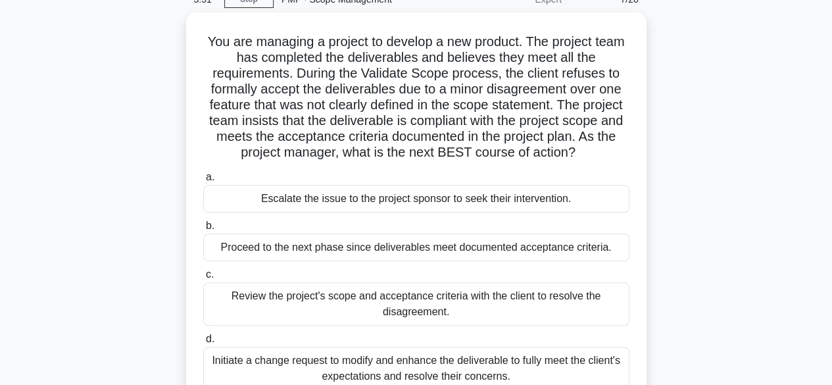
scroll to position [62, 0]
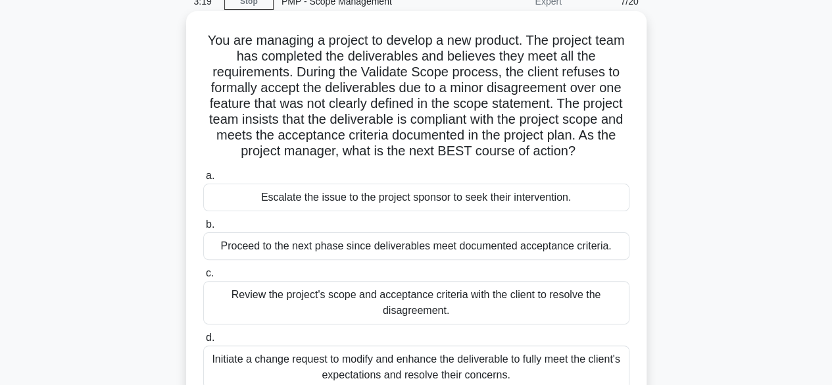
click at [541, 300] on div "Review the project's scope and acceptance criteria with the client to resolve t…" at bounding box center [416, 302] width 426 height 43
click at [203, 278] on input "c. Review the project's scope and acceptance criteria with the client to resolv…" at bounding box center [203, 273] width 0 height 9
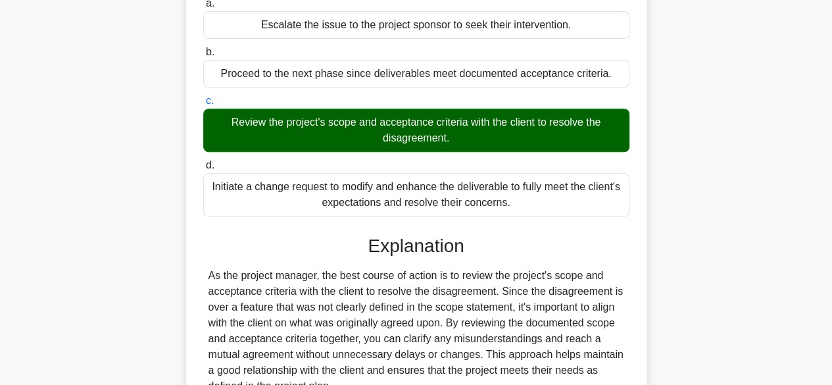
scroll to position [361, 0]
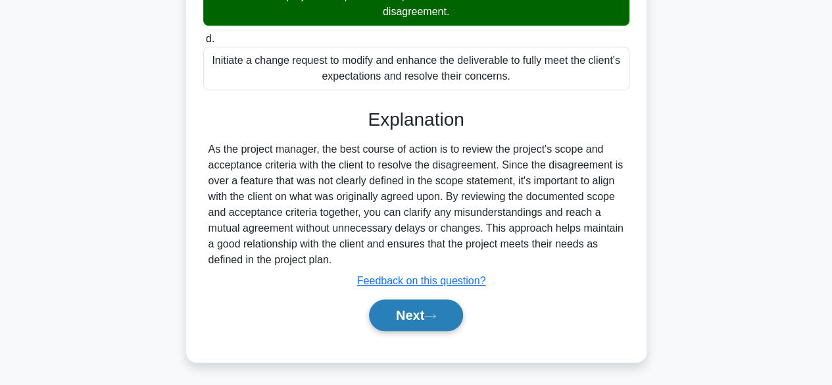
click at [458, 320] on button "Next" at bounding box center [416, 315] width 94 height 32
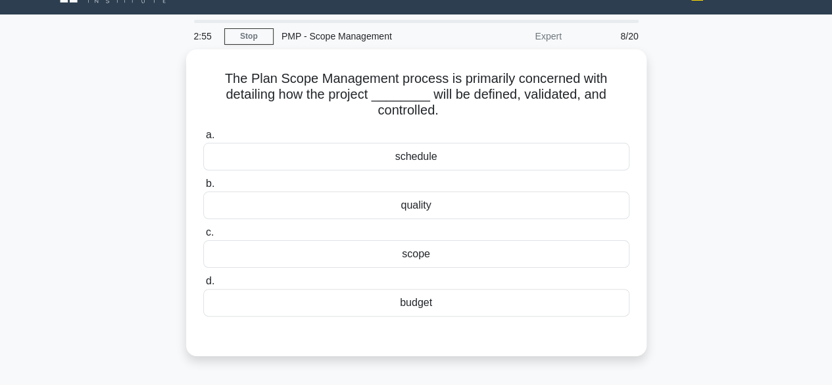
scroll to position [29, 0]
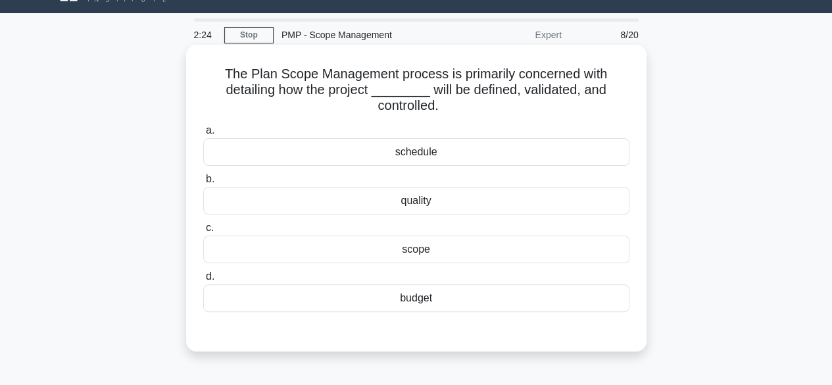
click at [406, 253] on div "scope" at bounding box center [416, 249] width 426 height 28
click at [203, 232] on input "c. scope" at bounding box center [203, 228] width 0 height 9
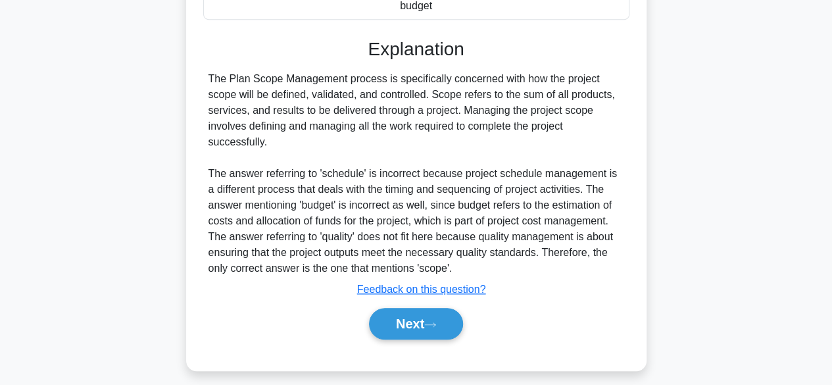
scroll to position [329, 0]
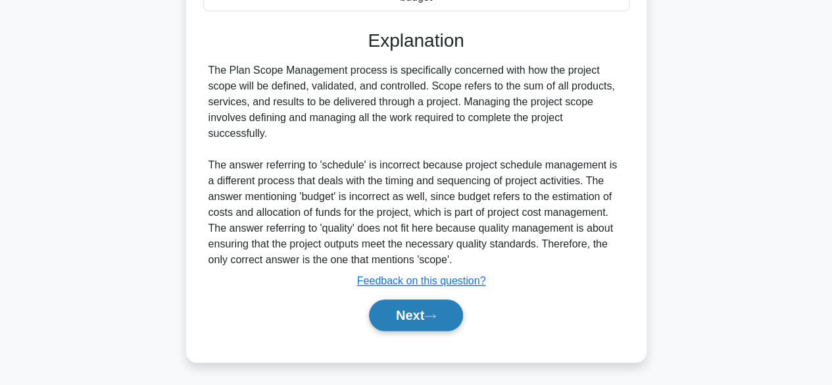
click at [442, 318] on button "Next" at bounding box center [416, 315] width 94 height 32
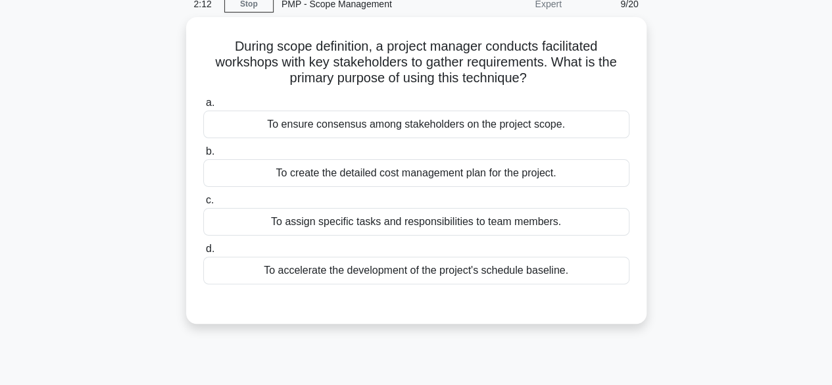
scroll to position [57, 0]
click at [466, 128] on div "To ensure consensus among stakeholders on the project scope." at bounding box center [416, 124] width 426 height 28
click at [203, 107] on input "a. To ensure consensus among stakeholders on the project scope." at bounding box center [203, 102] width 0 height 9
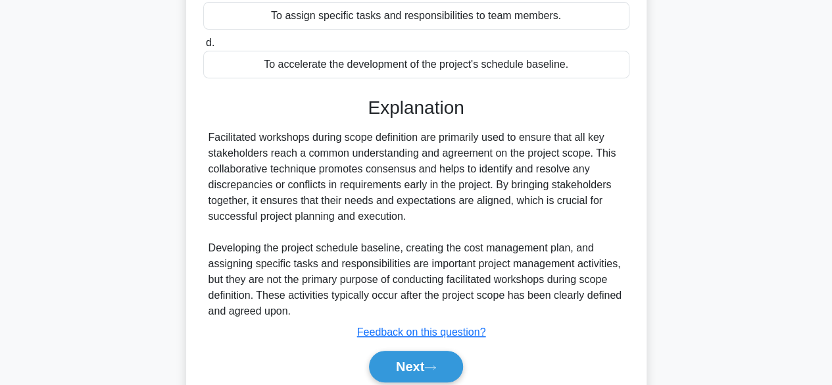
scroll to position [326, 0]
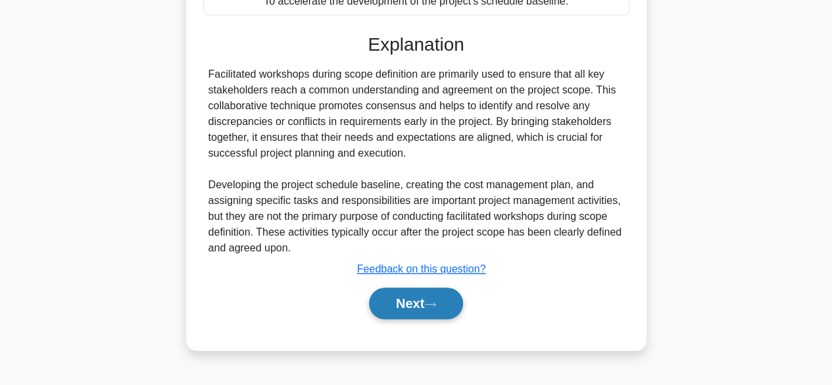
click at [439, 298] on button "Next" at bounding box center [416, 303] width 94 height 32
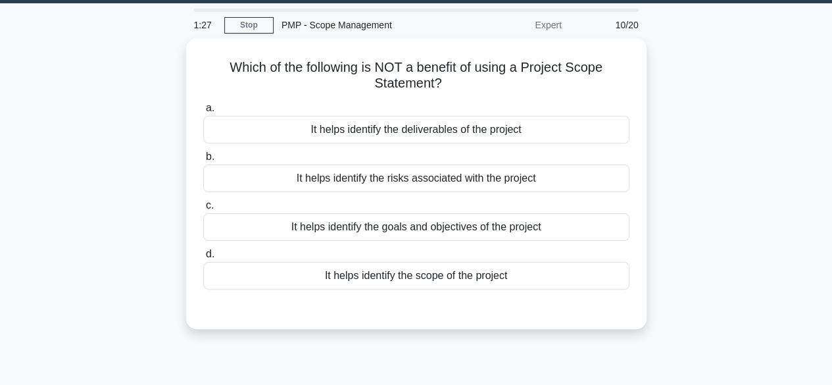
scroll to position [39, 0]
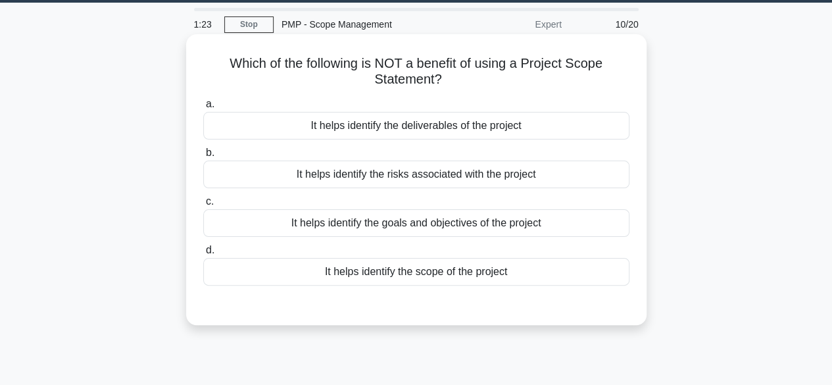
click at [445, 173] on div "It helps identify the risks associated with the project" at bounding box center [416, 174] width 426 height 28
click at [203, 157] on input "b. It helps identify the risks associated with the project" at bounding box center [203, 153] width 0 height 9
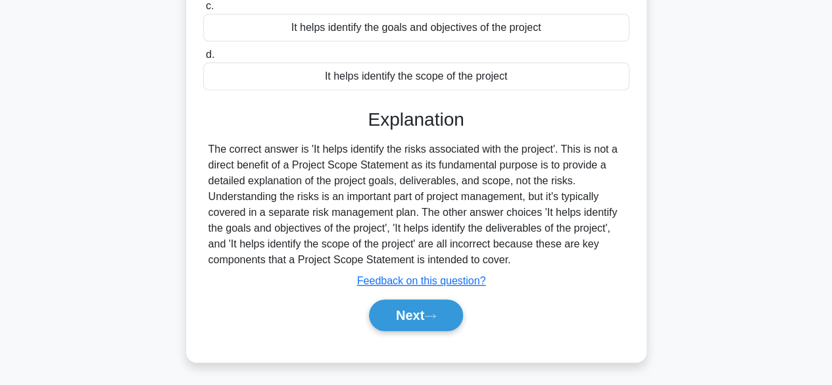
scroll to position [254, 0]
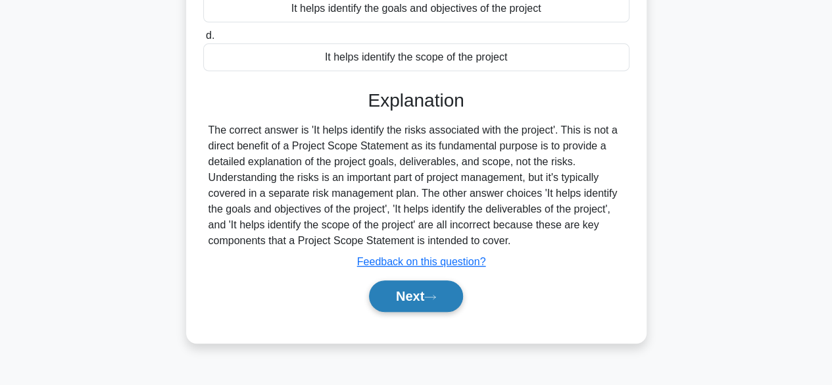
click at [427, 305] on button "Next" at bounding box center [416, 296] width 94 height 32
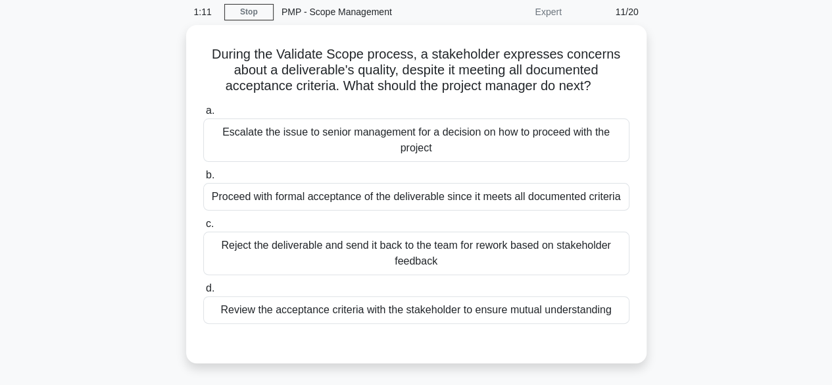
scroll to position [53, 0]
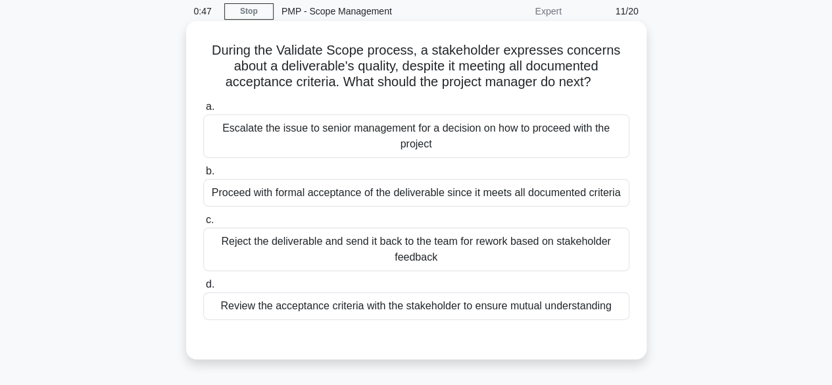
click at [564, 312] on div "Review the acceptance criteria with the stakeholder to ensure mutual understand…" at bounding box center [416, 306] width 426 height 28
click at [203, 289] on input "d. Review the acceptance criteria with the stakeholder to ensure mutual underst…" at bounding box center [203, 284] width 0 height 9
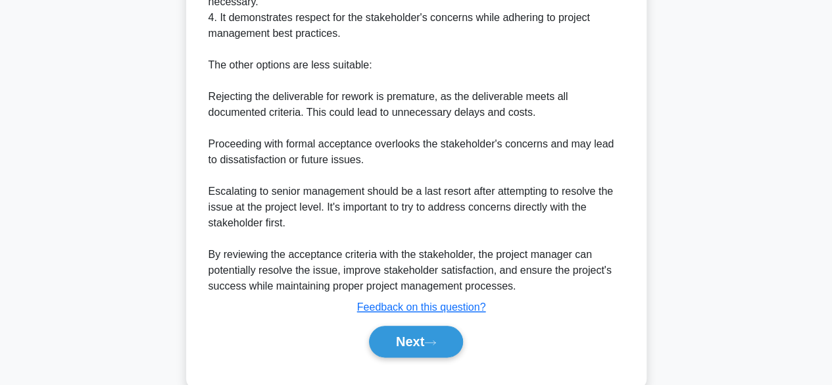
scroll to position [604, 0]
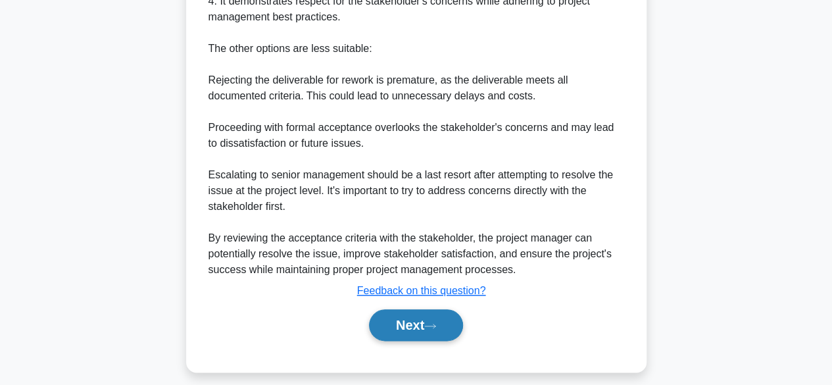
click at [451, 332] on button "Next" at bounding box center [416, 325] width 94 height 32
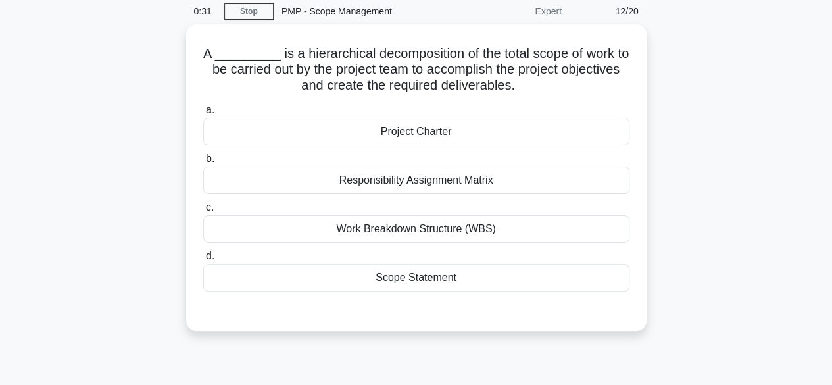
scroll to position [54, 0]
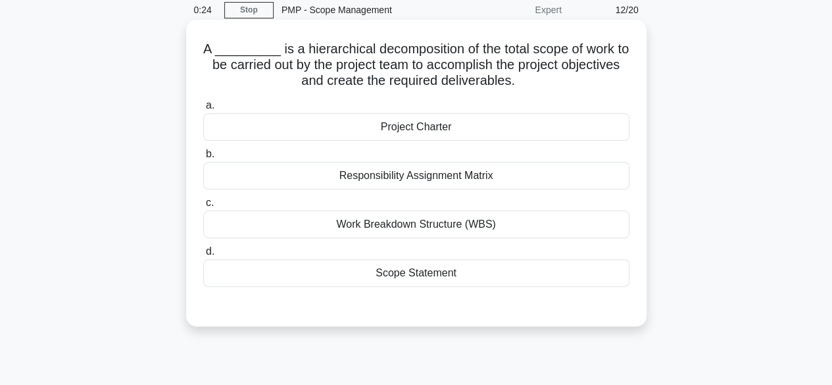
click at [447, 227] on div "Work Breakdown Structure (WBS)" at bounding box center [416, 224] width 426 height 28
click at [203, 207] on input "c. Work Breakdown Structure (WBS)" at bounding box center [203, 203] width 0 height 9
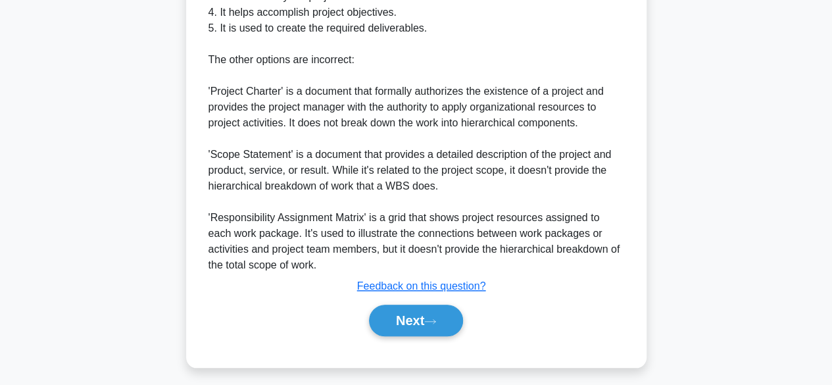
scroll to position [550, 0]
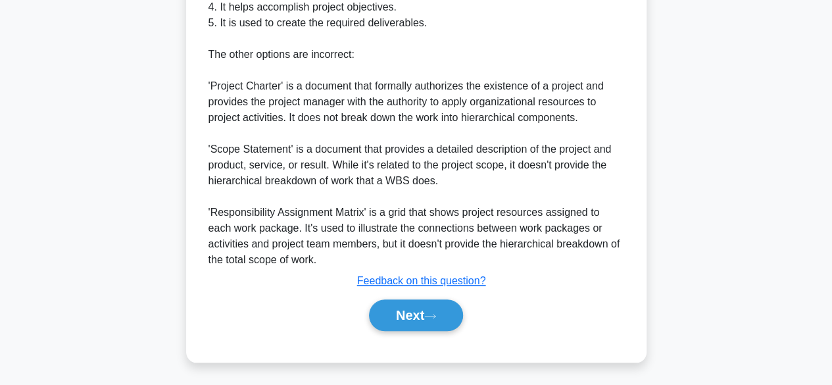
click at [448, 320] on button "Next" at bounding box center [416, 315] width 94 height 32
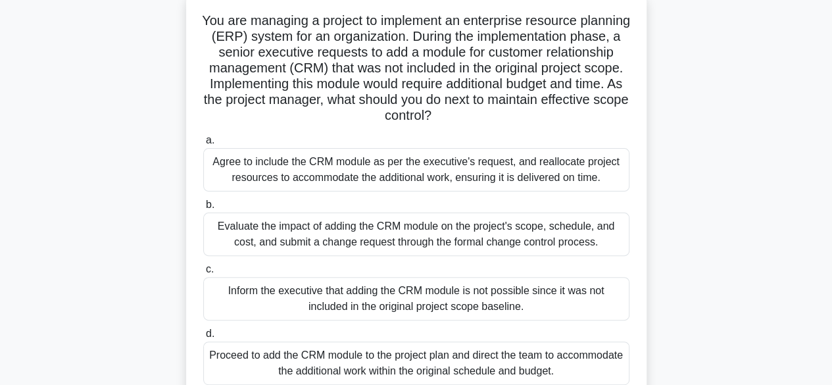
scroll to position [83, 0]
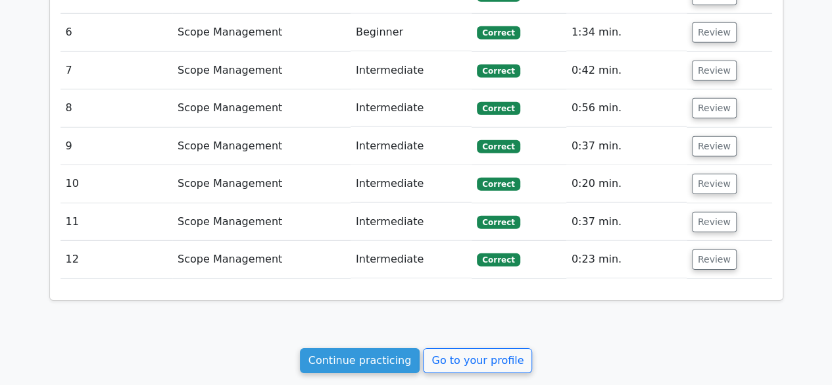
scroll to position [1927, 0]
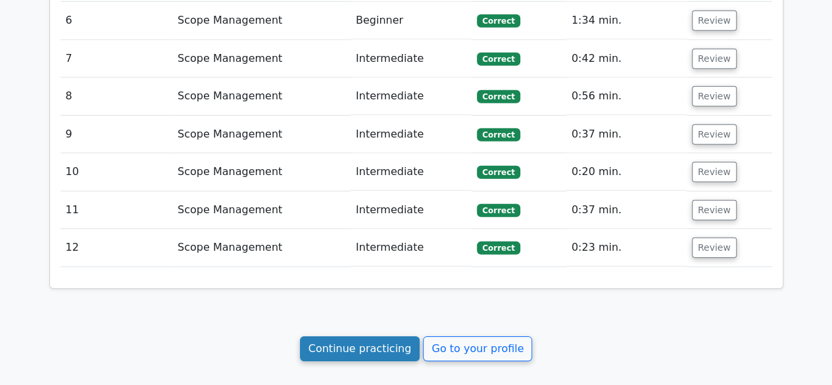
click at [346, 336] on link "Continue practicing" at bounding box center [360, 348] width 120 height 25
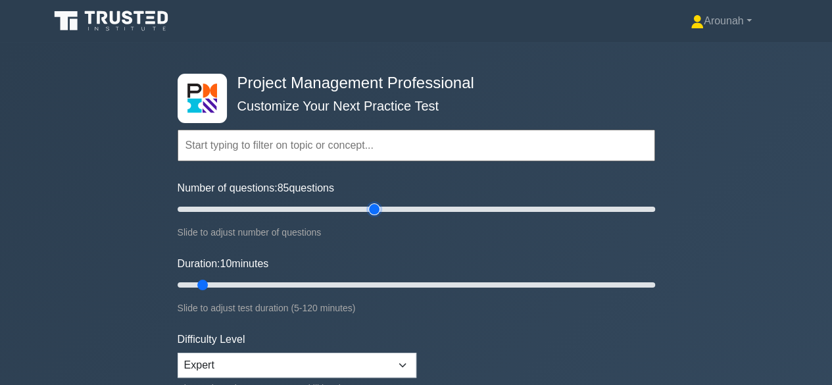
click at [370, 207] on input "Number of questions: 85 questions" at bounding box center [416, 209] width 477 height 16
click at [255, 206] on input "Number of questions: 35 questions" at bounding box center [416, 209] width 477 height 16
type input "15"
click at [206, 205] on input "Number of questions: 15 questions" at bounding box center [416, 209] width 477 height 16
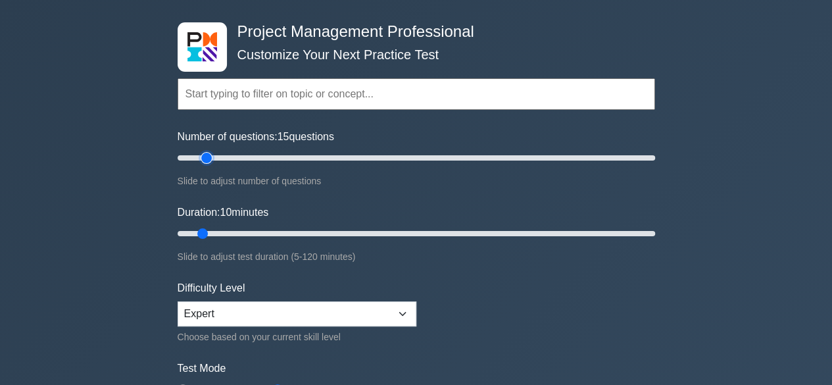
scroll to position [30, 0]
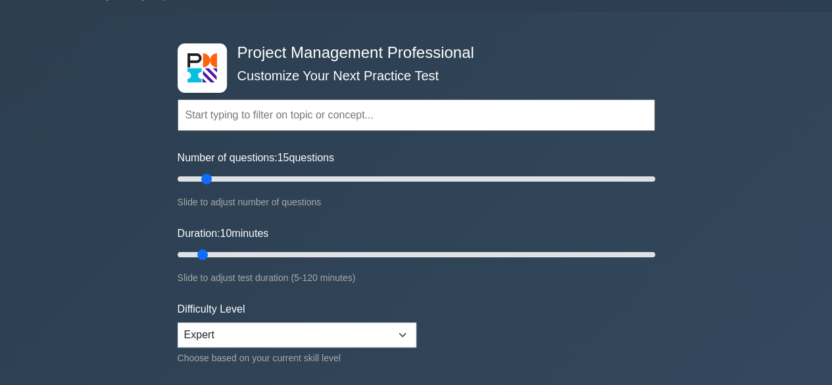
click at [335, 118] on input "text" at bounding box center [416, 115] width 477 height 32
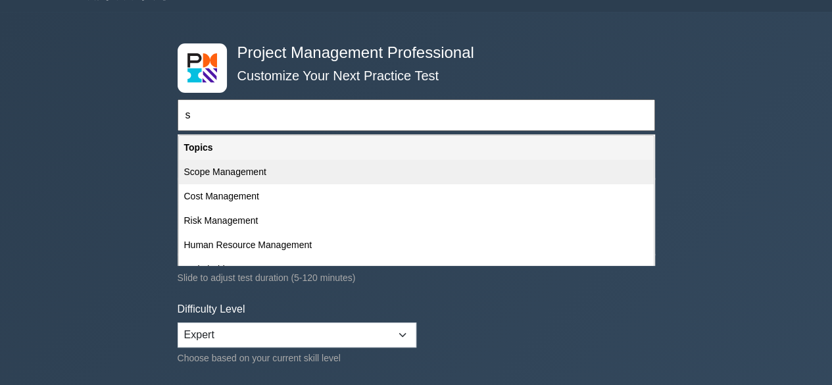
click at [287, 169] on div "Scope Management" at bounding box center [416, 172] width 475 height 24
type input "Scope Management"
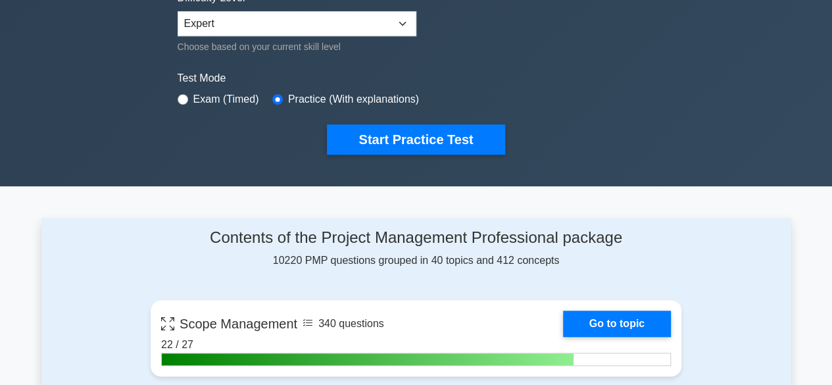
scroll to position [362, 0]
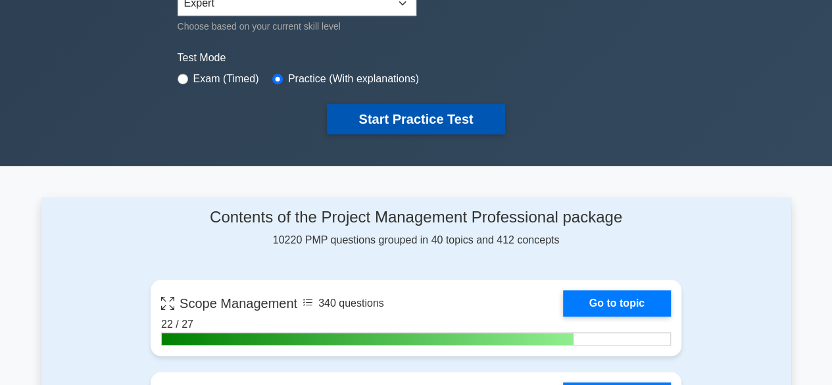
click at [457, 117] on button "Start Practice Test" at bounding box center [416, 119] width 178 height 30
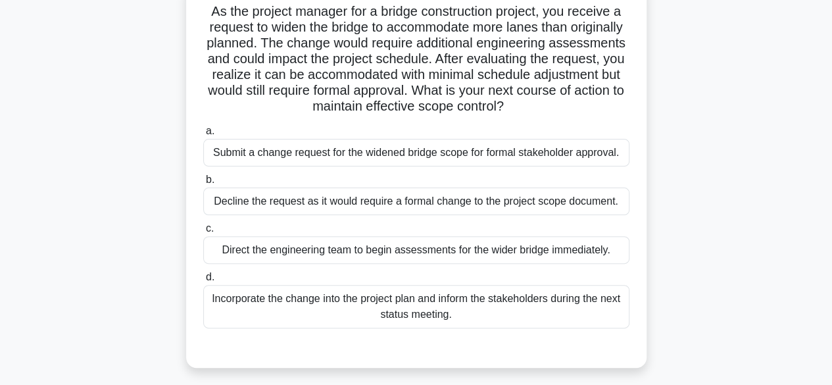
scroll to position [97, 0]
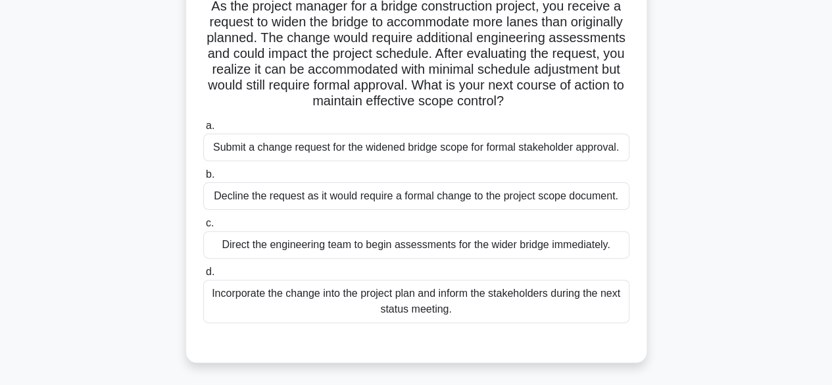
click at [555, 145] on div "Submit a change request for the widened bridge scope for formal stakeholder app…" at bounding box center [416, 147] width 426 height 28
click at [203, 130] on input "a. Submit a change request for the widened bridge scope for formal stakeholder …" at bounding box center [203, 126] width 0 height 9
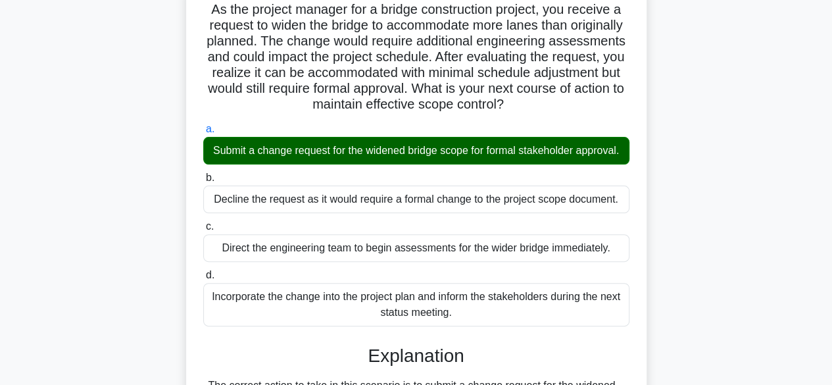
drag, startPoint x: 838, startPoint y: 147, endPoint x: 756, endPoint y: 14, distance: 156.2
click at [756, 14] on div "As the project manager for a bridge construction project, you receive a request…" at bounding box center [416, 360] width 750 height 760
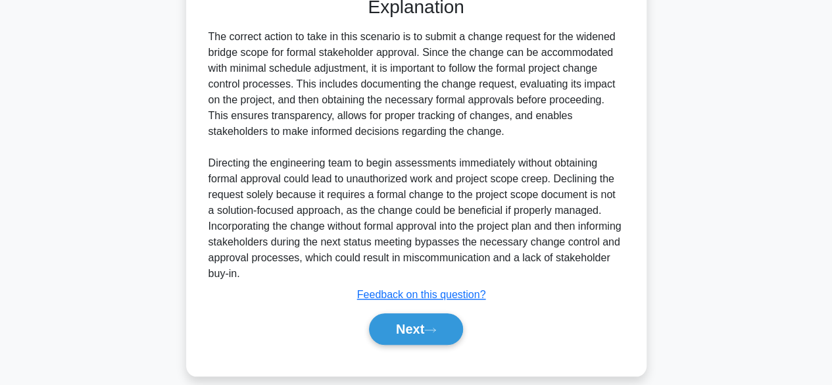
scroll to position [447, 0]
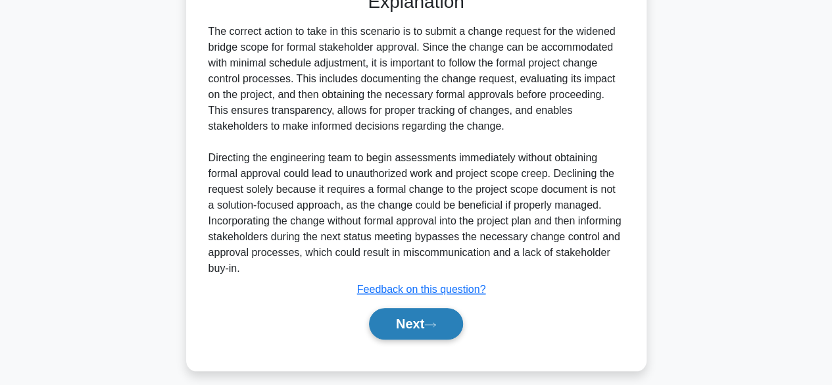
click at [410, 333] on button "Next" at bounding box center [416, 324] width 94 height 32
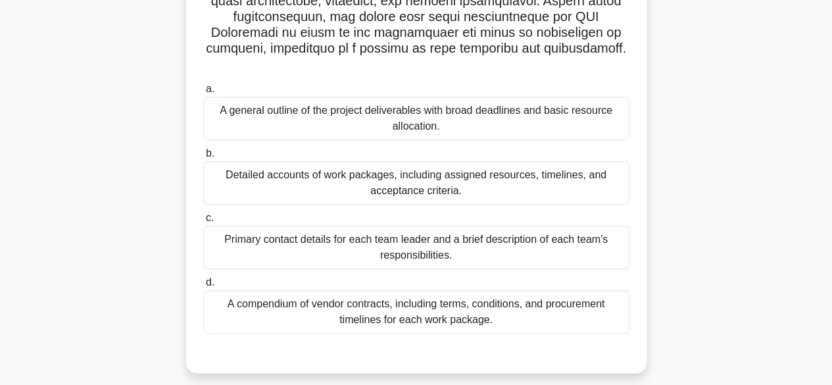
scroll to position [397, 0]
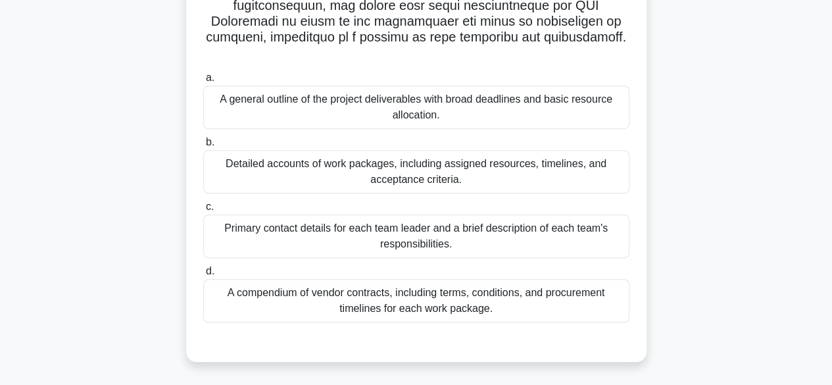
click at [506, 182] on div "Detailed accounts of work packages, including assigned resources, timelines, an…" at bounding box center [416, 171] width 426 height 43
click at [203, 147] on input "b. Detailed accounts of work packages, including assigned resources, timelines,…" at bounding box center [203, 142] width 0 height 9
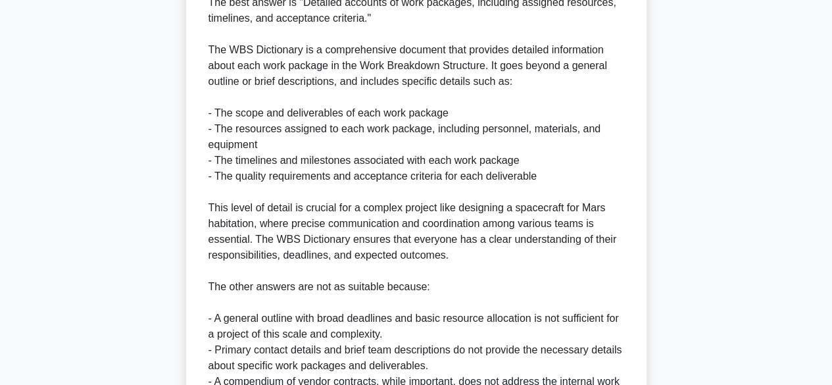
scroll to position [913, 0]
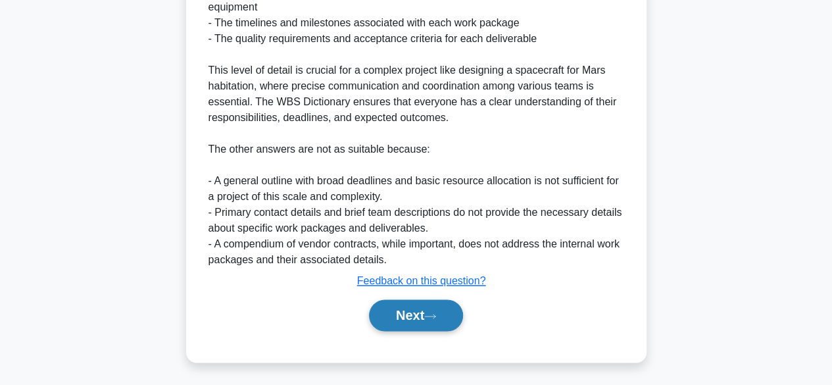
click at [405, 305] on button "Next" at bounding box center [416, 315] width 94 height 32
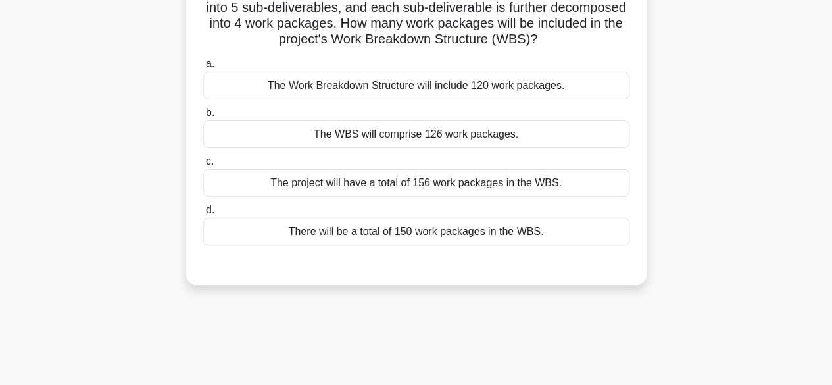
scroll to position [132, 0]
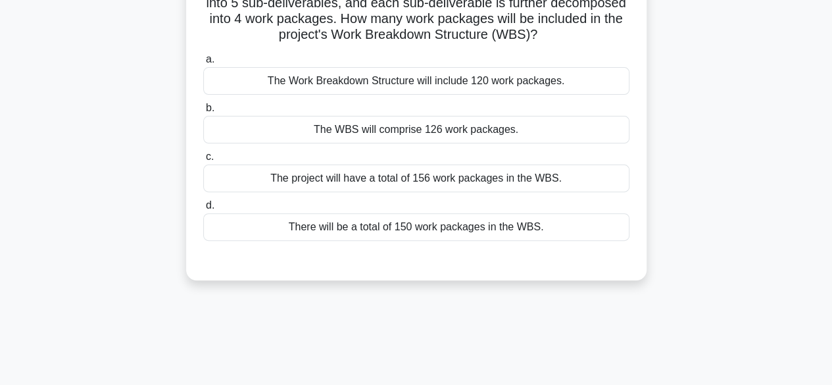
click at [513, 181] on div "The project will have a total of 156 work packages in the WBS." at bounding box center [416, 178] width 426 height 28
click at [203, 161] on input "c. The project will have a total of 156 work packages in the WBS." at bounding box center [203, 157] width 0 height 9
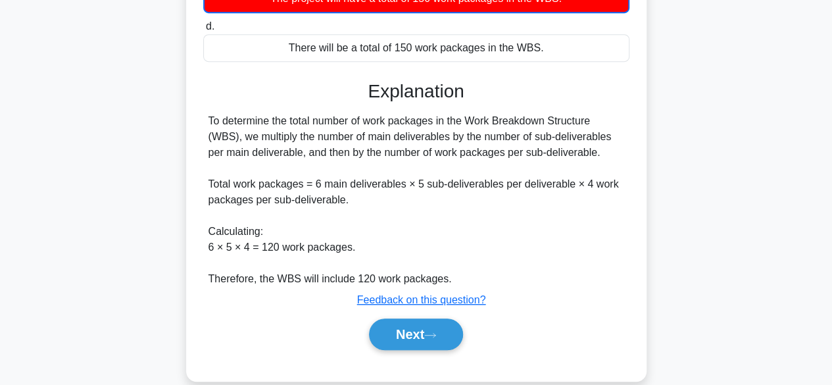
scroll to position [331, 0]
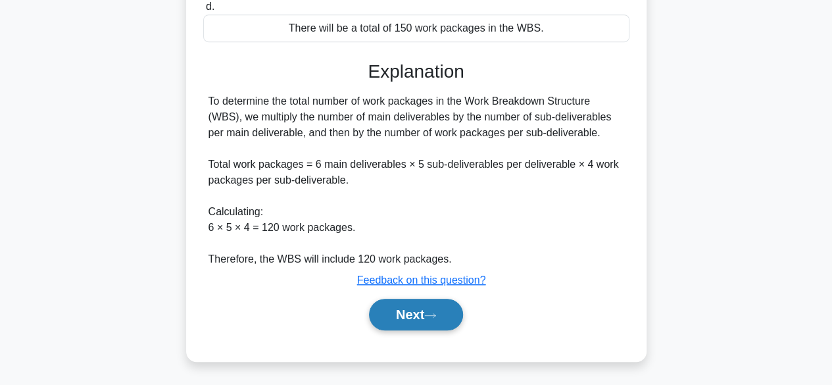
click at [430, 305] on button "Next" at bounding box center [416, 315] width 94 height 32
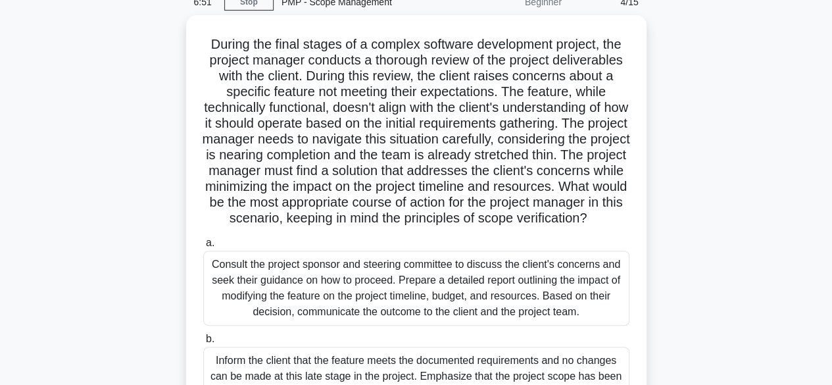
scroll to position [0, 0]
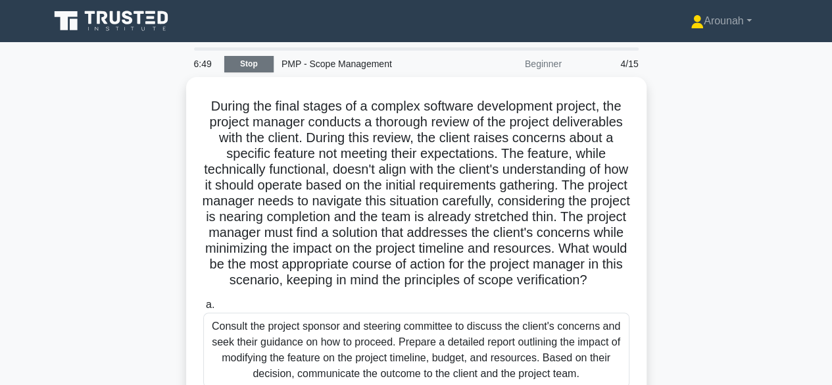
click at [254, 59] on link "Stop" at bounding box center [248, 64] width 49 height 16
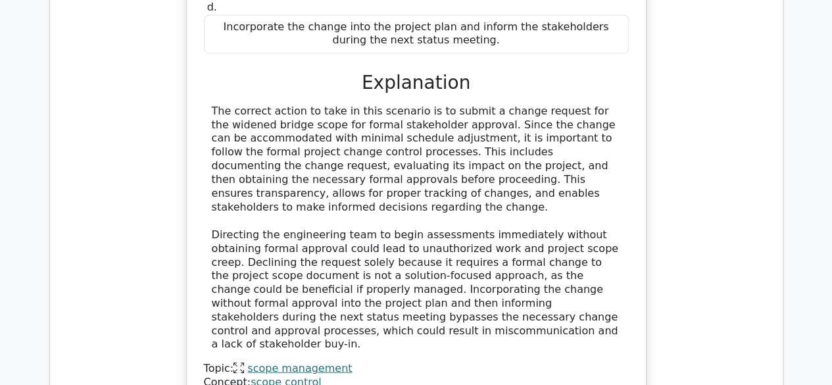
scroll to position [1413, 0]
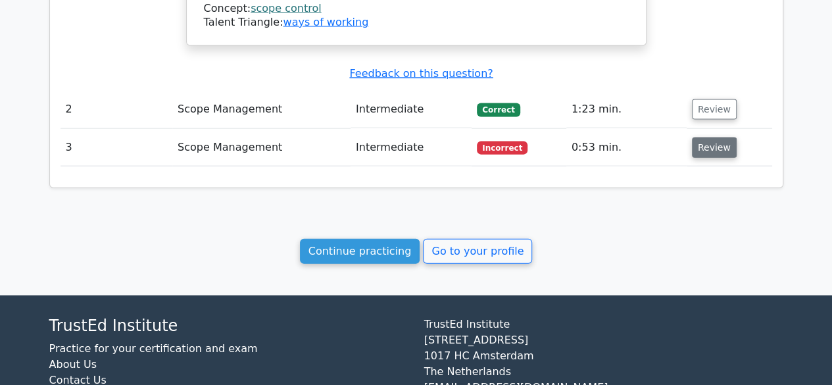
click at [722, 137] on button "Review" at bounding box center [714, 147] width 45 height 20
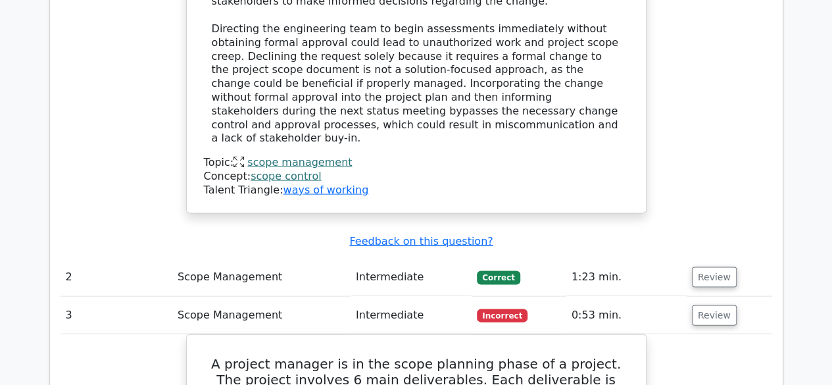
scroll to position [2006, 0]
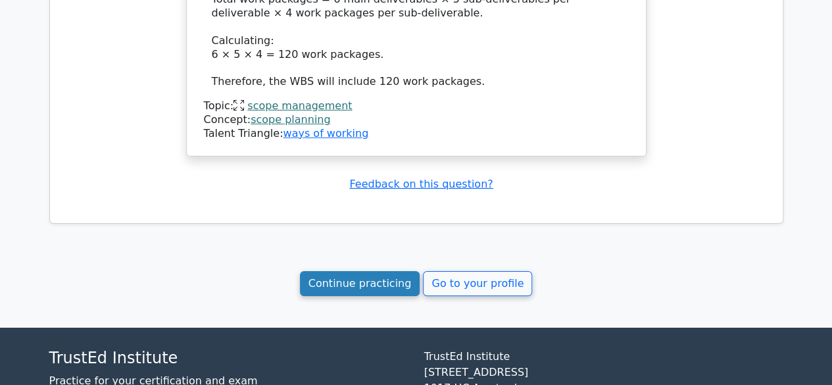
click at [371, 271] on link "Continue practicing" at bounding box center [360, 283] width 120 height 25
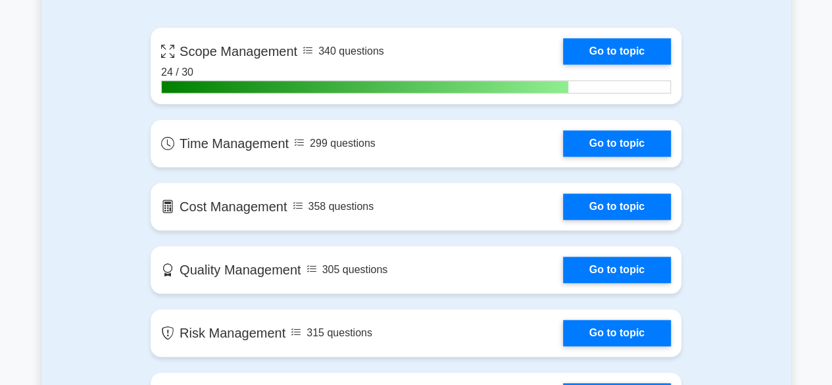
scroll to position [618, 0]
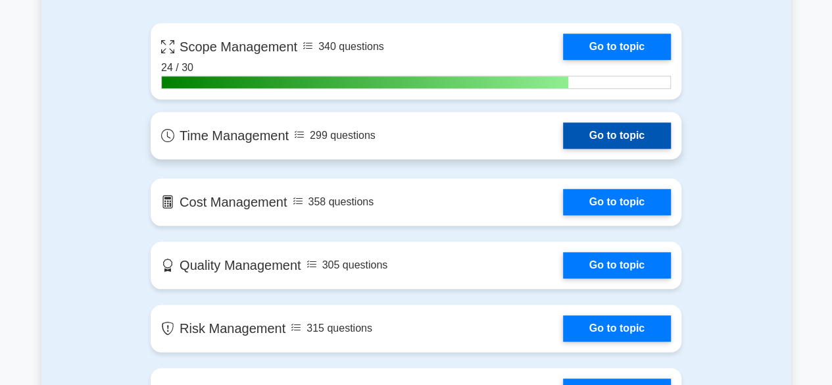
click at [601, 132] on link "Go to topic" at bounding box center [617, 135] width 108 height 26
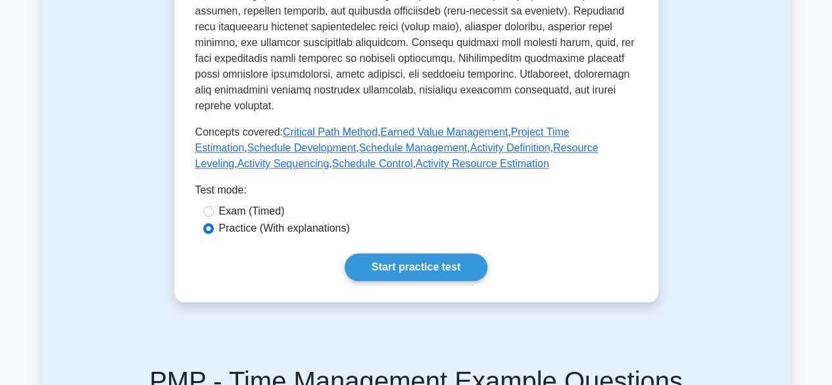
scroll to position [598, 0]
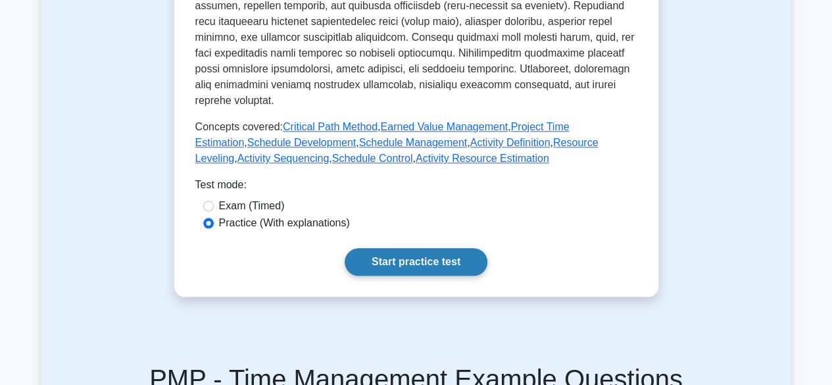
click at [404, 248] on link "Start practice test" at bounding box center [416, 262] width 143 height 28
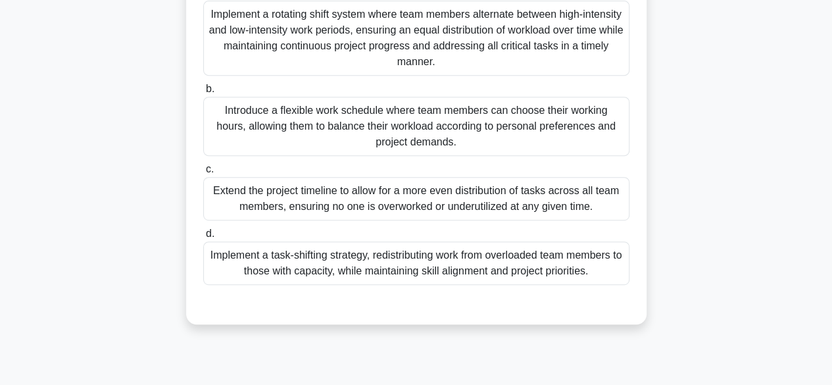
scroll to position [250, 0]
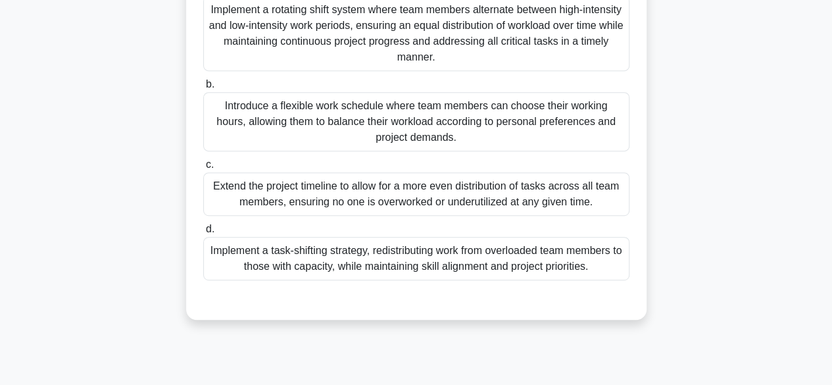
click at [559, 264] on div "Implement a task-shifting strategy, redistributing work from overloaded team me…" at bounding box center [416, 258] width 426 height 43
click at [203, 233] on input "d. Implement a task-shifting strategy, redistributing work from overloaded team…" at bounding box center [203, 229] width 0 height 9
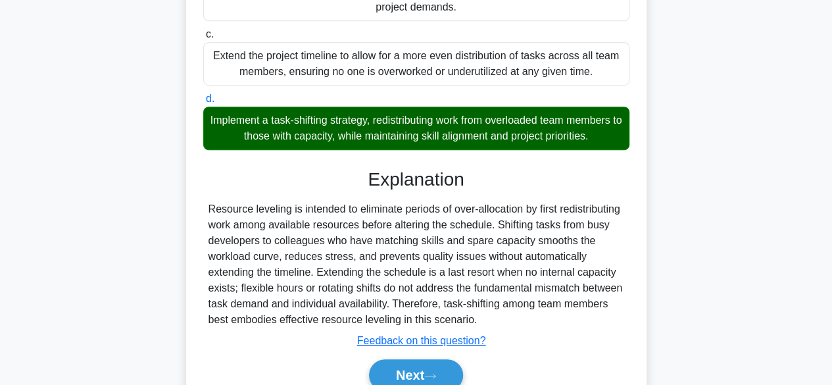
scroll to position [456, 0]
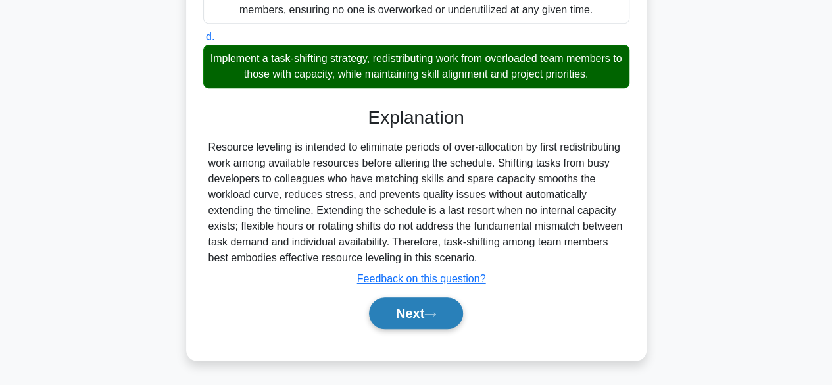
click at [421, 318] on button "Next" at bounding box center [416, 313] width 94 height 32
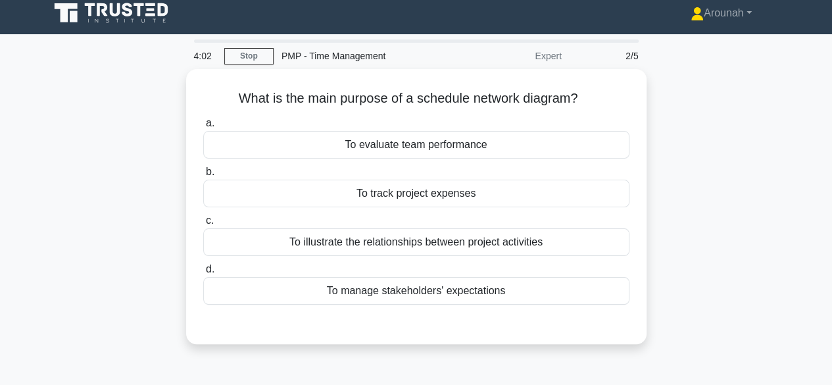
scroll to position [9, 0]
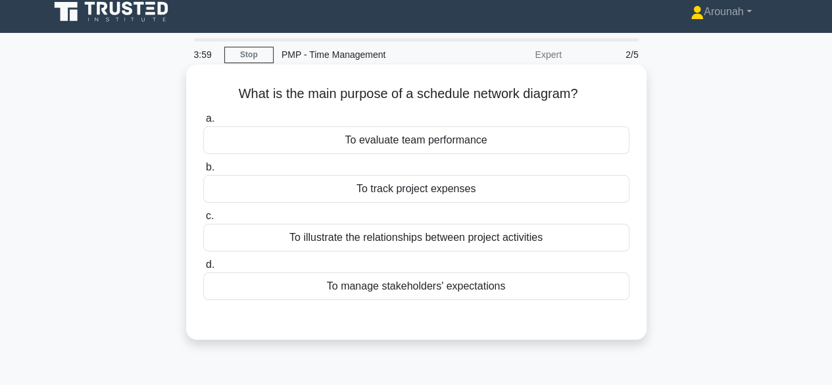
click at [458, 247] on div "To illustrate the relationships between project activities" at bounding box center [416, 238] width 426 height 28
click at [203, 220] on input "c. To illustrate the relationships between project activities" at bounding box center [203, 216] width 0 height 9
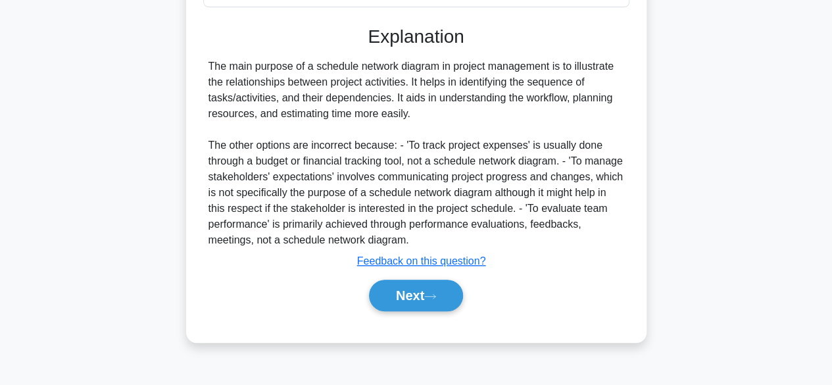
scroll to position [312, 0]
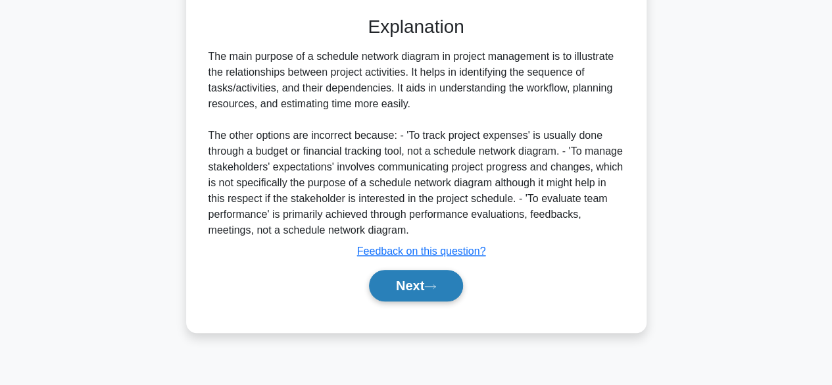
click at [456, 282] on button "Next" at bounding box center [416, 286] width 94 height 32
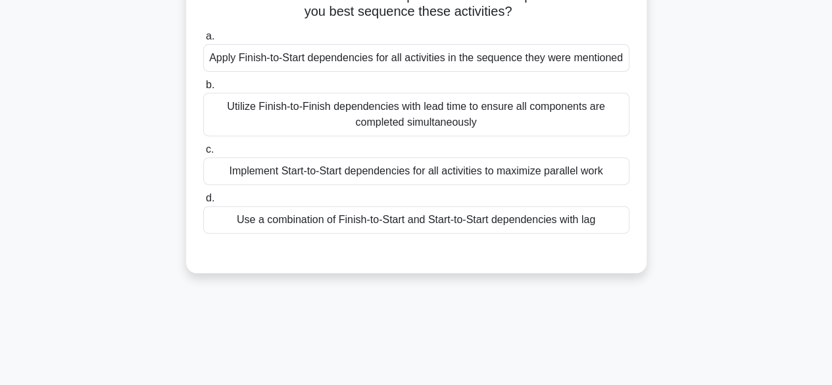
scroll to position [204, 0]
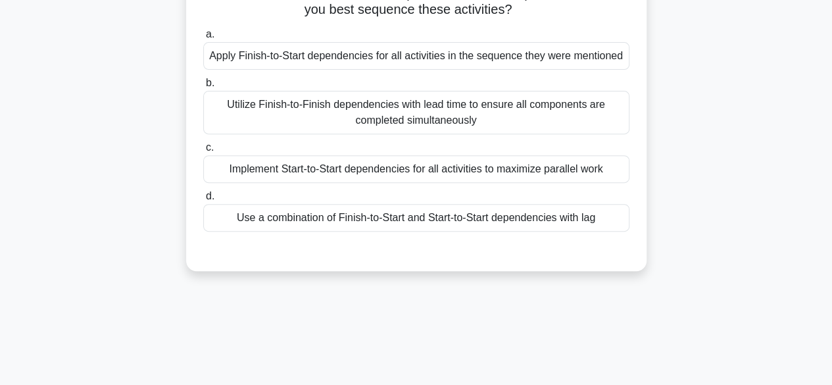
click at [535, 220] on div "Use a combination of Finish-to-Start and Start-to-Start dependencies with lag" at bounding box center [416, 218] width 426 height 28
click at [203, 201] on input "d. Use a combination of Finish-to-Start and Start-to-Start dependencies with lag" at bounding box center [203, 196] width 0 height 9
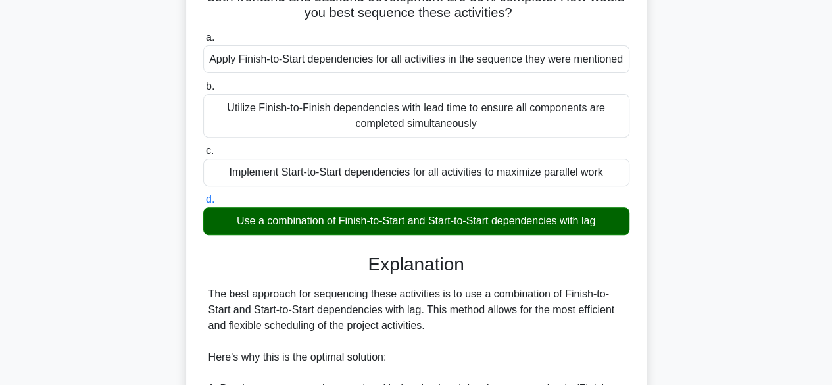
drag, startPoint x: 837, startPoint y: 174, endPoint x: 715, endPoint y: 337, distance: 204.0
click at [715, 337] on div "You are managing a software development project for a new e-commerce platform. …" at bounding box center [416, 371] width 750 height 996
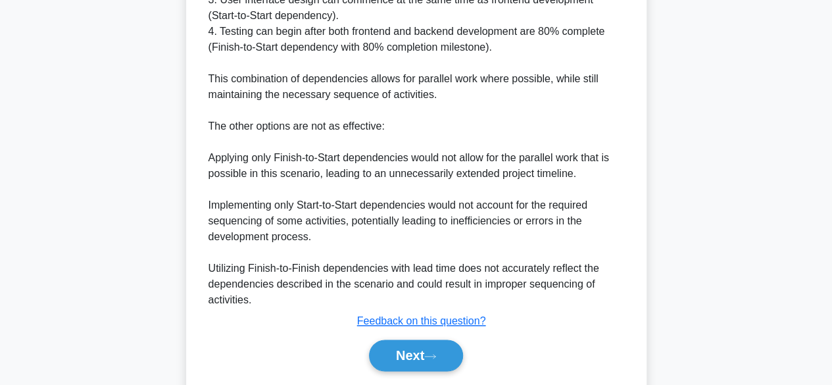
scroll to position [692, 0]
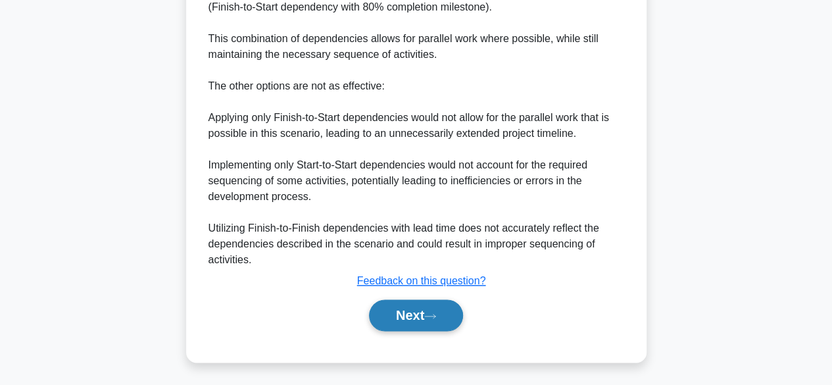
click at [445, 320] on button "Next" at bounding box center [416, 315] width 94 height 32
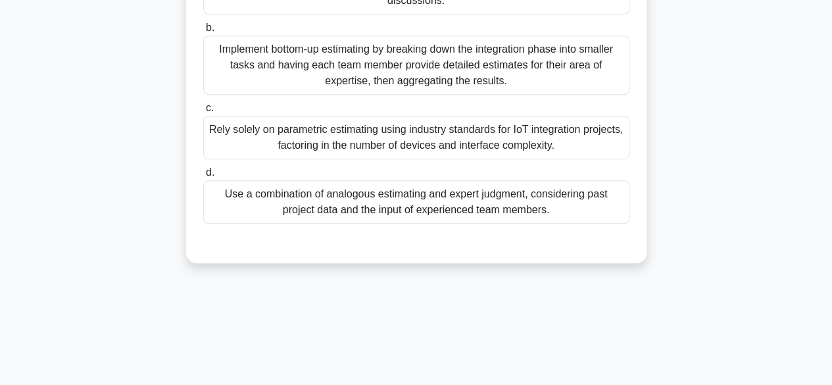
drag, startPoint x: 840, startPoint y: 193, endPoint x: 727, endPoint y: 22, distance: 205.9
click at [727, 22] on div "You are managing a project to develop a new smart home system. The project invo…" at bounding box center [416, 14] width 750 height 527
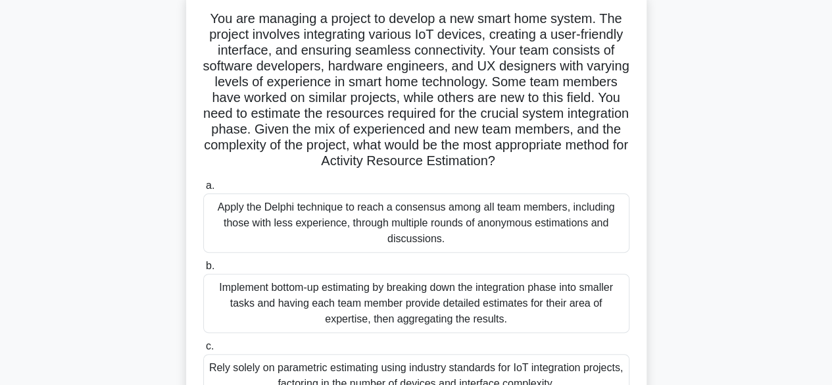
scroll to position [87, 0]
drag, startPoint x: 841, startPoint y: 137, endPoint x: 757, endPoint y: 31, distance: 135.3
click at [757, 31] on div "You are managing a project to develop a new smart home system. The project invo…" at bounding box center [416, 253] width 750 height 527
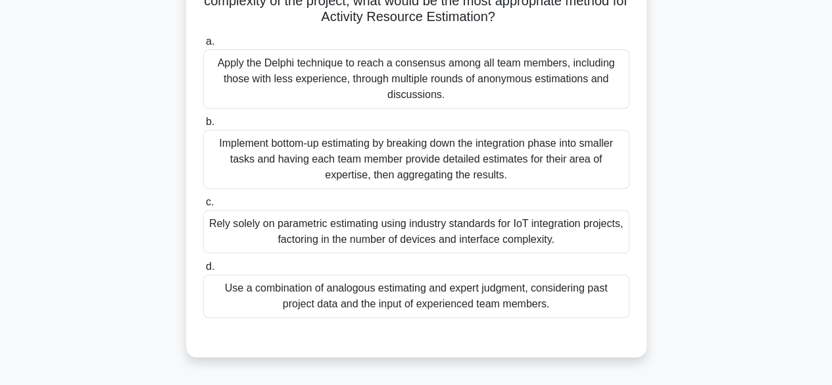
scroll to position [233, 0]
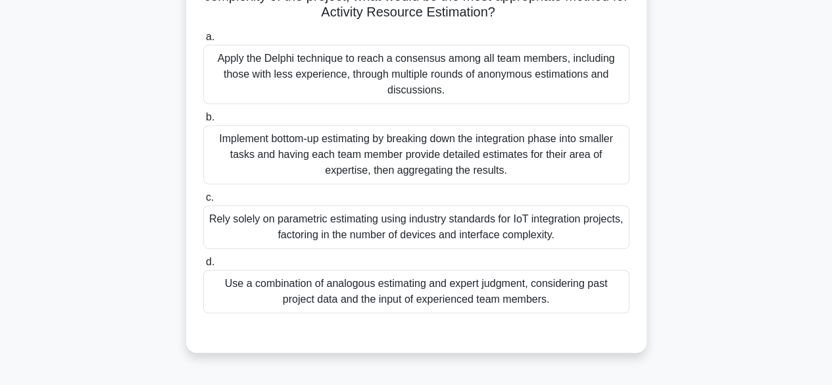
click at [555, 295] on div "Use a combination of analogous estimating and expert judgment, considering past…" at bounding box center [416, 291] width 426 height 43
click at [203, 266] on input "d. Use a combination of analogous estimating and expert judgment, considering p…" at bounding box center [203, 262] width 0 height 9
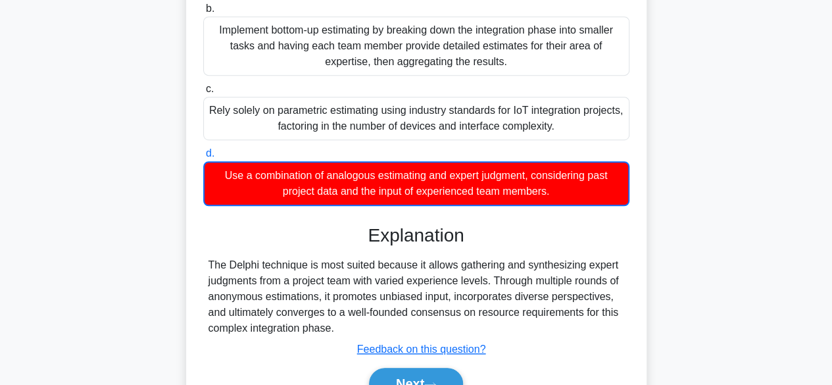
scroll to position [400, 0]
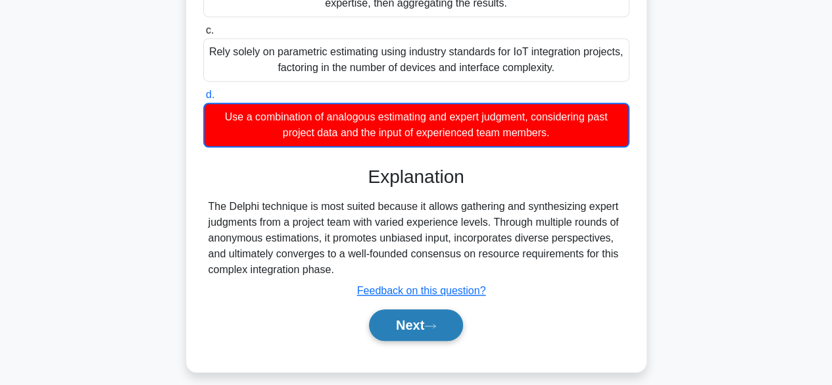
click at [448, 325] on button "Next" at bounding box center [416, 325] width 94 height 32
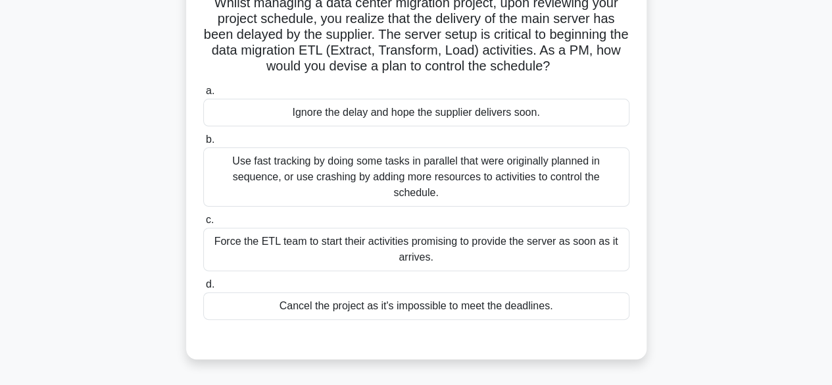
scroll to position [104, 0]
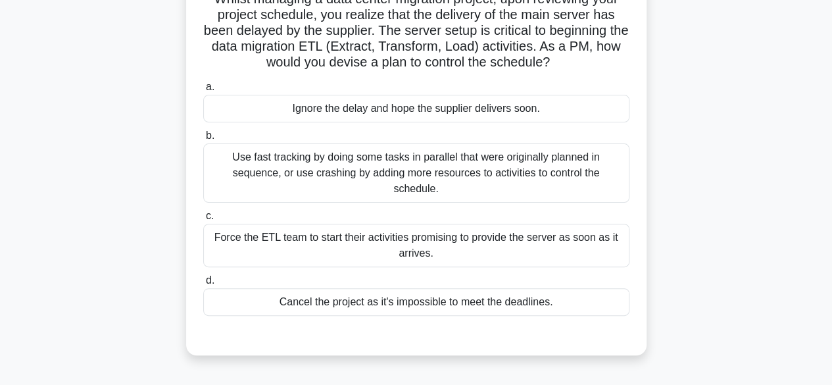
click at [514, 157] on div "Use fast tracking by doing some tasks in parallel that were originally planned …" at bounding box center [416, 172] width 426 height 59
click at [203, 140] on input "b. Use fast tracking by doing some tasks in parallel that were originally plann…" at bounding box center [203, 136] width 0 height 9
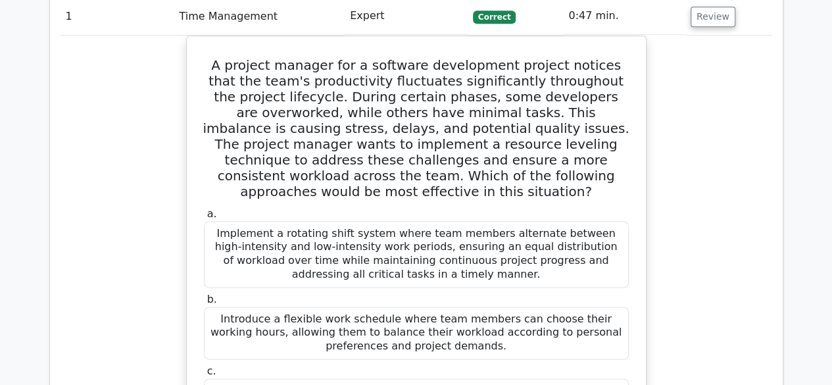
scroll to position [667, 0]
